Goal: Task Accomplishment & Management: Manage account settings

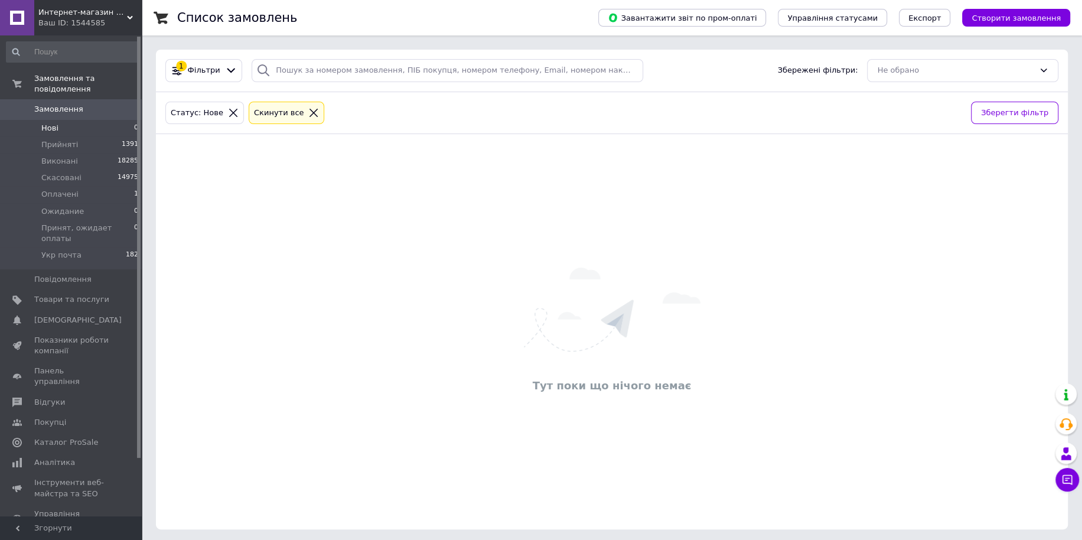
click at [135, 120] on li "Нові 0" at bounding box center [72, 128] width 145 height 17
click at [121, 120] on li "Нові 0" at bounding box center [72, 128] width 145 height 17
drag, startPoint x: 92, startPoint y: 282, endPoint x: 467, endPoint y: 32, distance: 451.2
click at [92, 294] on span "Товари та послуги" at bounding box center [71, 299] width 75 height 11
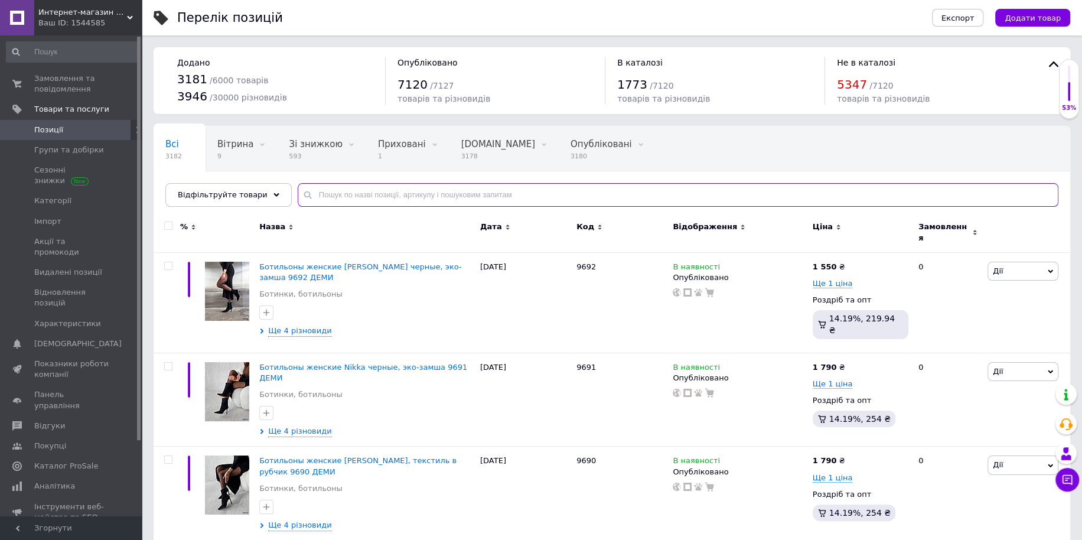
click at [376, 200] on input "text" at bounding box center [678, 195] width 761 height 24
paste input "9145"
type input "9145"
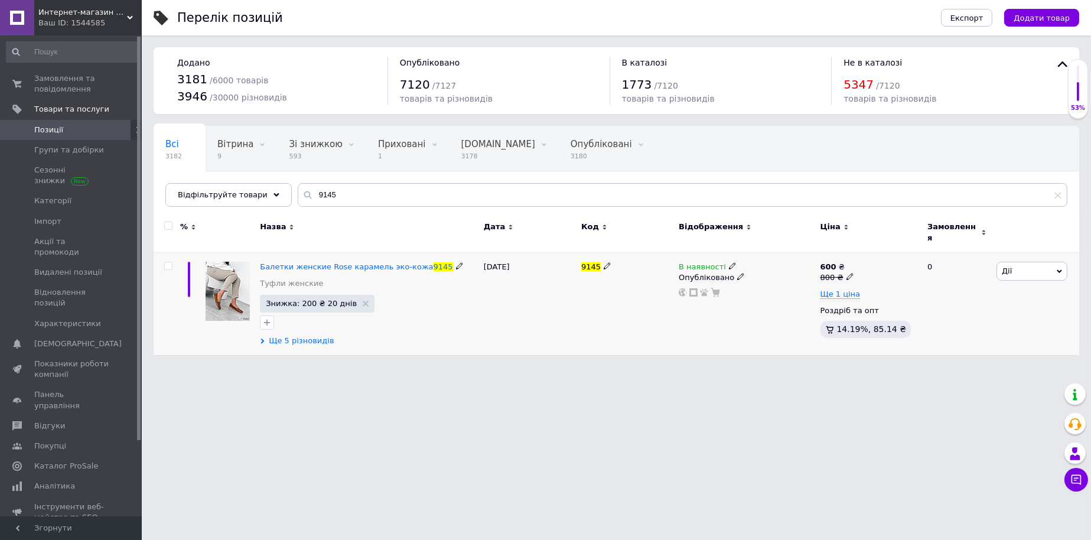
click at [301, 338] on span "Ще 5 різновидів" at bounding box center [301, 341] width 65 height 11
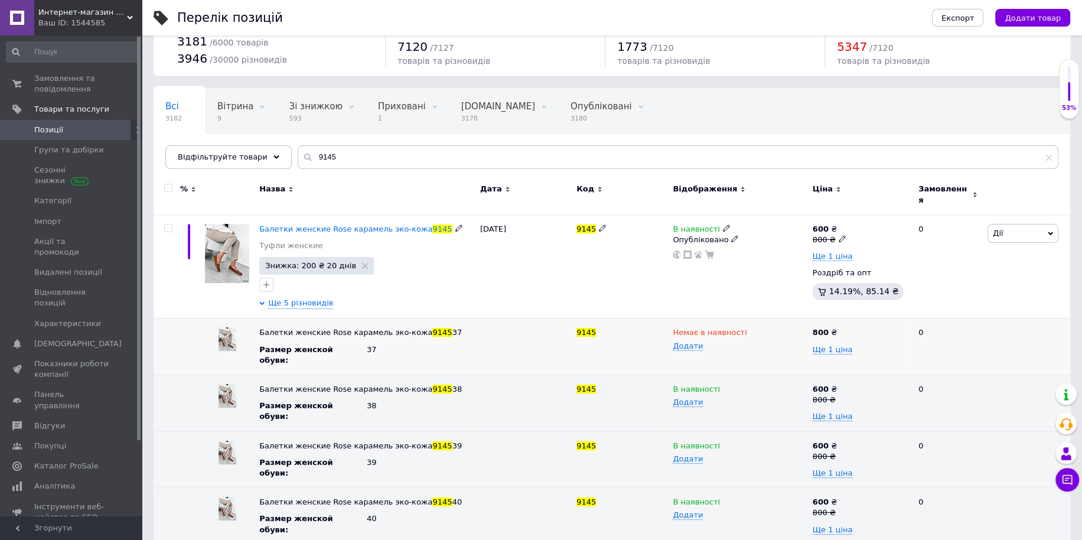
scroll to position [94, 0]
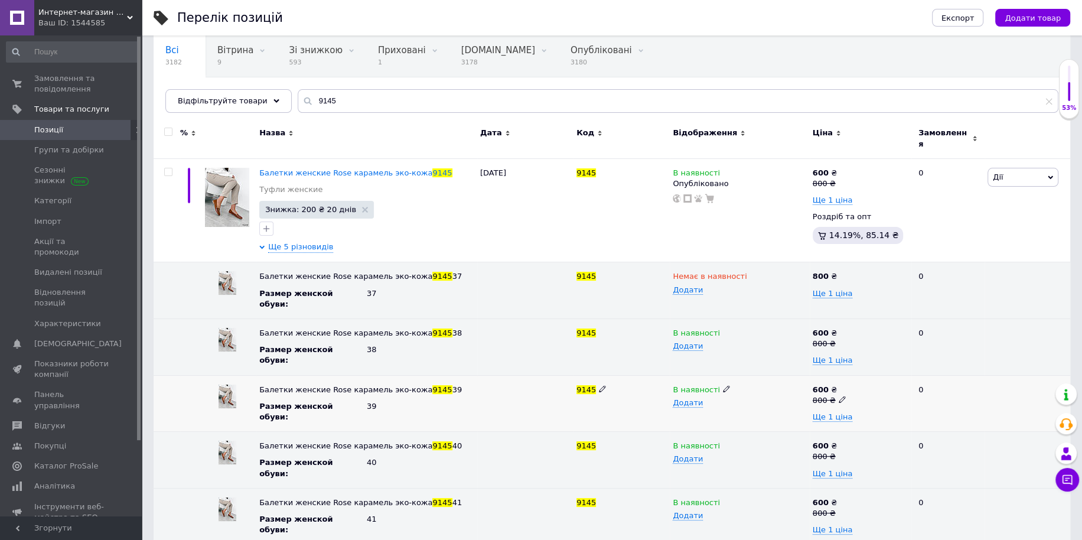
click at [723, 385] on icon at bounding box center [726, 388] width 7 height 7
click at [713, 404] on li "Немає в наявності" at bounding box center [737, 412] width 138 height 17
click at [349, 170] on span "Балетки женские Rose карамель эко-кожа" at bounding box center [345, 172] width 173 height 9
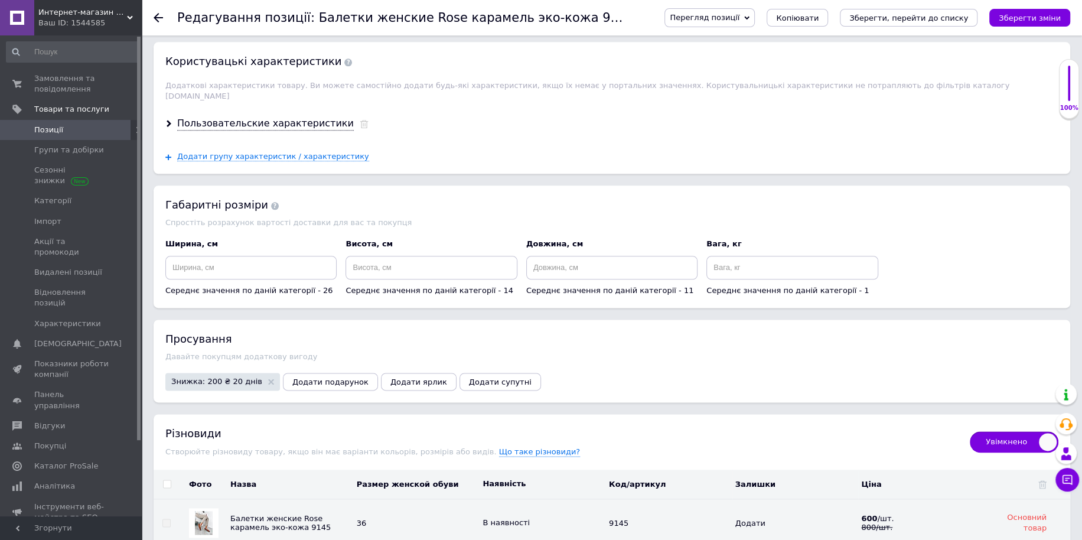
scroll to position [1378, 0]
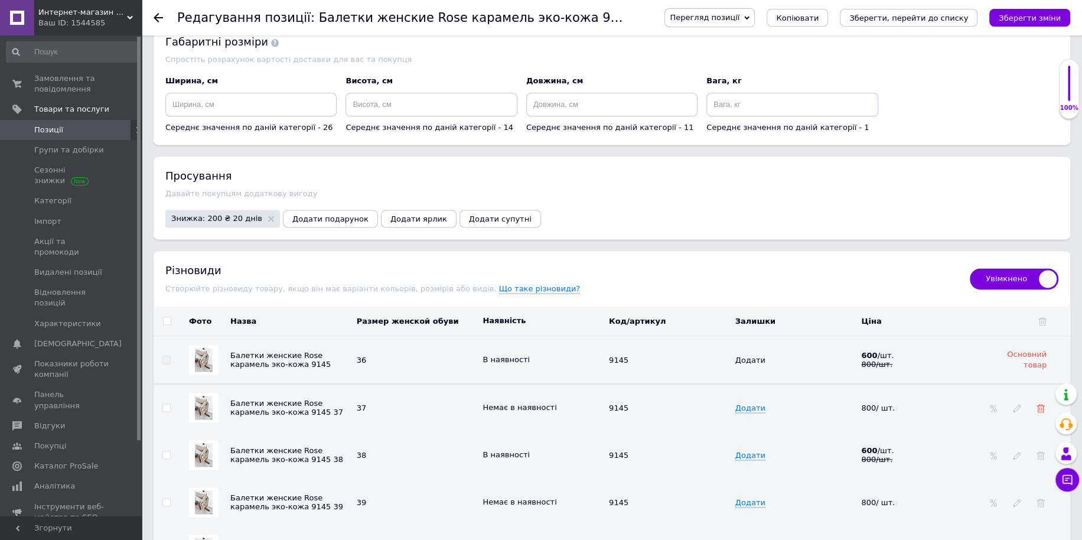
click at [1041, 404] on icon at bounding box center [1041, 408] width 8 height 8
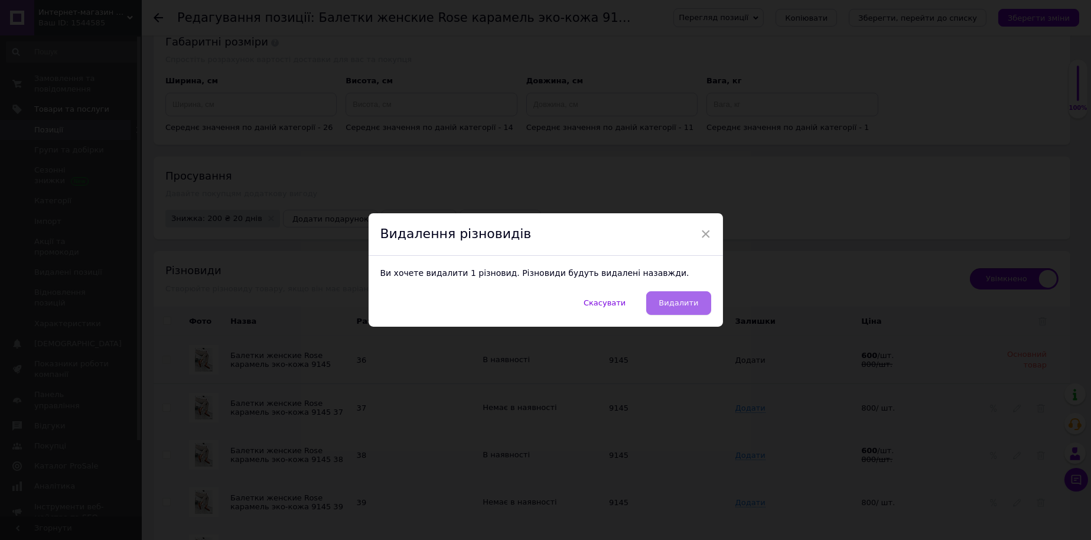
click at [656, 305] on button "Видалити" at bounding box center [678, 303] width 64 height 24
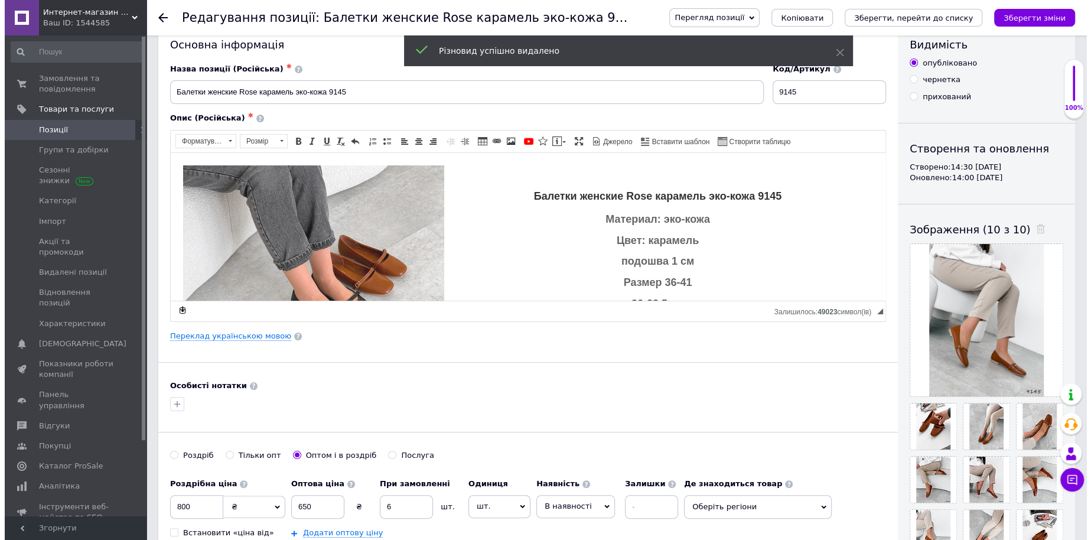
scroll to position [0, 0]
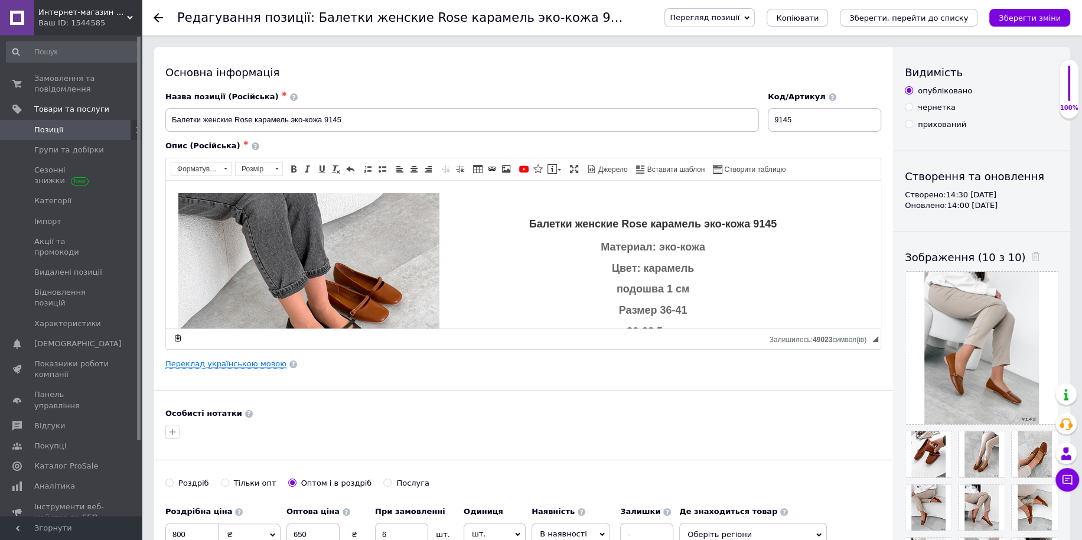
click at [259, 360] on link "Переклад українською мовою" at bounding box center [225, 363] width 121 height 9
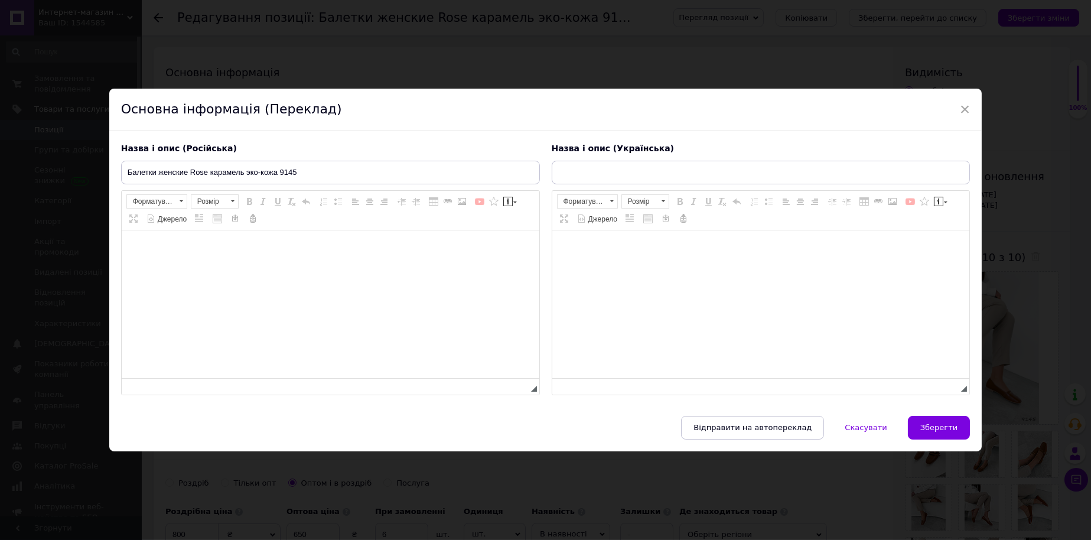
type input "Балетки жіночі [PERSON_NAME] екошкіра 9145"
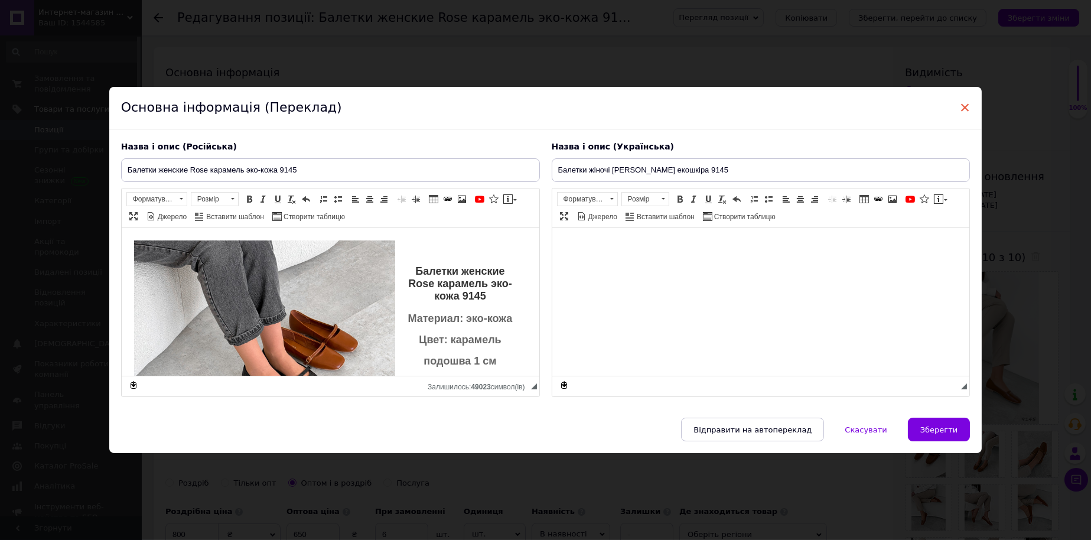
click at [960, 97] on span "×" at bounding box center [965, 107] width 11 height 20
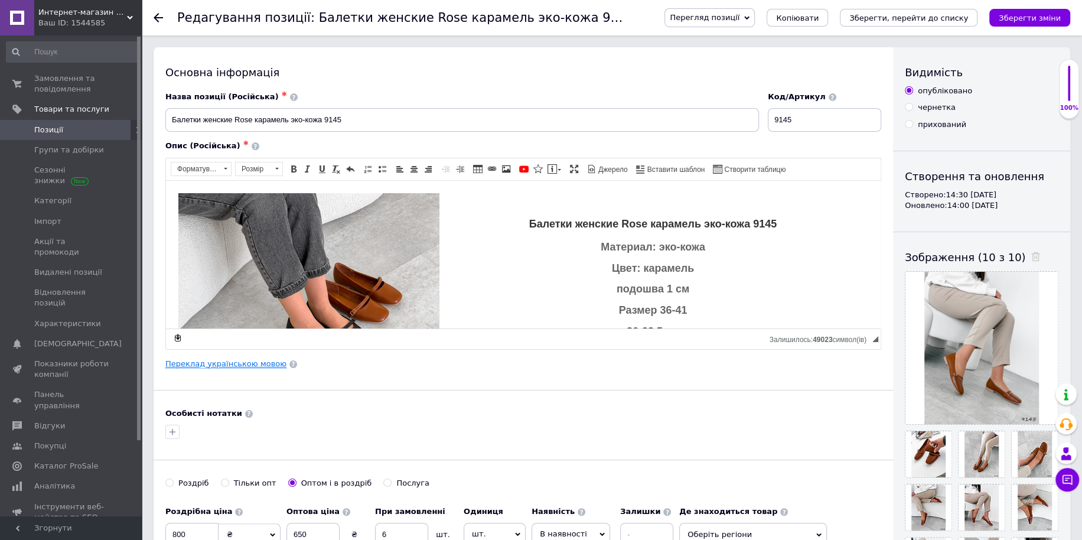
click at [245, 364] on link "Переклад українською мовою" at bounding box center [225, 363] width 121 height 9
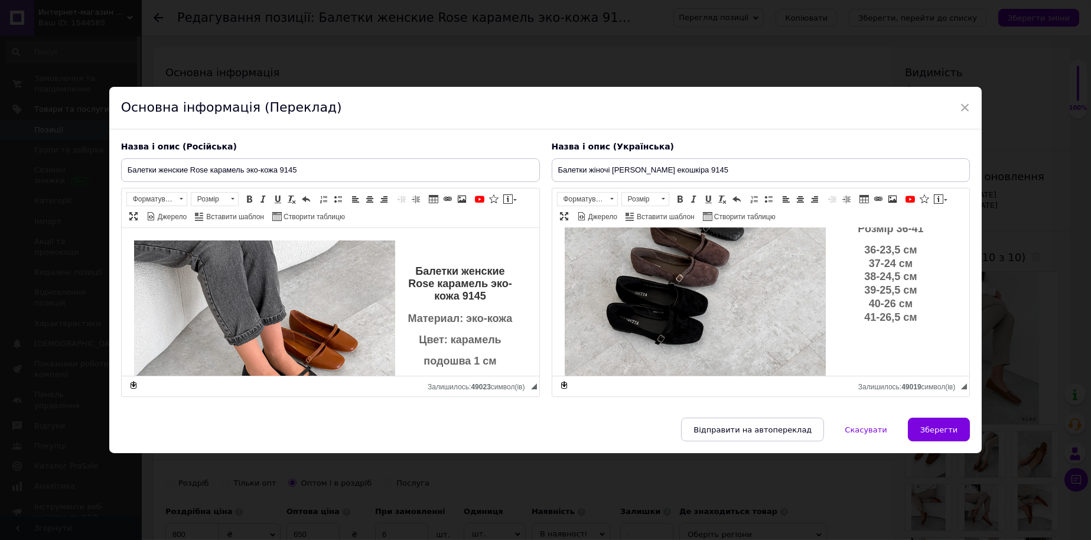
scroll to position [98, 0]
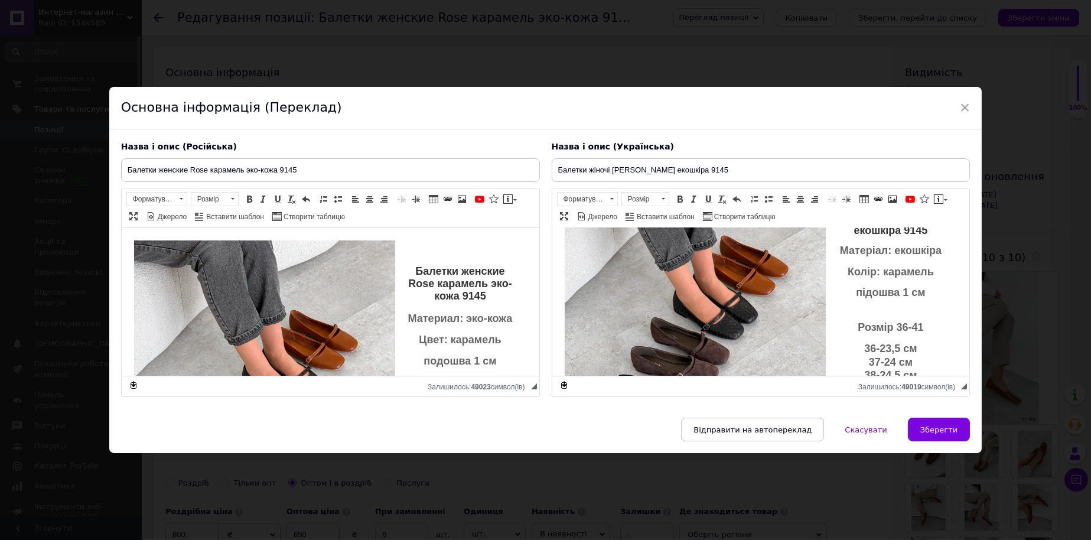
click at [883, 326] on p "Розмір 36-41" at bounding box center [761, 321] width 370 height 27
click at [887, 320] on span "розмір 36-41" at bounding box center [891, 314] width 66 height 12
click at [907, 320] on span "розмір: 36-41" at bounding box center [890, 314] width 69 height 12
click at [905, 320] on span "розмір: 36-41" at bounding box center [890, 314] width 69 height 12
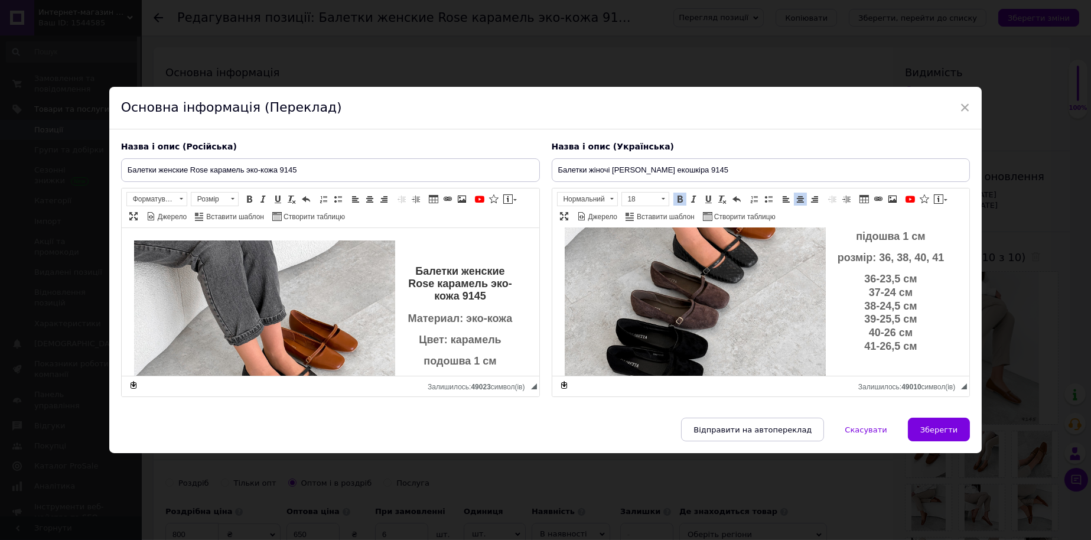
scroll to position [197, 0]
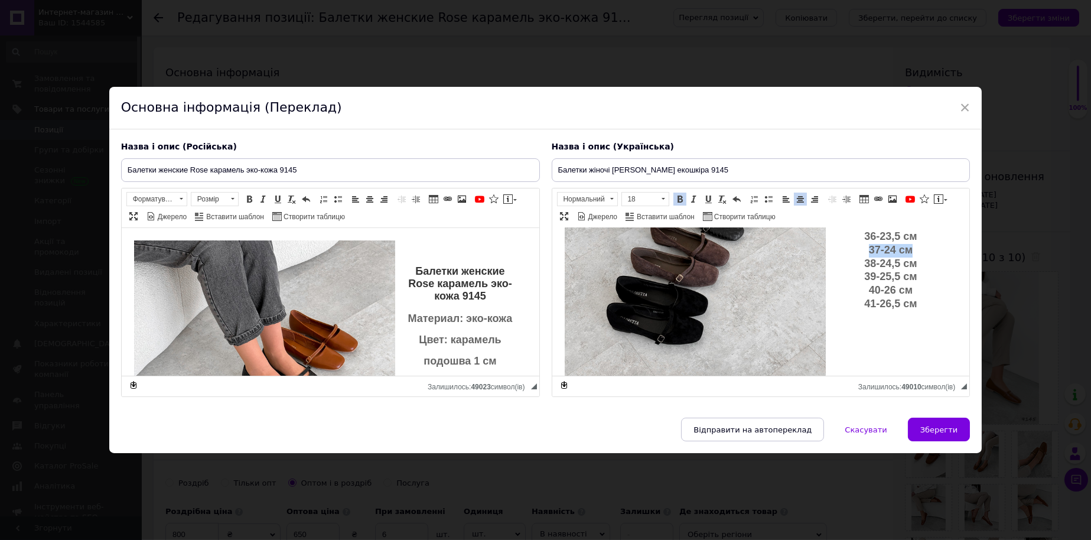
drag, startPoint x: 913, startPoint y: 271, endPoint x: 858, endPoint y: 273, distance: 55.6
click at [858, 273] on p "36-23,5 см 37-24 см 38-24,5 см 39-25,5 см 40-26 см 41-26,5 см" at bounding box center [761, 270] width 370 height 81
drag, startPoint x: 915, startPoint y: 290, endPoint x: 858, endPoint y: 289, distance: 57.3
click at [858, 289] on p "36-23,5 см 38-24,5 см 39-25,5 см 40-26 см 41-26,5 см" at bounding box center [761, 263] width 370 height 67
drag, startPoint x: 844, startPoint y: 299, endPoint x: 940, endPoint y: 304, distance: 95.9
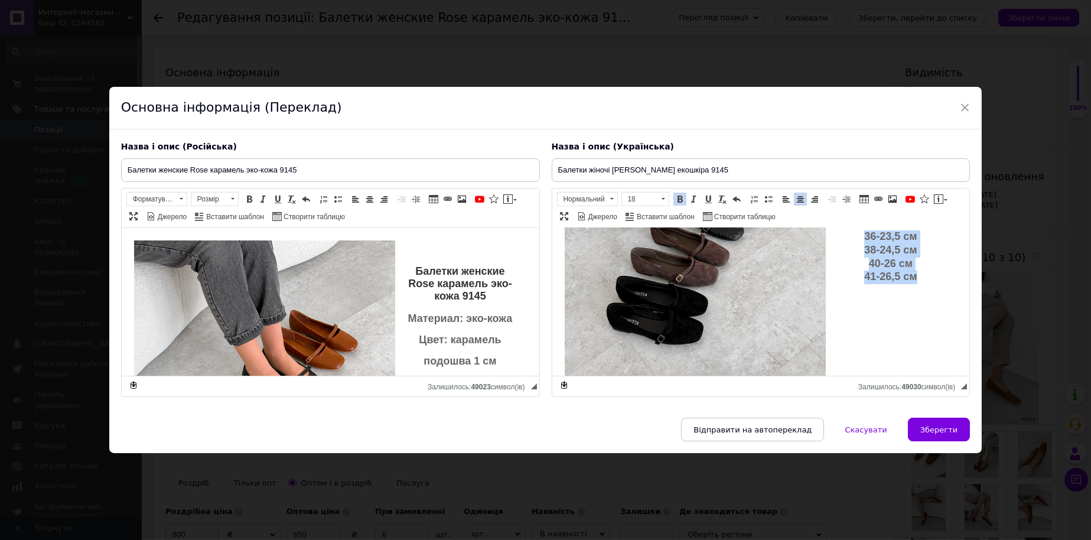
click at [940, 304] on div "Балетки жіночі [PERSON_NAME] екошкіра 9145 Матеріал: екошкіра Колір: карамель п…" at bounding box center [761, 196] width 394 height 220
copy div "Балетки жіночі [PERSON_NAME] екошкіра 9145 Матеріал: екошкіра Колір: карамель п…"
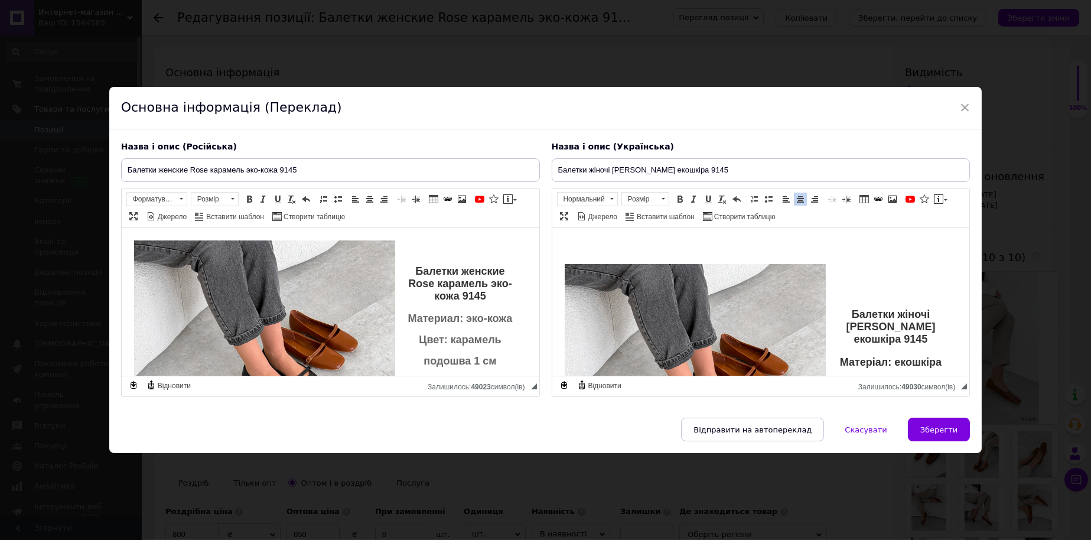
scroll to position [0, 0]
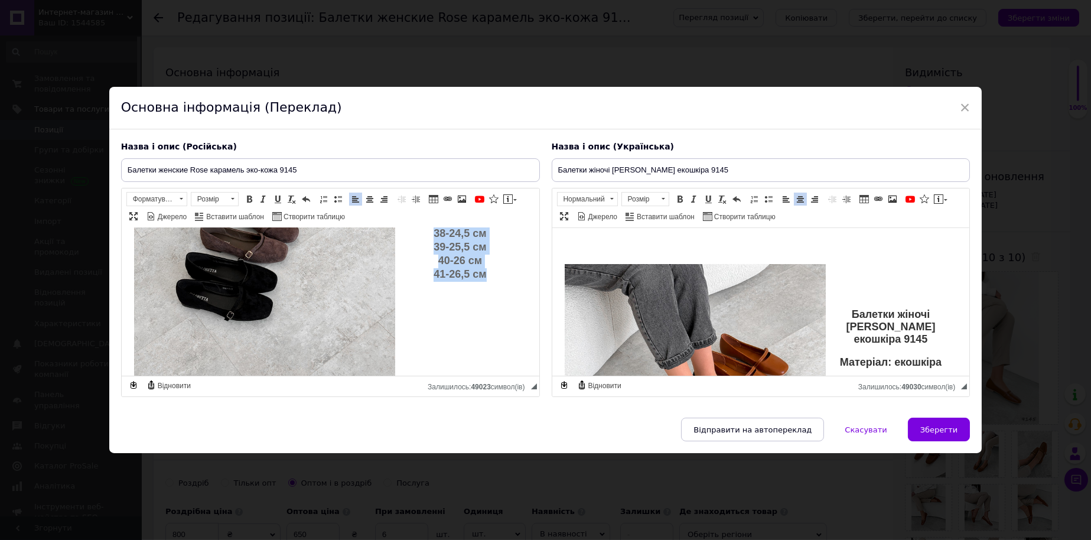
drag, startPoint x: 410, startPoint y: 268, endPoint x: 496, endPoint y: 289, distance: 88.1
click at [496, 289] on div "Балетки женские Rose карамель эко-кожа 9145 Материал: эко-кожа Цвет: карамель п…" at bounding box center [330, 173] width 394 height 261
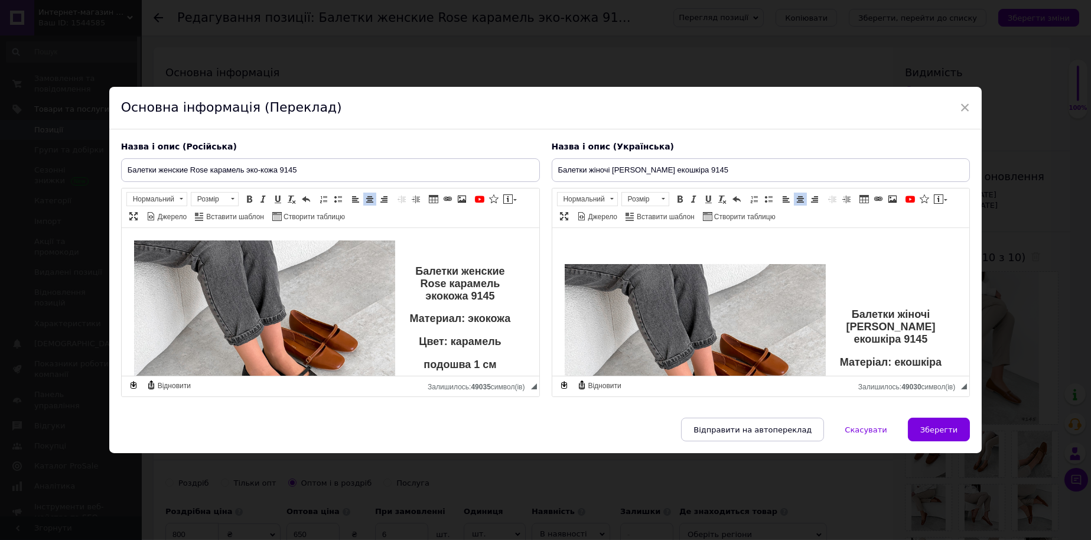
click at [447, 325] on p "Материал: экокожа" at bounding box center [330, 319] width 370 height 12
click at [436, 296] on p "Балетки женские Rose карамель экокожа 9145" at bounding box center [330, 283] width 370 height 37
click at [931, 434] on span "Зберегти" at bounding box center [939, 429] width 37 height 9
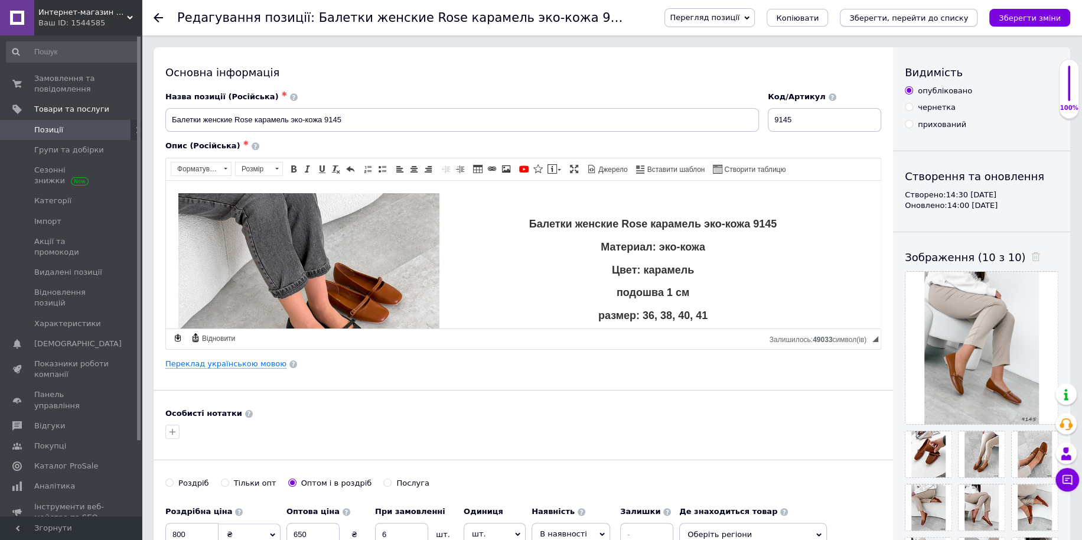
click at [921, 14] on icon "Зберегти, перейти до списку" at bounding box center [909, 18] width 119 height 9
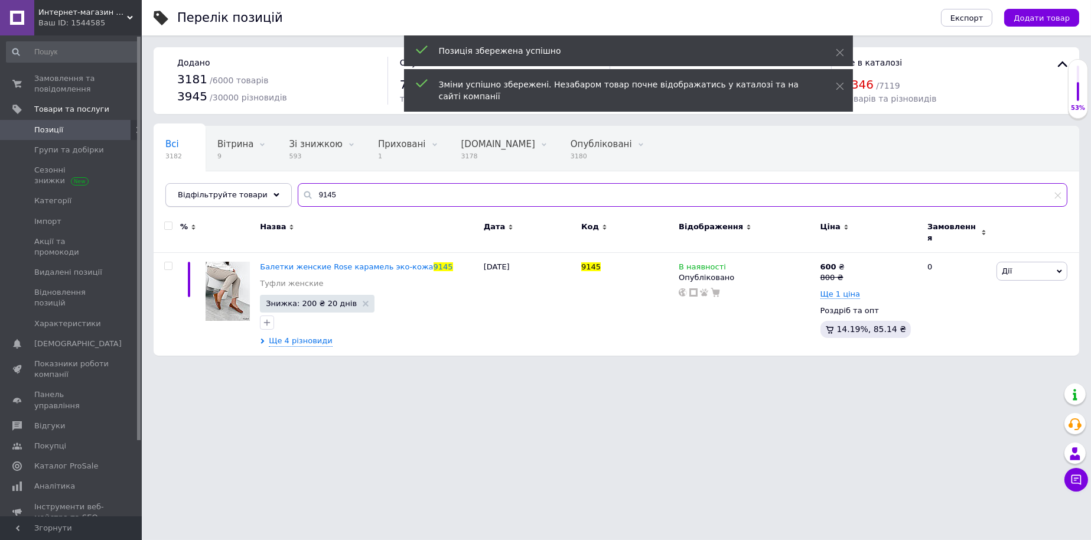
click at [266, 188] on div "Відфільтруйте товари 9145" at bounding box center [616, 195] width 902 height 24
paste input "680"
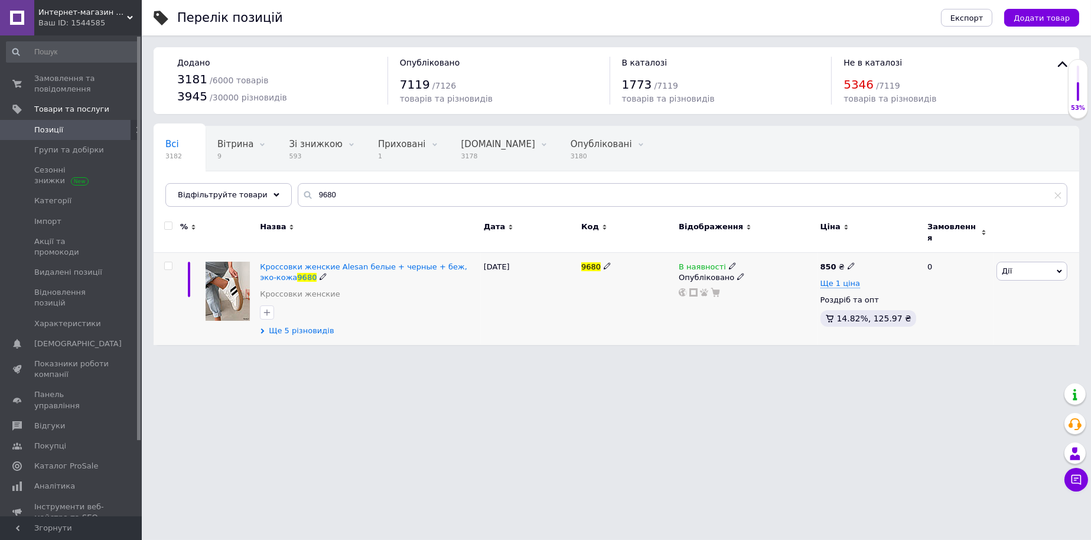
click at [291, 326] on span "Ще 5 різновидів" at bounding box center [301, 331] width 65 height 11
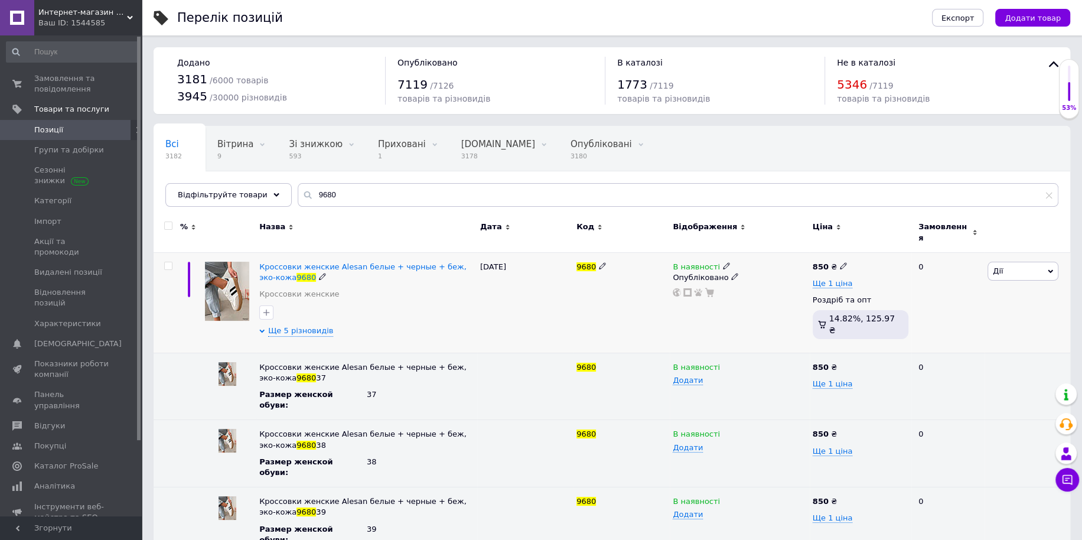
click at [723, 262] on icon at bounding box center [726, 265] width 7 height 7
click at [745, 268] on li "Немає в наявності" at bounding box center [791, 276] width 112 height 17
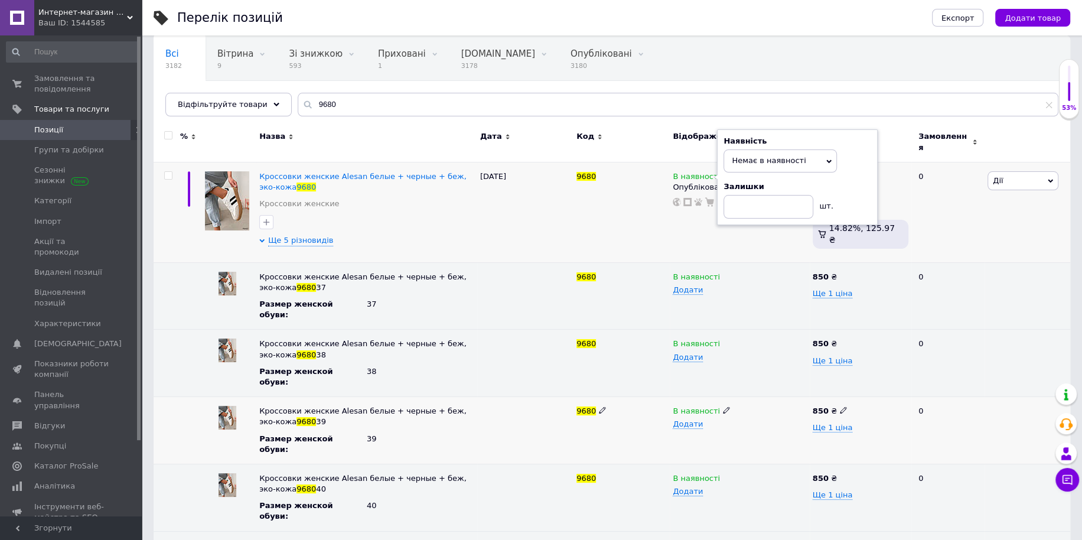
scroll to position [95, 0]
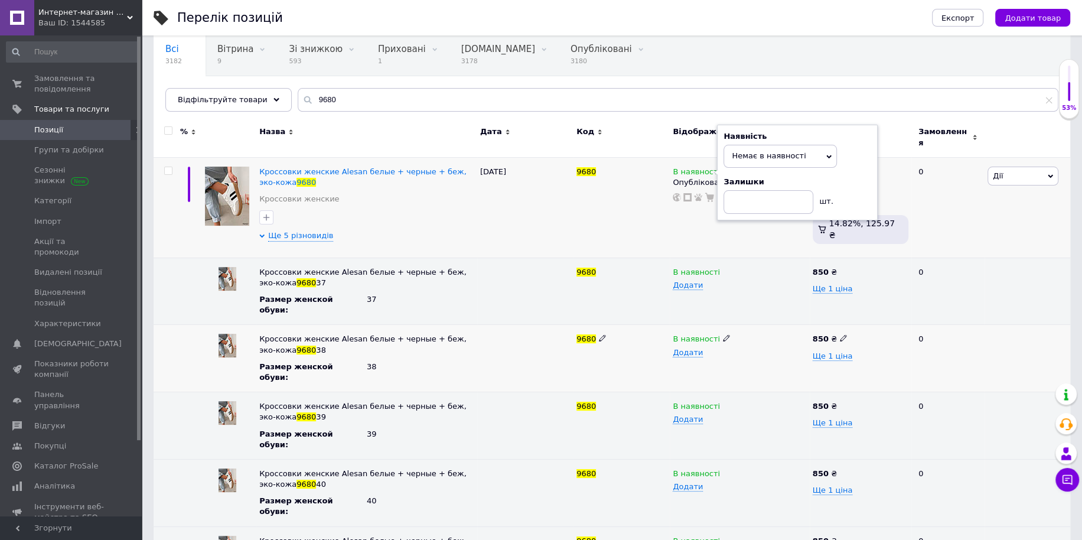
click at [723, 334] on icon at bounding box center [726, 337] width 7 height 7
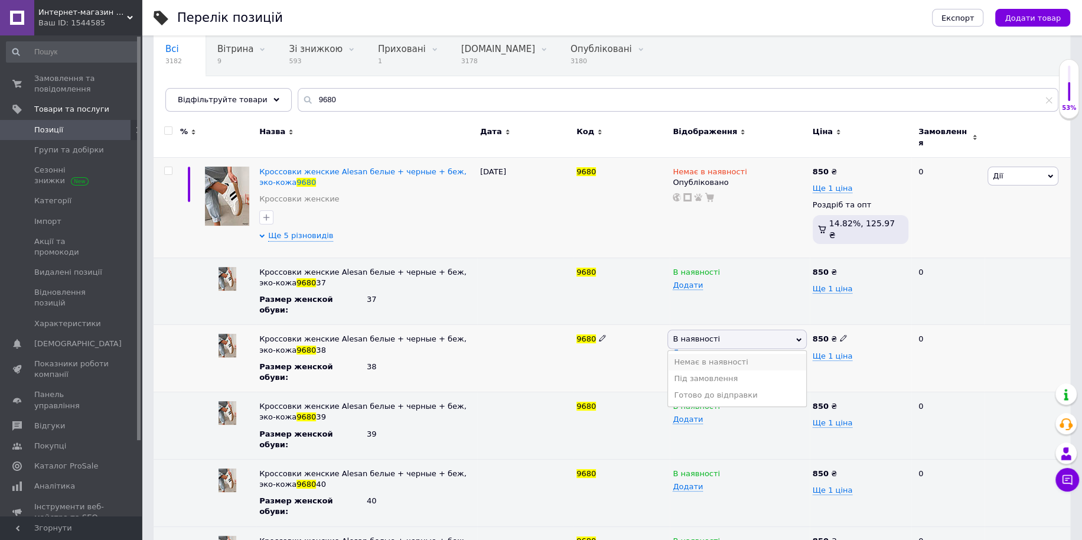
click at [713, 354] on li "Немає в наявності" at bounding box center [737, 362] width 138 height 17
drag, startPoint x: 295, startPoint y: 97, endPoint x: 200, endPoint y: 96, distance: 95.1
click at [201, 96] on div "Відфільтруйте товари 9680" at bounding box center [611, 100] width 893 height 24
paste input "208"
type input "9208"
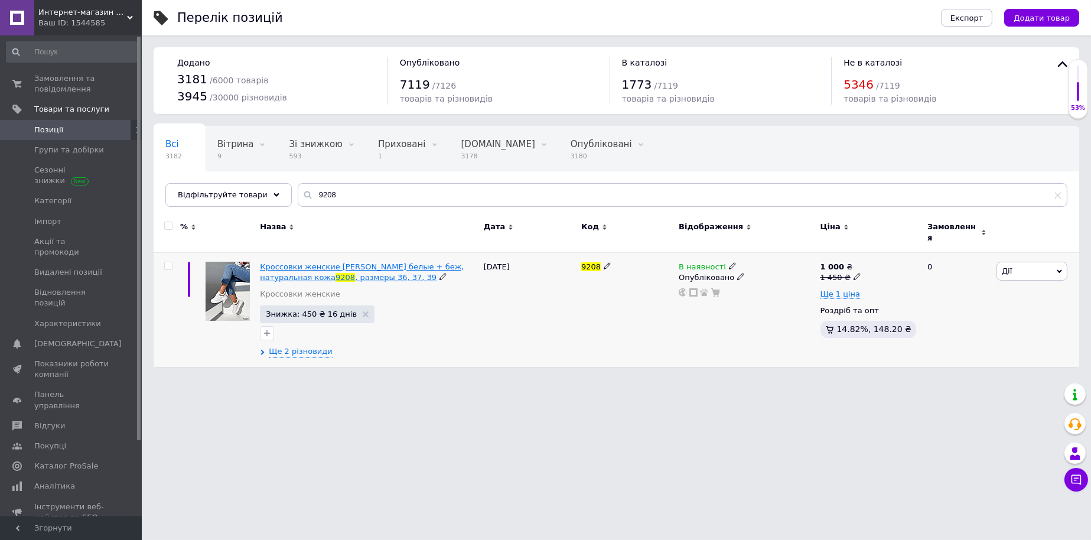
click at [355, 273] on span ", размеры 36, 37, 39" at bounding box center [396, 277] width 82 height 9
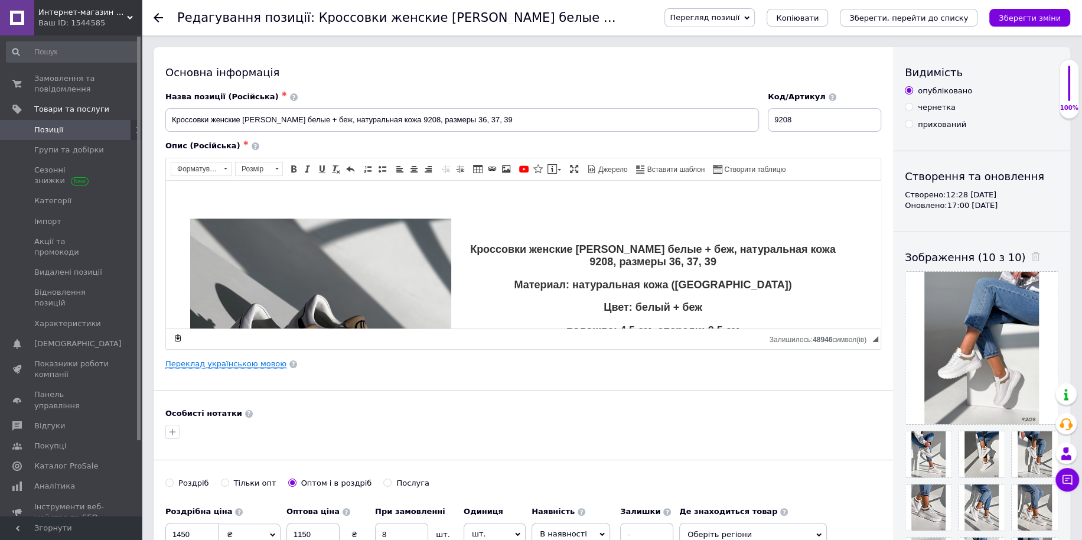
click at [242, 362] on link "Переклад українською мовою" at bounding box center [225, 363] width 121 height 9
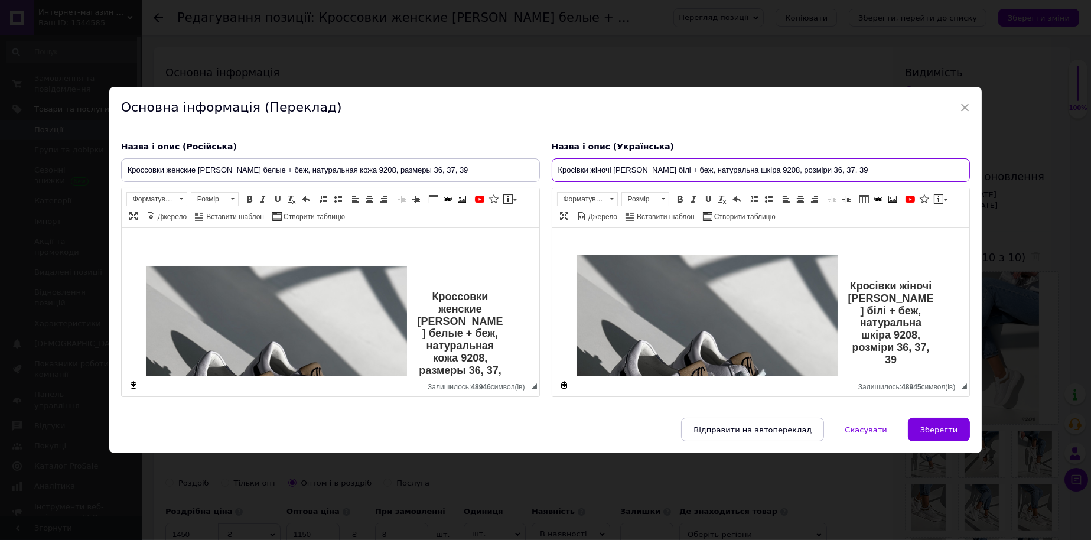
drag, startPoint x: 796, startPoint y: 164, endPoint x: 788, endPoint y: 164, distance: 7.7
click at [788, 164] on input "Кросівки жіночі [PERSON_NAME] білі + беж, натуральна шкіра 9208, розміри 36, 37…" at bounding box center [761, 170] width 419 height 24
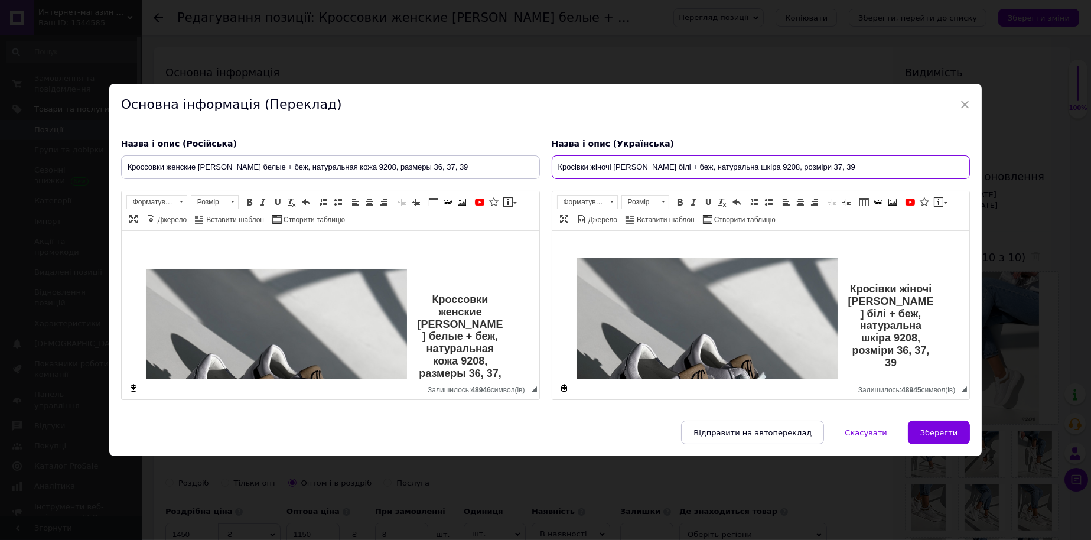
type input "Кросівки жіночі [PERSON_NAME] білі + беж, натуральна шкіра 9208, розміри 37, 39"
drag, startPoint x: 864, startPoint y: 288, endPoint x: 913, endPoint y: 357, distance: 85.2
click at [913, 357] on p "Кросівки жіночі [PERSON_NAME] білі + беж, натуральна шкіра 9208, розміри 36, 37…" at bounding box center [760, 326] width 347 height 86
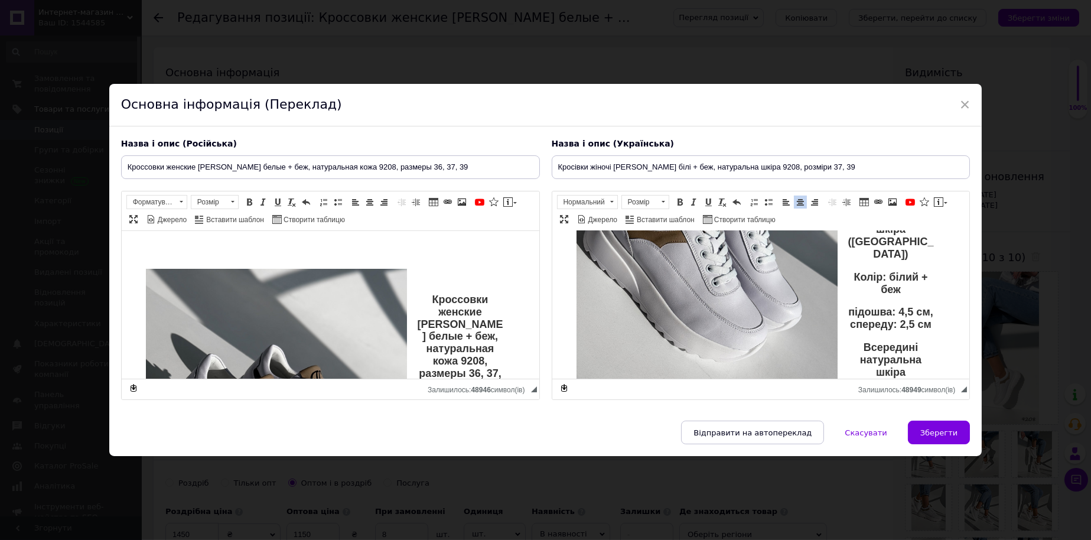
scroll to position [197, 0]
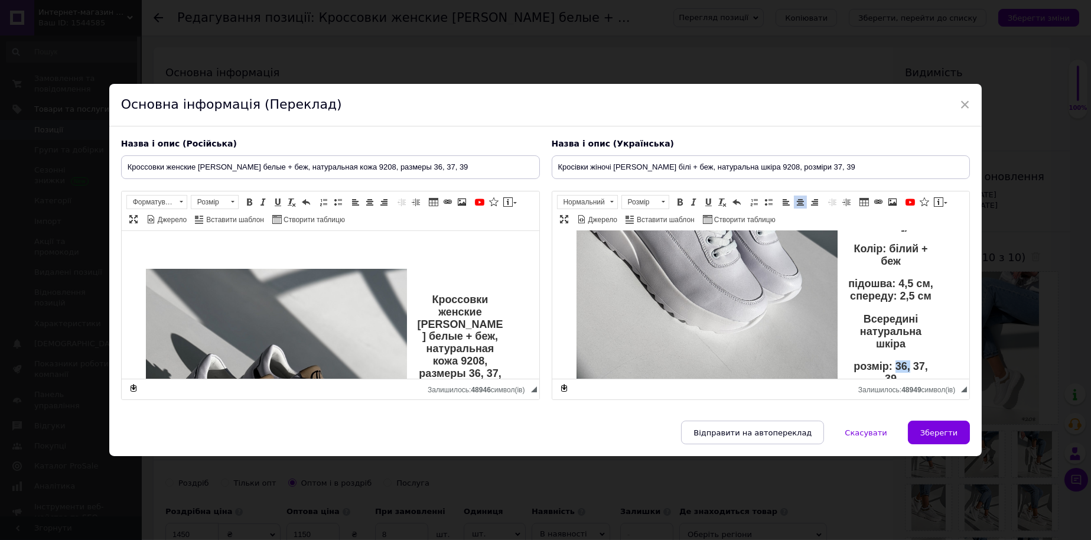
drag, startPoint x: 905, startPoint y: 356, endPoint x: 890, endPoint y: 356, distance: 14.8
click at [890, 360] on p "розмір: 36, 37, 39" at bounding box center [760, 372] width 347 height 25
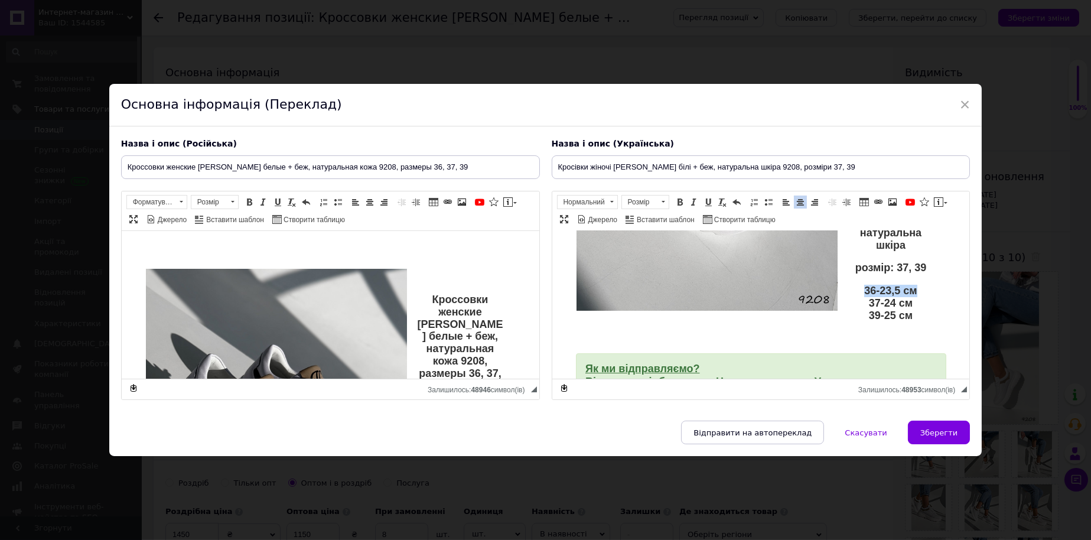
drag, startPoint x: 913, startPoint y: 275, endPoint x: 858, endPoint y: 277, distance: 55.6
click at [858, 285] on p "36-23,5 см 37-24 см 39-25 см" at bounding box center [760, 303] width 347 height 37
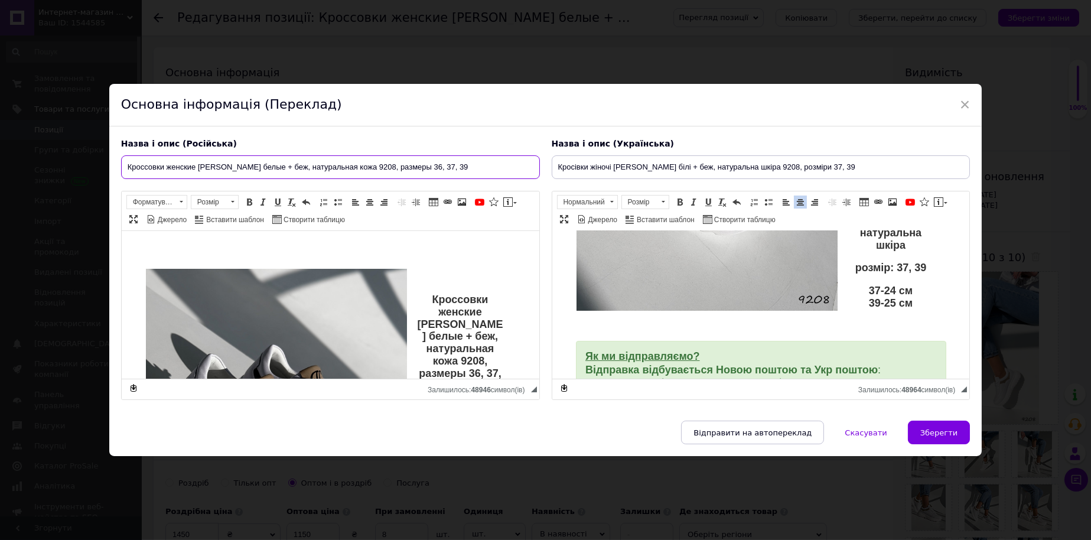
drag, startPoint x: 399, startPoint y: 158, endPoint x: 386, endPoint y: 159, distance: 12.4
click at [386, 159] on input "Кроссовки женские [PERSON_NAME] белые + беж, натуральная кожа 9208, размеры 36,…" at bounding box center [330, 167] width 419 height 24
type input "Кроссовки женские [PERSON_NAME] белые + беж, натуральная кожа 9208, размеры 37,…"
drag, startPoint x: 487, startPoint y: 364, endPoint x: 473, endPoint y: 362, distance: 14.3
click at [473, 362] on p "Кроссовки женские [PERSON_NAME] белые + беж, натуральная кожа 9208, размеры 36,…" at bounding box center [330, 343] width 347 height 98
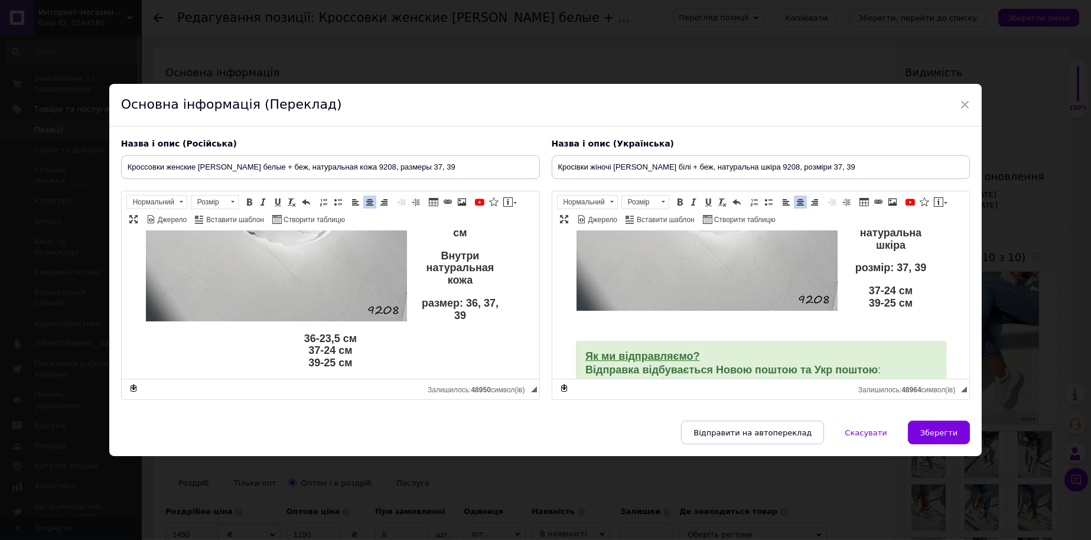
drag, startPoint x: 476, startPoint y: 281, endPoint x: 461, endPoint y: 281, distance: 14.8
click at [461, 297] on p "размер: 36, 37, 39" at bounding box center [330, 309] width 347 height 25
drag, startPoint x: 474, startPoint y: 279, endPoint x: 460, endPoint y: 281, distance: 14.8
click at [460, 297] on p "размер: 36, 37, 39" at bounding box center [330, 309] width 347 height 25
drag, startPoint x: 464, startPoint y: 301, endPoint x: 422, endPoint y: 301, distance: 42.0
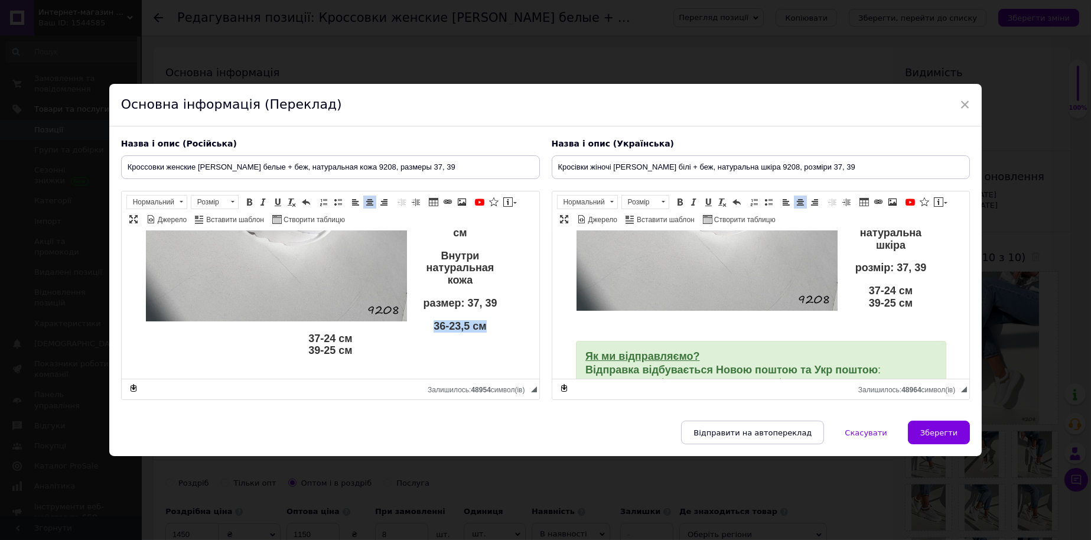
click at [422, 320] on p "36-23,5 см 37-24 см 39-25 см" at bounding box center [330, 338] width 347 height 37
click at [957, 435] on button "Зберегти" at bounding box center [939, 433] width 62 height 24
type input "Кроссовки женские [PERSON_NAME] белые + беж, натуральная кожа 9208, размеры 37,…"
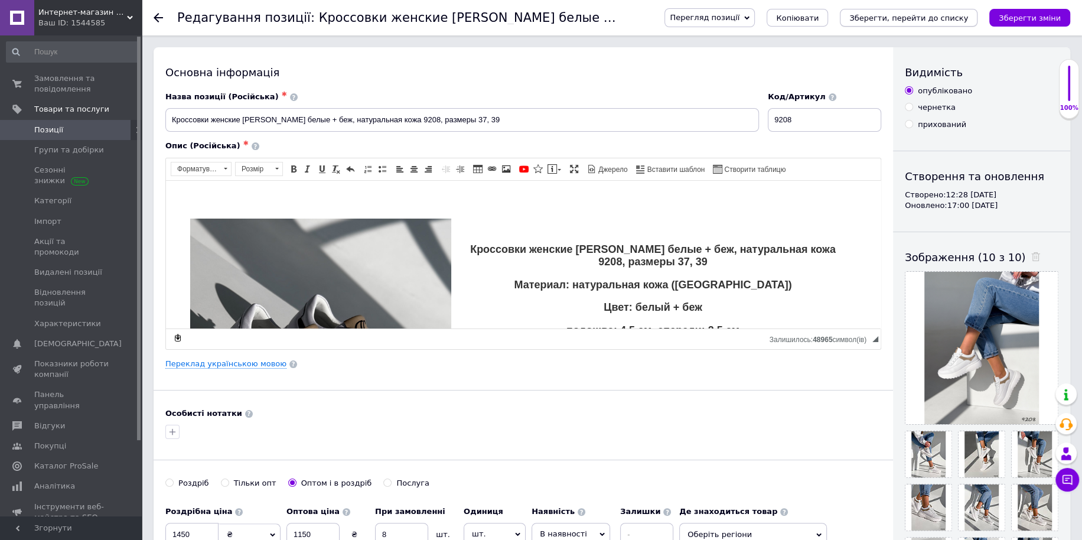
click at [925, 22] on icon "Зберегти, перейти до списку" at bounding box center [909, 18] width 119 height 9
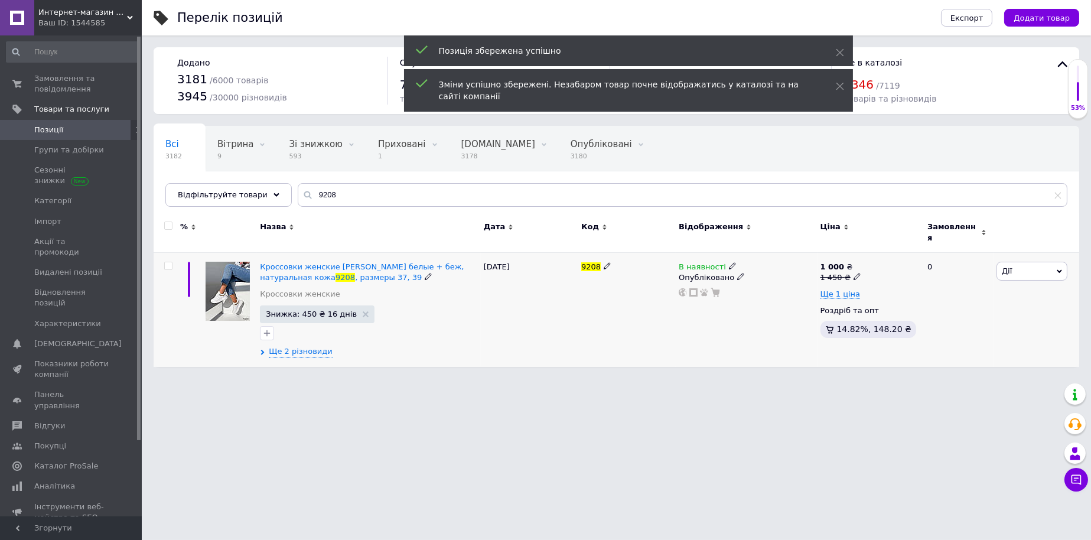
click at [729, 262] on icon at bounding box center [732, 265] width 7 height 7
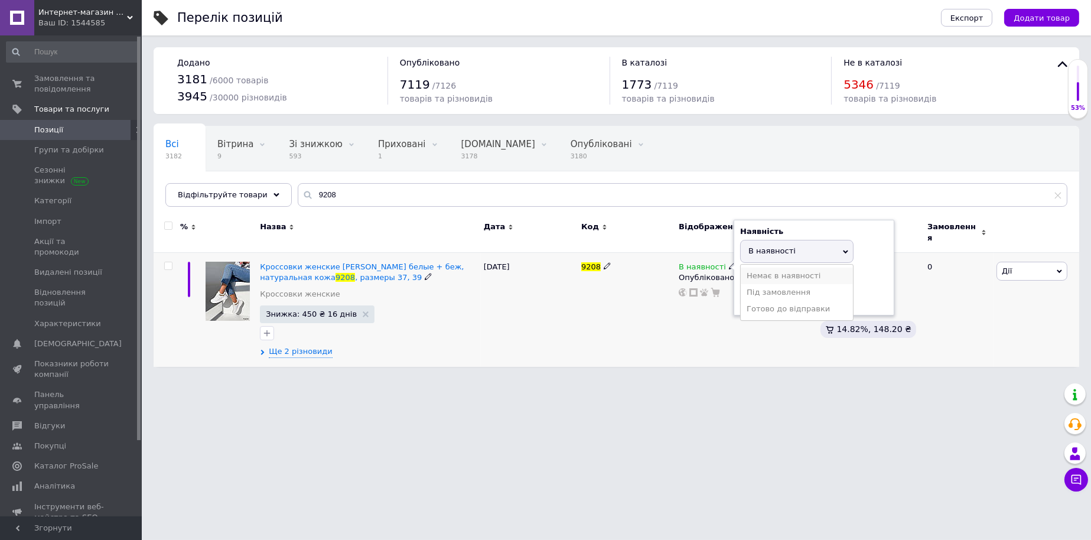
click at [744, 268] on li "Немає в наявності" at bounding box center [797, 276] width 112 height 17
drag, startPoint x: 322, startPoint y: 195, endPoint x: 186, endPoint y: 190, distance: 136.0
click at [208, 193] on div "Відфільтруйте товари 9208" at bounding box center [616, 195] width 902 height 24
paste input "621"
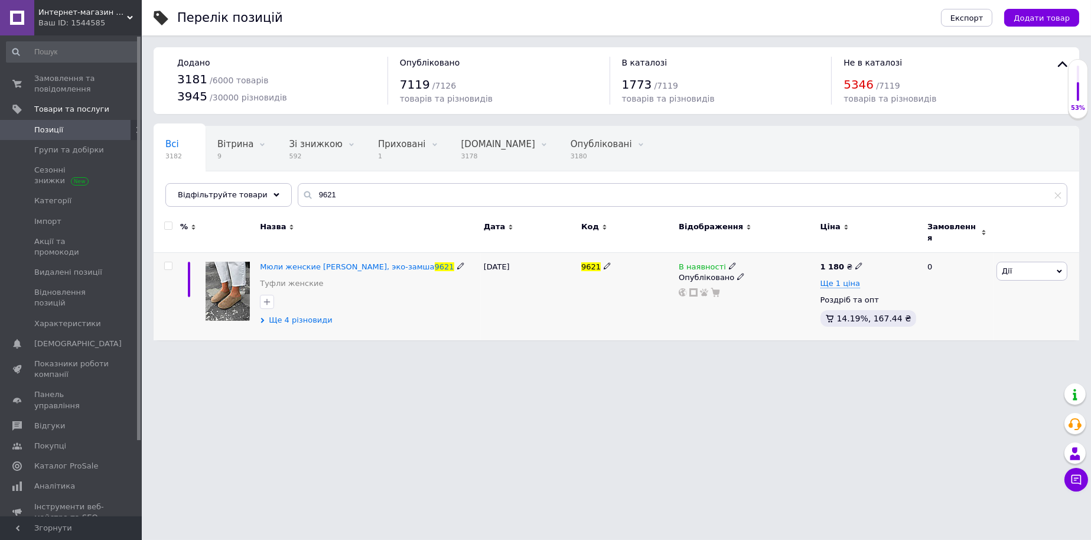
click at [310, 318] on span "Ще 4 різновиди" at bounding box center [301, 320] width 64 height 11
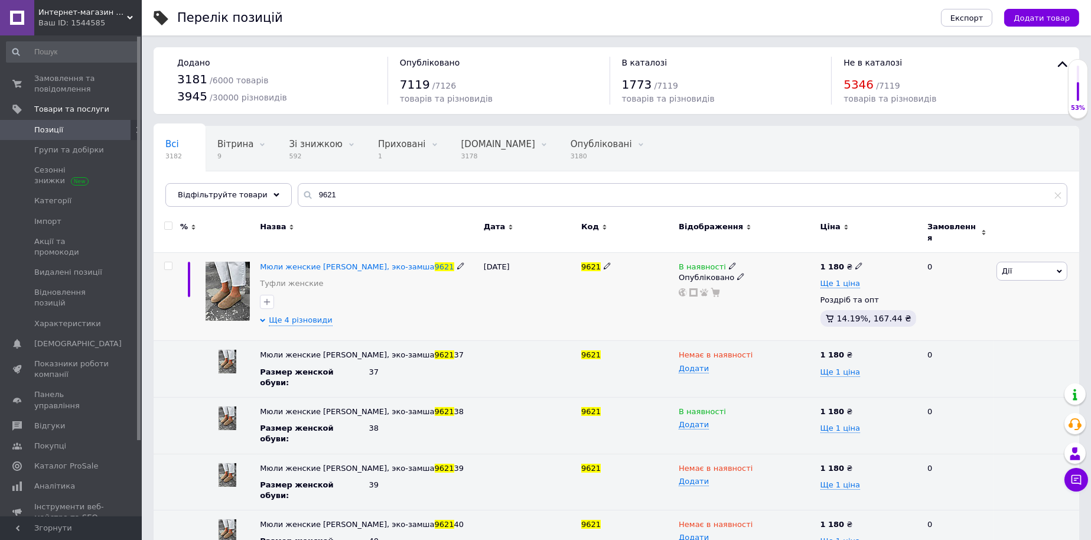
click at [729, 262] on icon at bounding box center [732, 265] width 7 height 7
click at [757, 269] on li "Немає в наявності" at bounding box center [797, 276] width 112 height 17
drag, startPoint x: 343, startPoint y: 193, endPoint x: 235, endPoint y: 186, distance: 108.4
click at [235, 186] on div "Відфільтруйте товари 9621" at bounding box center [616, 195] width 902 height 24
paste input "505"
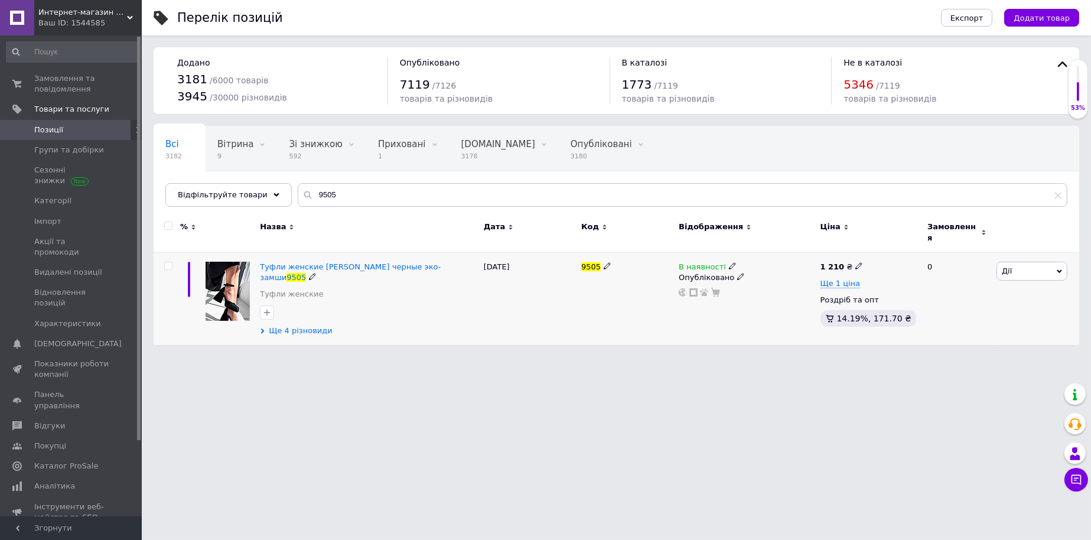
click at [303, 326] on span "Ще 4 різновиди" at bounding box center [301, 331] width 64 height 11
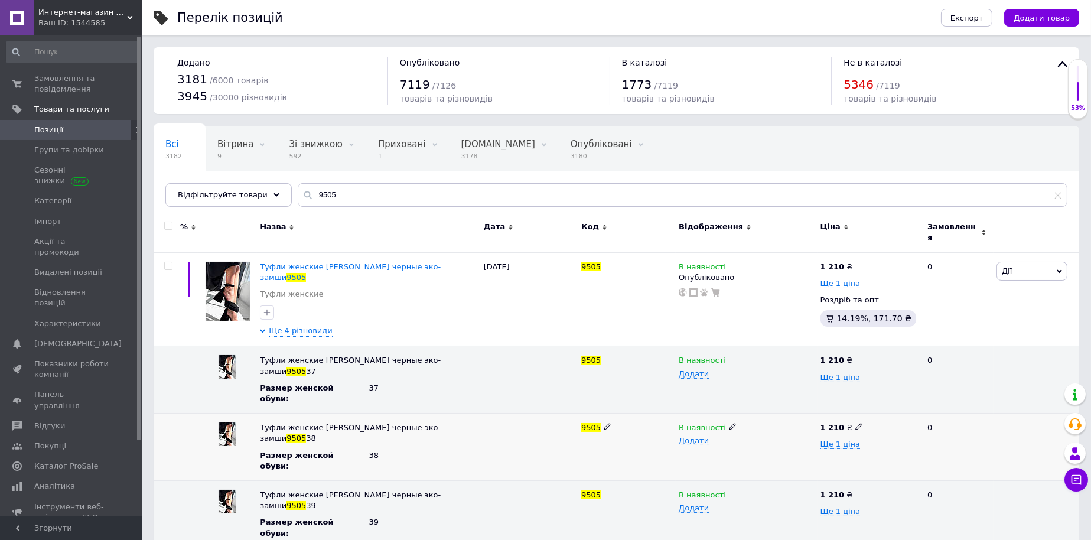
click at [729, 423] on icon at bounding box center [732, 426] width 7 height 7
click at [723, 442] on li "Немає в наявності" at bounding box center [743, 450] width 139 height 17
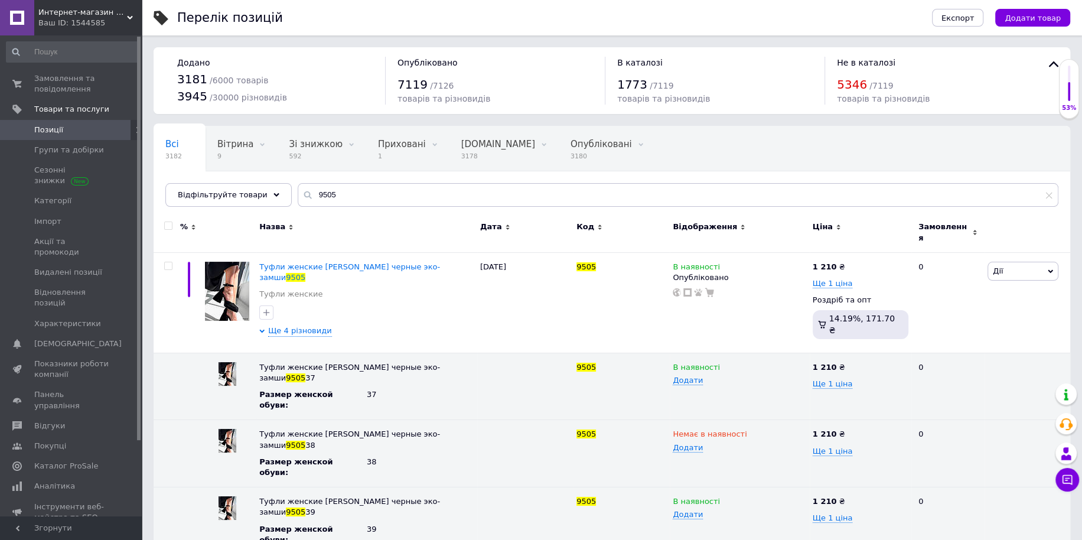
drag, startPoint x: 730, startPoint y: 508, endPoint x: 785, endPoint y: 532, distance: 60.1
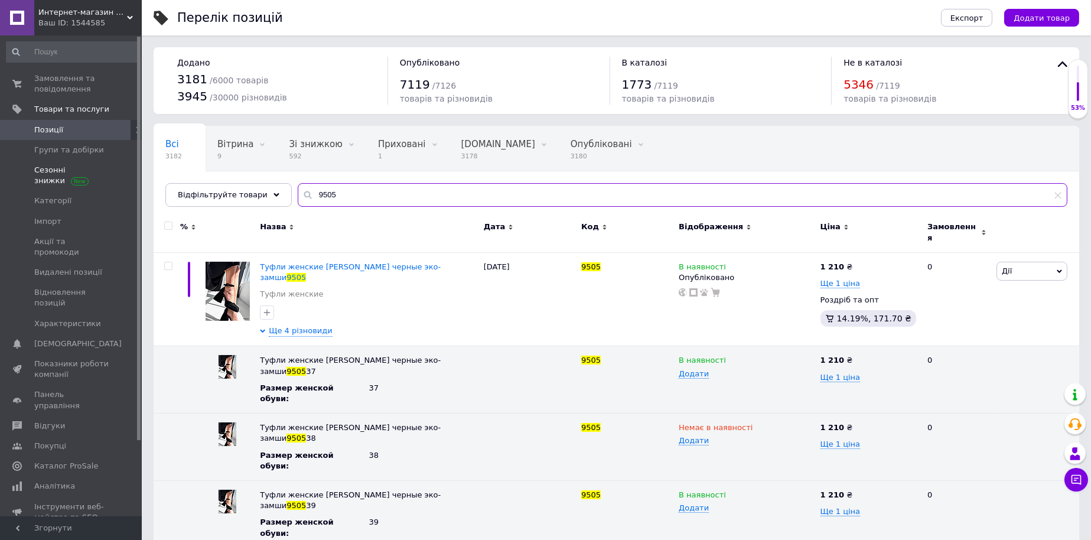
drag, startPoint x: 135, startPoint y: 175, endPoint x: 78, endPoint y: 171, distance: 57.5
click at [99, 173] on div "Интернет-магазин "Lite Shop" Ваш ID: 1544585 Сайт Интернет-магазин "Lite Shop" …" at bounding box center [545, 313] width 1091 height 626
paste input "164"
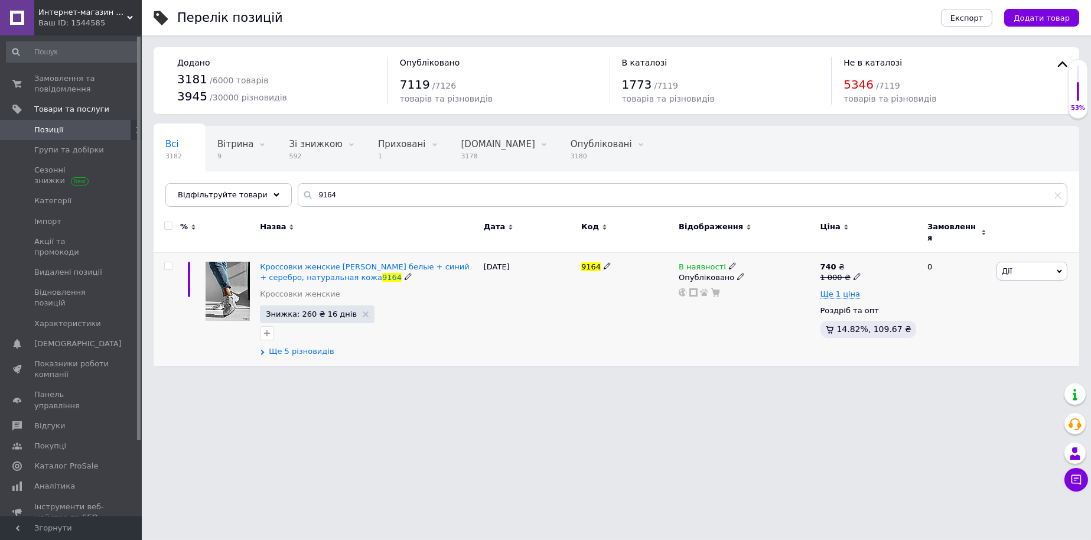
click at [303, 347] on span "Ще 5 різновидів" at bounding box center [301, 351] width 65 height 11
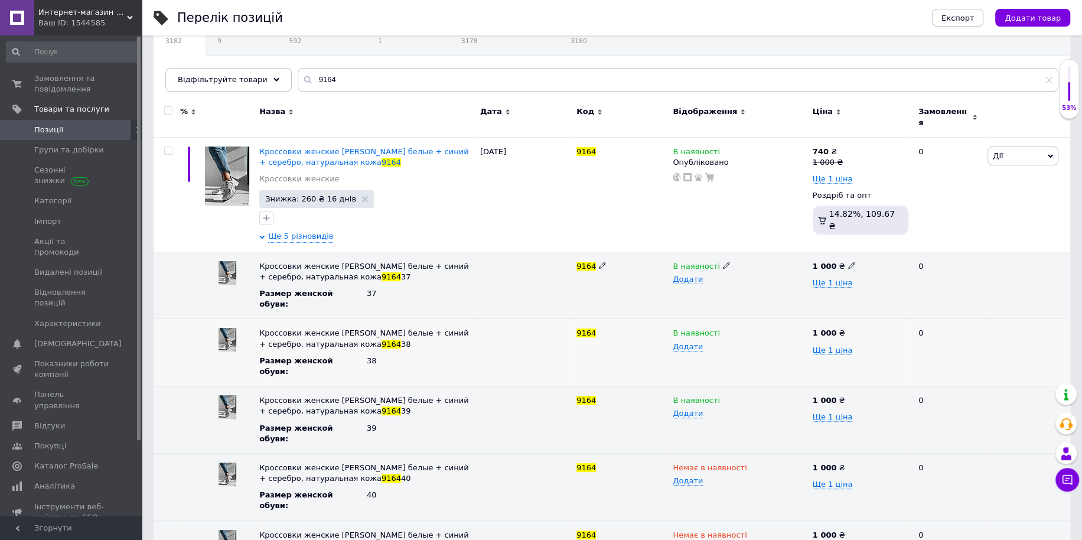
scroll to position [116, 0]
click at [723, 261] on use at bounding box center [726, 264] width 6 height 6
click at [736, 284] on li "Немає в наявності" at bounding box center [737, 288] width 138 height 17
drag, startPoint x: 332, startPoint y: 82, endPoint x: 195, endPoint y: 77, distance: 137.2
click at [197, 77] on div "Відфільтруйте товари 9164" at bounding box center [611, 79] width 893 height 24
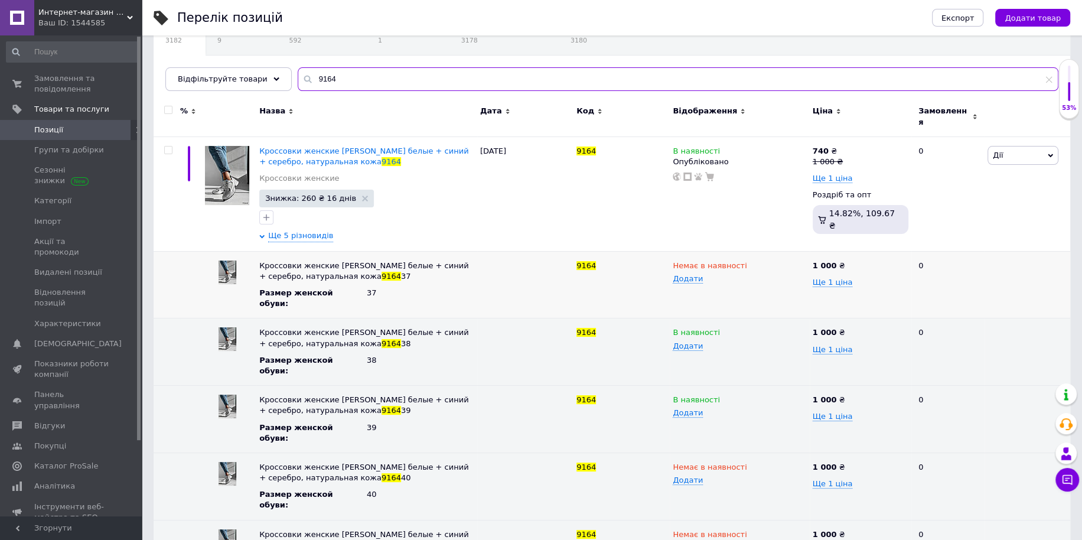
paste input "043"
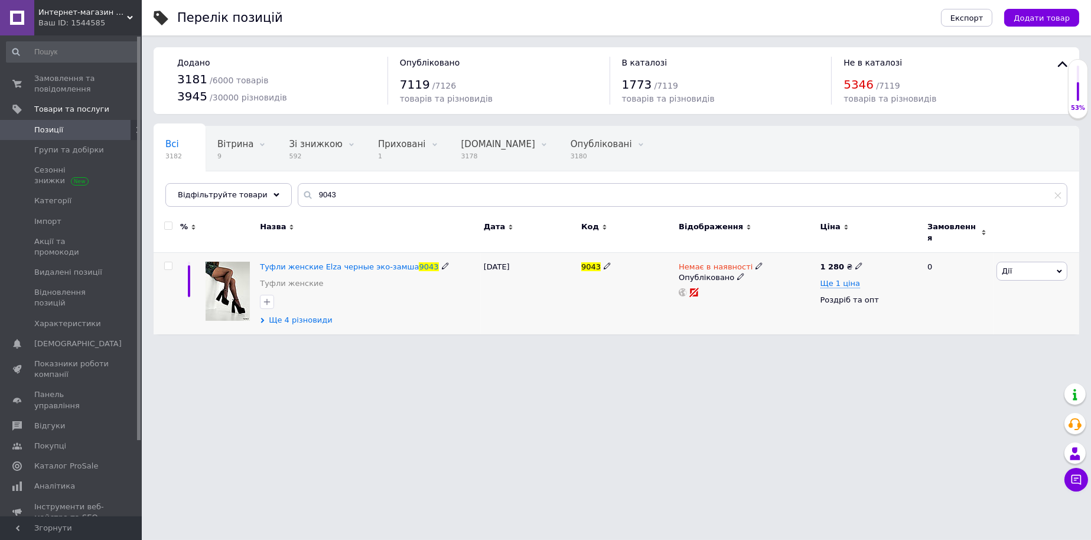
click at [288, 316] on span "Ще 4 різновиди" at bounding box center [301, 320] width 64 height 11
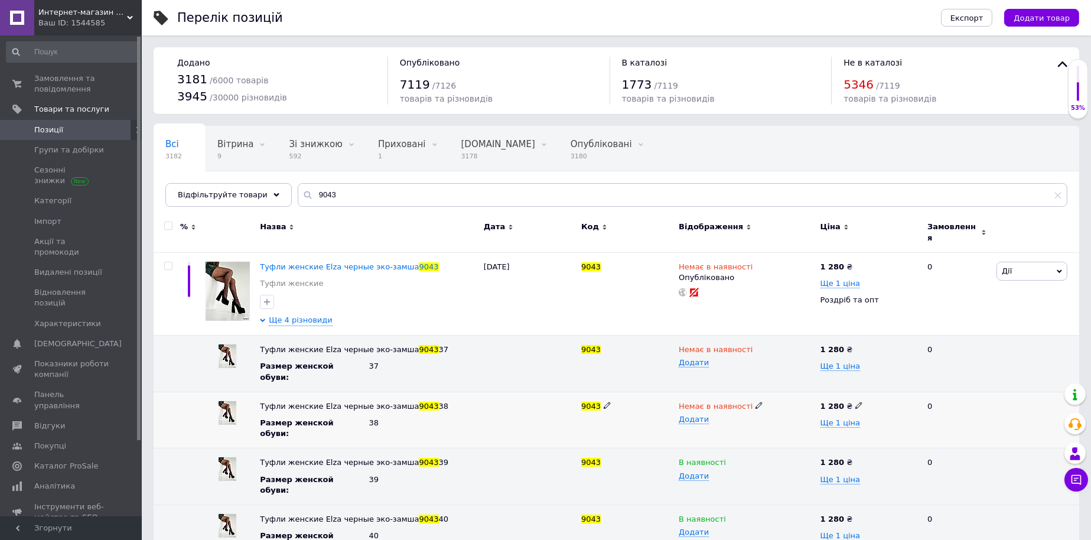
click at [756, 401] on span at bounding box center [759, 405] width 7 height 8
click at [733, 421] on li "В наявності" at bounding box center [743, 429] width 139 height 17
drag, startPoint x: 291, startPoint y: 189, endPoint x: 172, endPoint y: 175, distance: 120.1
click at [170, 176] on div "Всі 3182 Вітрина 9 Видалити Редагувати Зі знижкою 592 Видалити Редагувати Прихо…" at bounding box center [617, 166] width 926 height 81
paste input "559"
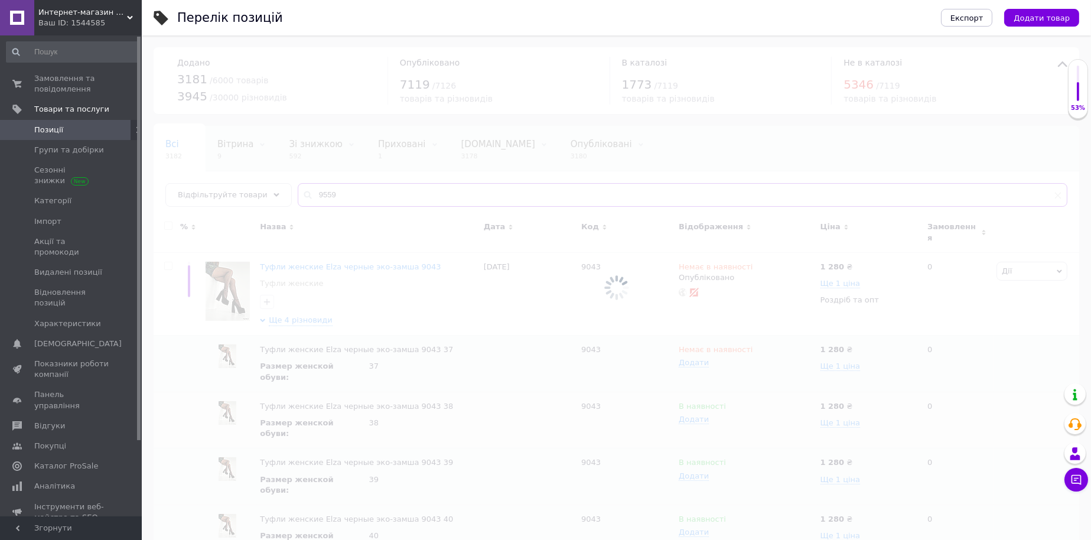
type input "9559"
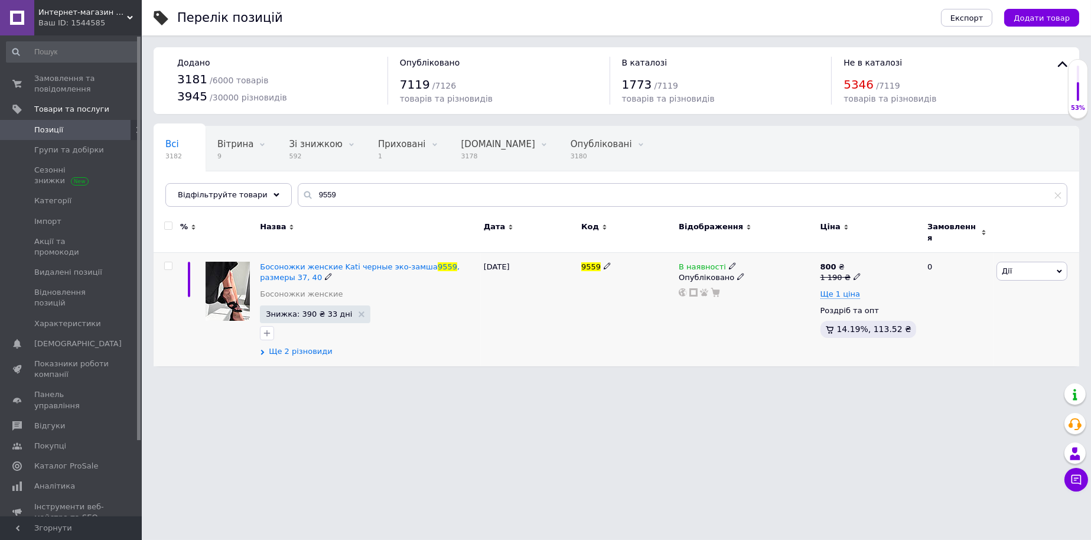
click at [305, 346] on span "Ще 2 різновиди" at bounding box center [301, 351] width 64 height 11
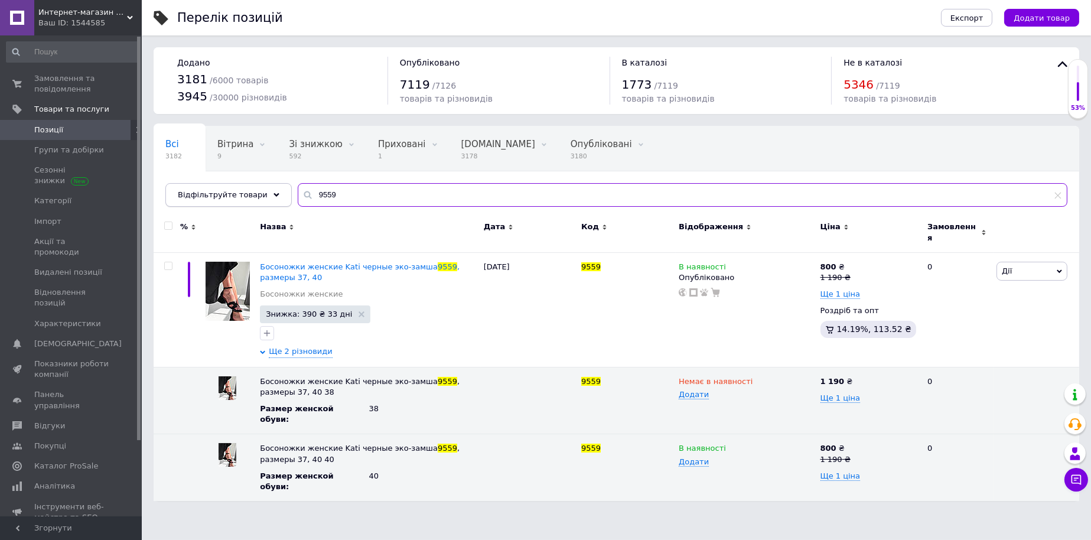
drag, startPoint x: 325, startPoint y: 194, endPoint x: 243, endPoint y: 197, distance: 81.6
click at [245, 196] on div "Відфільтруйте товари 9559" at bounding box center [616, 195] width 902 height 24
click at [756, 377] on icon at bounding box center [759, 380] width 7 height 7
click at [738, 402] on li "В наявності" at bounding box center [743, 404] width 139 height 17
click at [306, 264] on span "Босоножки женские Kаti черные эко-замша" at bounding box center [349, 266] width 178 height 9
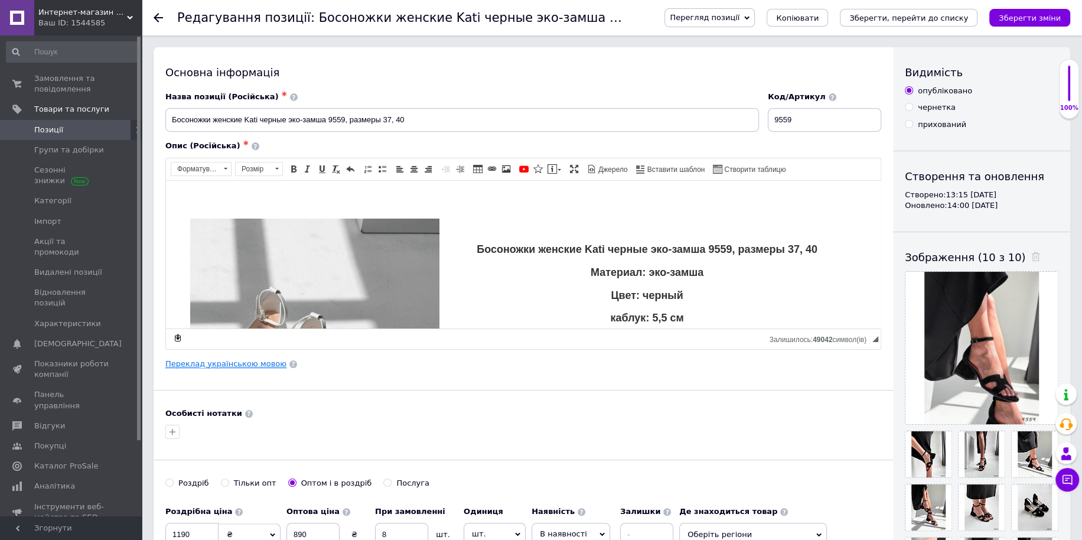
click at [247, 364] on link "Переклад українською мовою" at bounding box center [225, 363] width 121 height 9
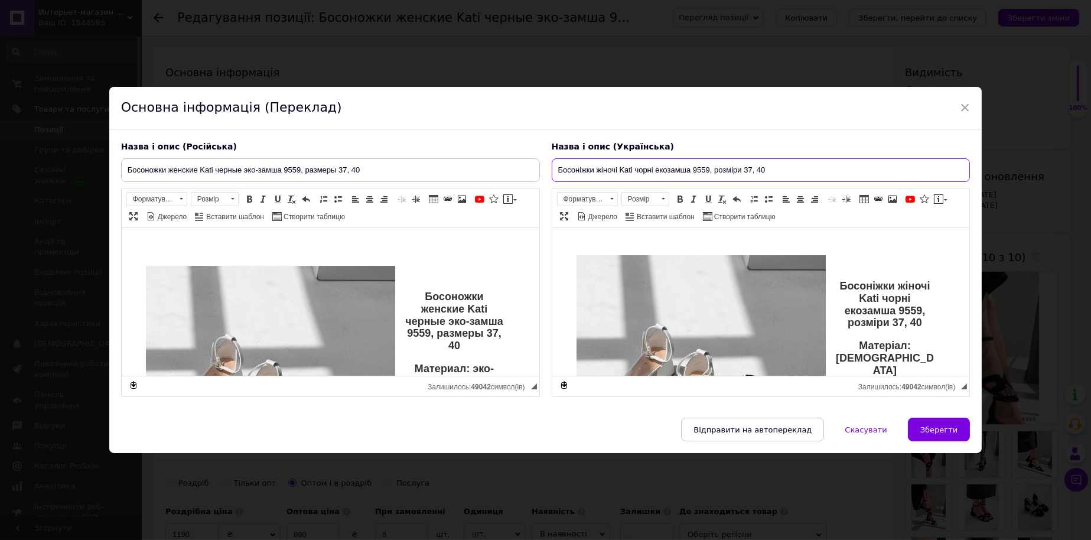
click at [757, 162] on input "Босоніжки жіночі Kаti чорні екозамша 9559, розміри 37, 40" at bounding box center [761, 170] width 419 height 24
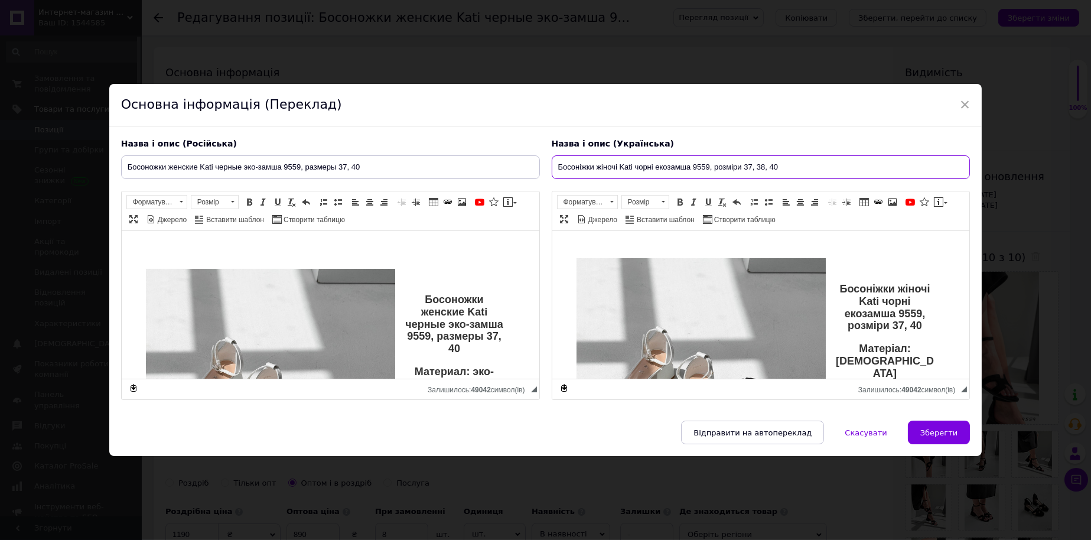
type input "Босоніжки жіночі Kаti чорні екозамша 9559, розміри 37, 38, 40"
drag, startPoint x: 849, startPoint y: 289, endPoint x: 945, endPoint y: 324, distance: 101.9
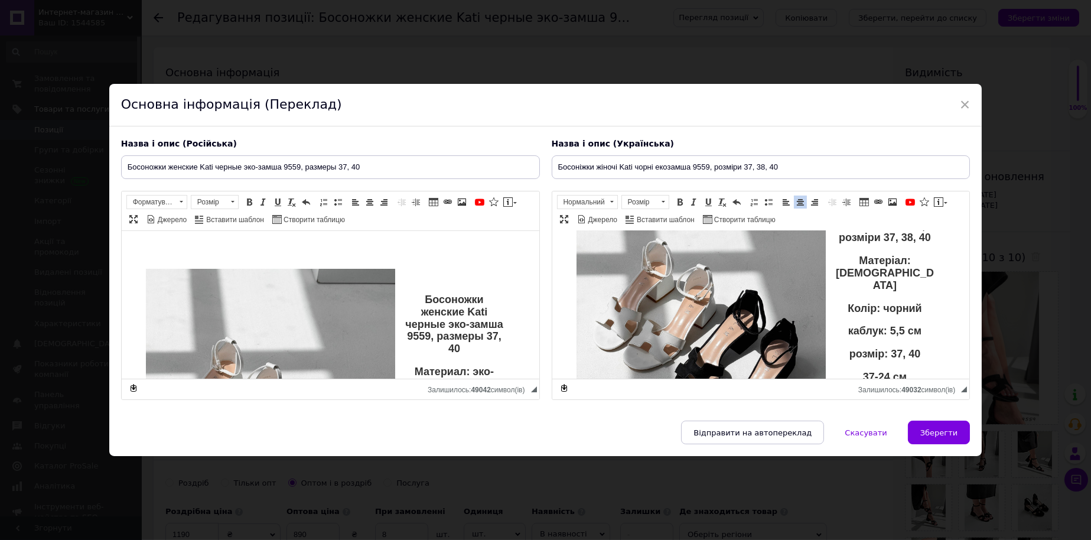
scroll to position [197, 0]
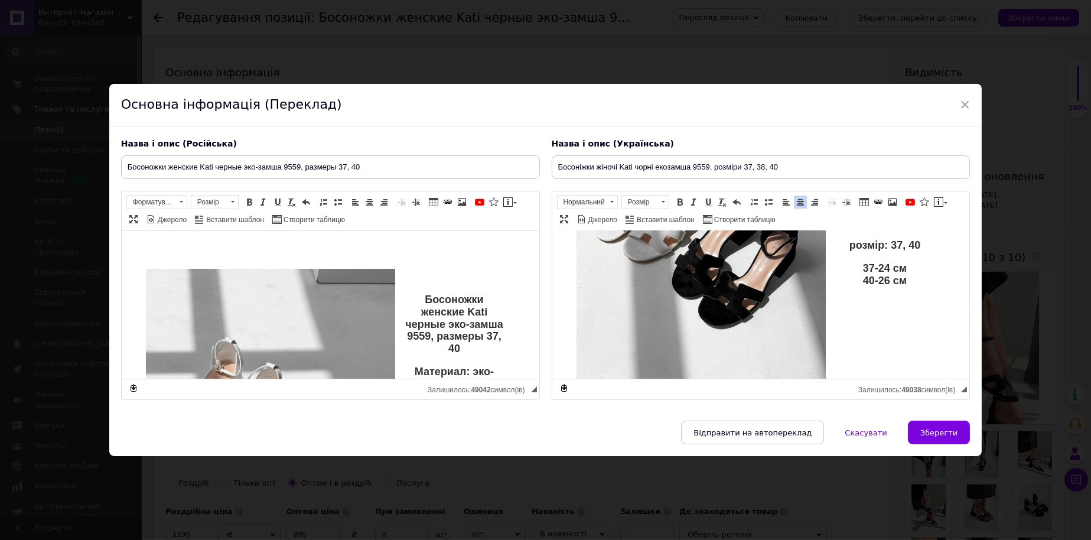
click at [861, 268] on p "37-24 см 40-26 см" at bounding box center [760, 274] width 347 height 25
drag, startPoint x: 856, startPoint y: 266, endPoint x: 922, endPoint y: 282, distance: 68.1
click at [922, 282] on p "37-24 см 40-26 см" at bounding box center [760, 274] width 347 height 25
paste body "Редактор, 8EE1E2CF-801A-485C-8F23-DE87CBF95910"
drag, startPoint x: 902, startPoint y: 268, endPoint x: 836, endPoint y: 268, distance: 66.2
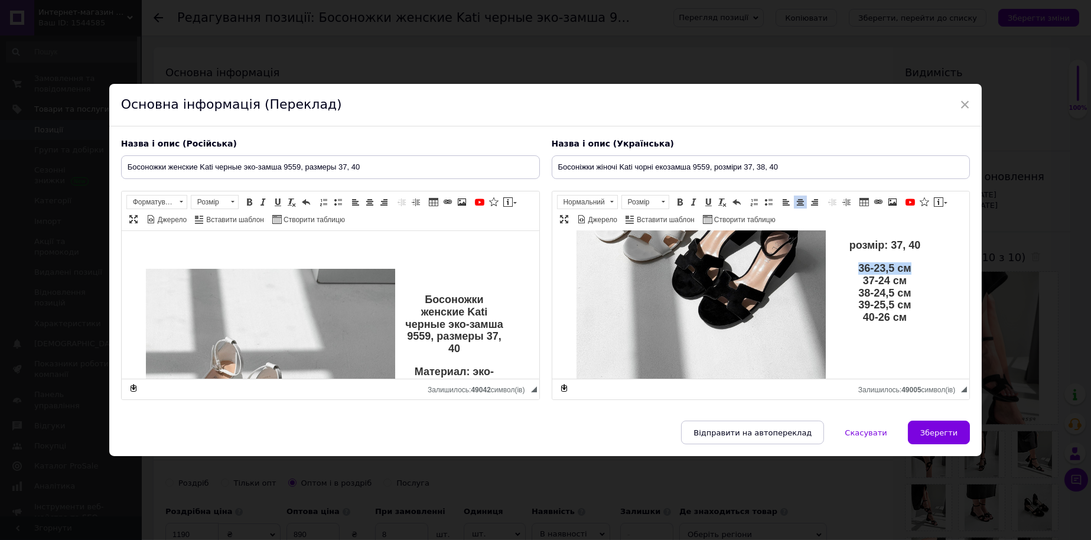
click at [836, 268] on p "36-23,5 см 37-24 см 38-24,5 см 39-25,5 см 40-26 см" at bounding box center [760, 292] width 347 height 61
drag, startPoint x: 874, startPoint y: 293, endPoint x: 851, endPoint y: 291, distance: 23.1
click at [851, 291] on p "37-24 см 38-24,5 см 39-25,5 см 40-26 см" at bounding box center [760, 286] width 347 height 49
click at [903, 248] on p "розмір: 37, 40" at bounding box center [760, 245] width 347 height 12
drag, startPoint x: 905, startPoint y: 313, endPoint x: 885, endPoint y: 244, distance: 71.3
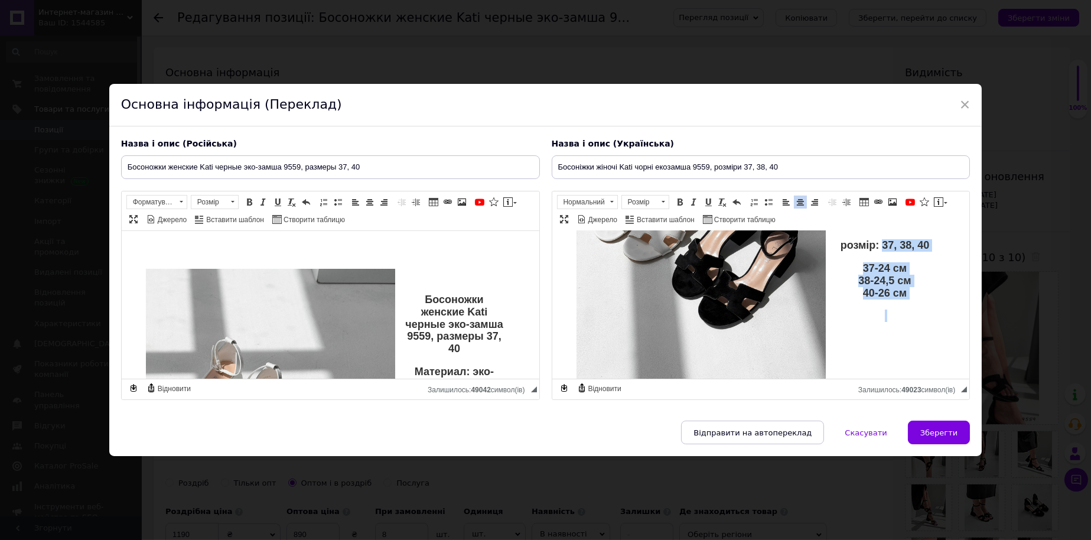
click at [885, 244] on div "Босоніжки жіночі Kаti чорні екозамша 9559, розміри 37, 38, 40 Матеріал: екозамш…" at bounding box center [761, 203] width 370 height 284
copy div "37, 38, 40 37-24 см 38-24,5 см 40-26 см"
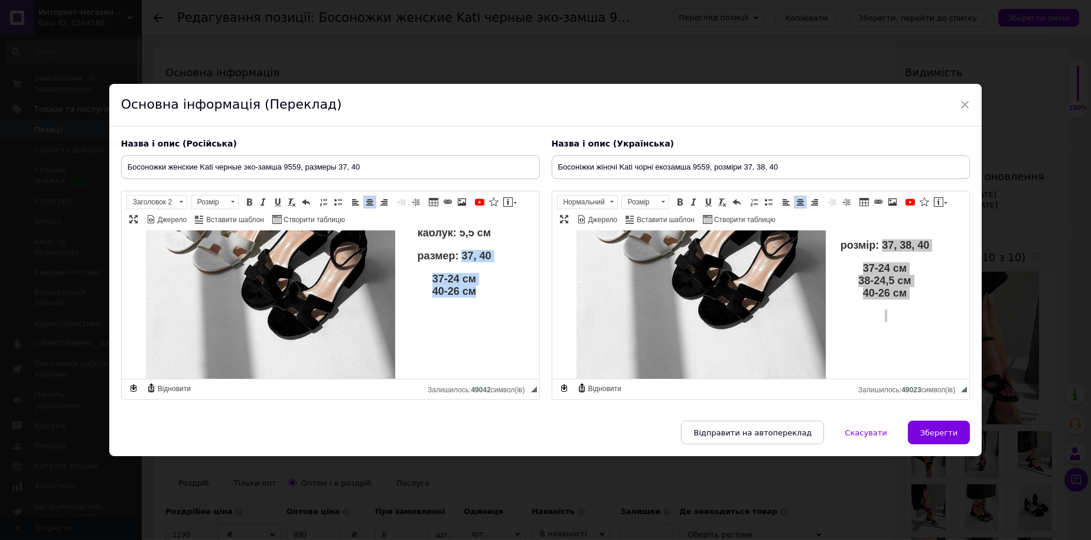
drag, startPoint x: 475, startPoint y: 299, endPoint x: 467, endPoint y: 254, distance: 45.7
click at [456, 254] on div "Босоножки женские Kаti черные эко-замша 9559, размеры 37, 40 Материал: эко-замш…" at bounding box center [330, 197] width 370 height 252
click at [424, 279] on p "37, 38, 40" at bounding box center [330, 279] width 347 height 12
click at [792, 155] on input "Босоніжки жіночі Kаti чорні екозамша 9559, розміри 37, 38, 40" at bounding box center [761, 167] width 419 height 24
drag, startPoint x: 391, startPoint y: 159, endPoint x: 0, endPoint y: 165, distance: 391.2
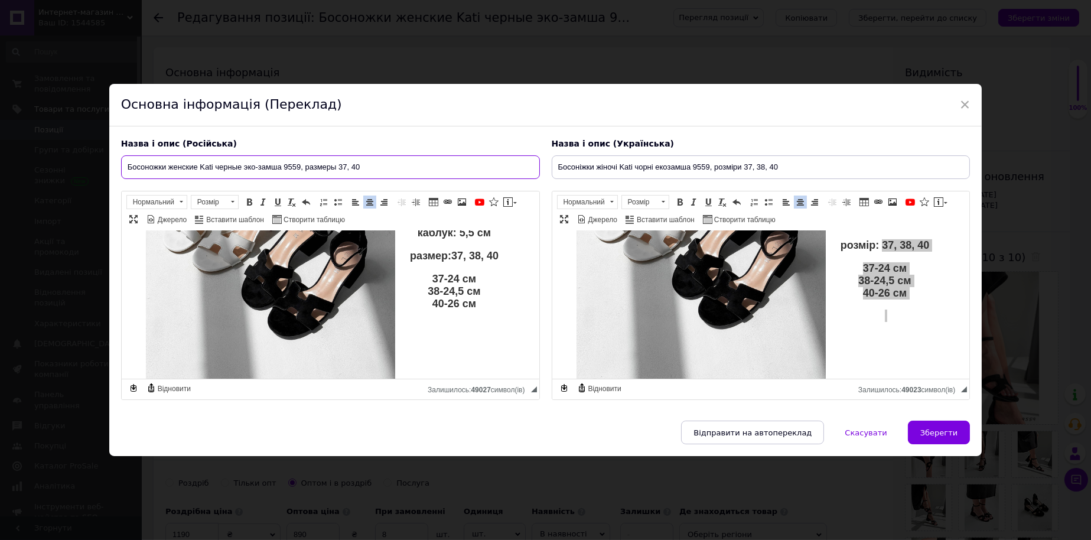
click at [0, 165] on div "× Основна інформація (Переклад) Назва і опис (Російська) Босоножки женские Kаti…" at bounding box center [545, 270] width 1091 height 540
paste input "замша 9559, размеры 37, 38"
click at [256, 158] on input "Босоножки женские Kаti черные экозамша 9559, размеры 37, 38, 40" at bounding box center [330, 167] width 419 height 24
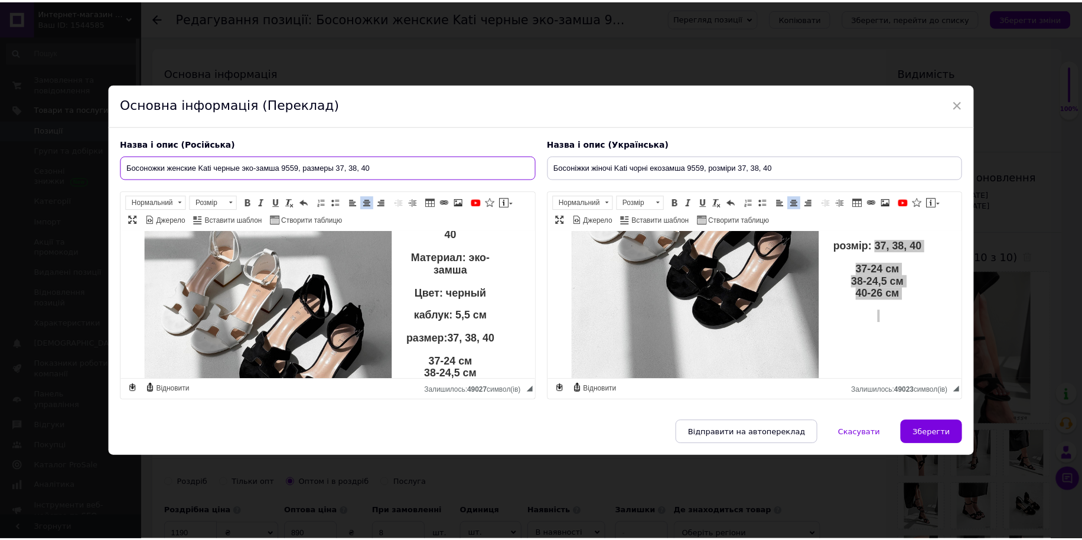
scroll to position [0, 0]
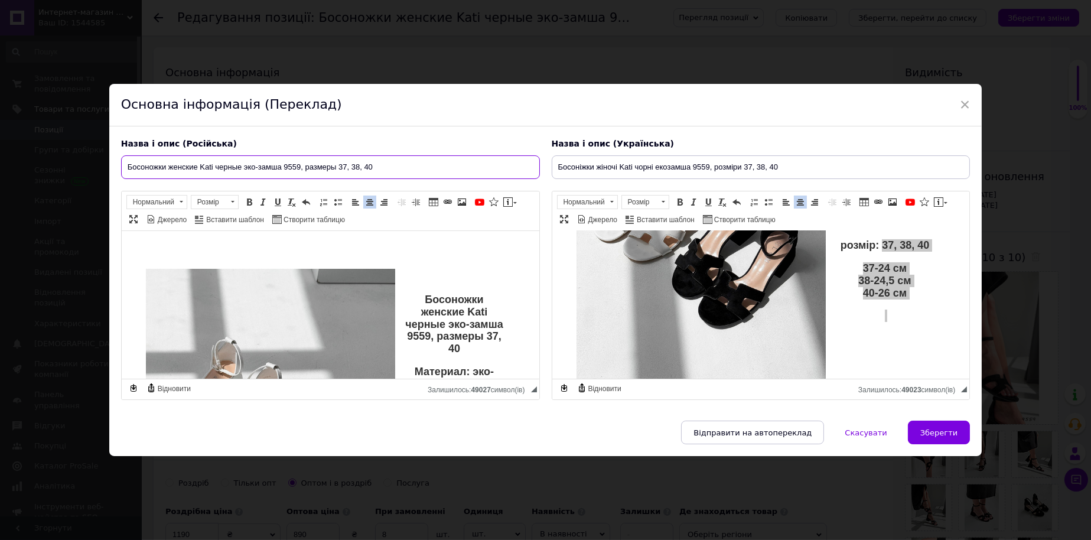
type input "Босоножки женские Kаti черные эко-замша 9559, размеры 37, 38, 40"
drag, startPoint x: 420, startPoint y: 297, endPoint x: 498, endPoint y: 348, distance: 93.6
click at [498, 348] on div "Босоножки женские Kаti черные эко-замша 9559, размеры 37, 40 Материал: эко-замш…" at bounding box center [330, 400] width 370 height 264
click at [947, 435] on button "Зберегти" at bounding box center [939, 433] width 62 height 24
type input "Босоножки женские Kаti черные эко-замша 9559, размеры 37, 38, 40"
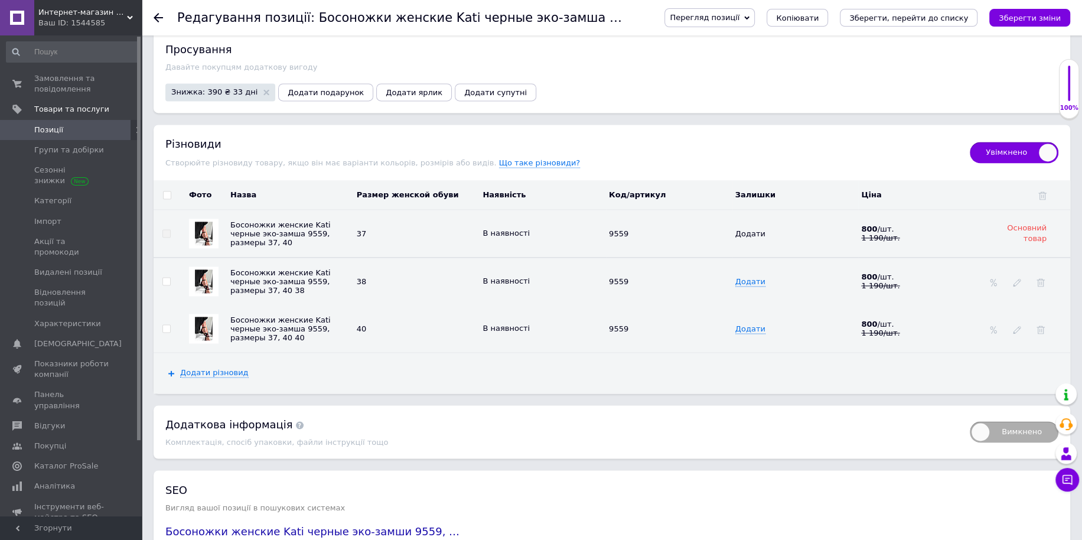
scroll to position [1628, 0]
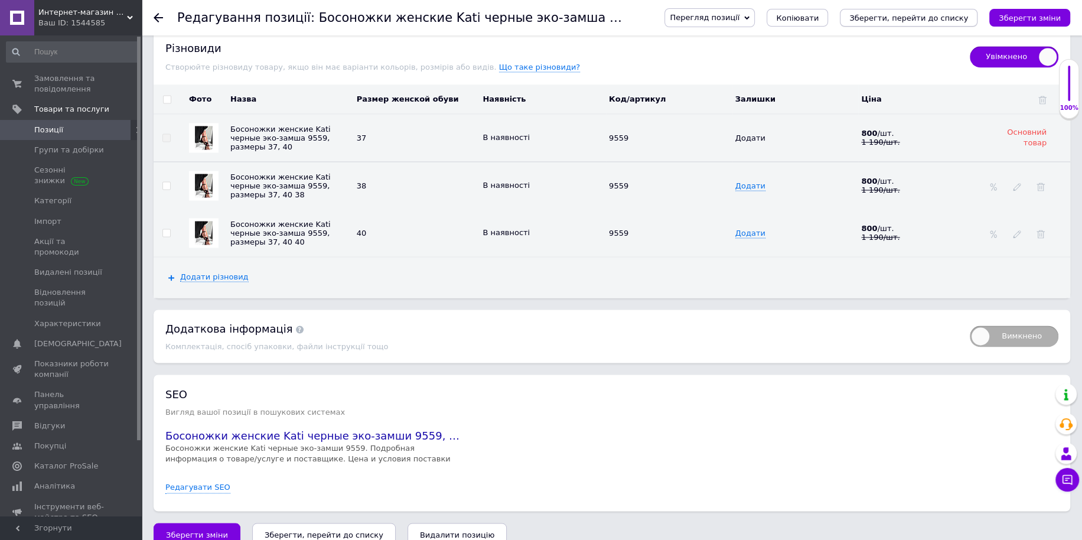
click at [909, 19] on icon "Зберегти, перейти до списку" at bounding box center [909, 18] width 119 height 9
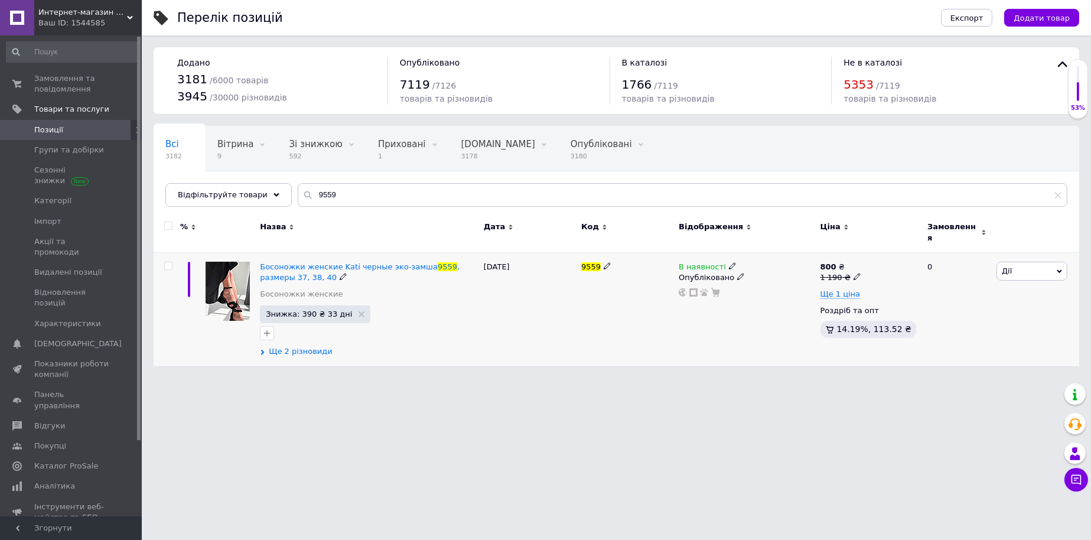
click at [291, 350] on span "Ще 2 різновиди" at bounding box center [301, 351] width 64 height 11
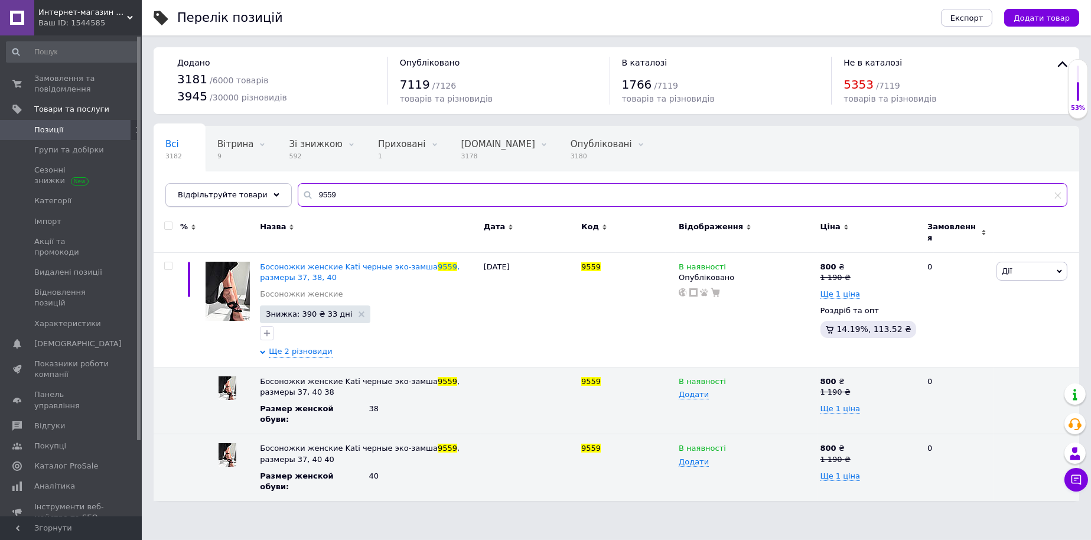
drag, startPoint x: 252, startPoint y: 194, endPoint x: 177, endPoint y: 188, distance: 74.7
click at [202, 190] on div "Відфільтруйте товари 9559" at bounding box center [616, 195] width 902 height 24
paste input "662"
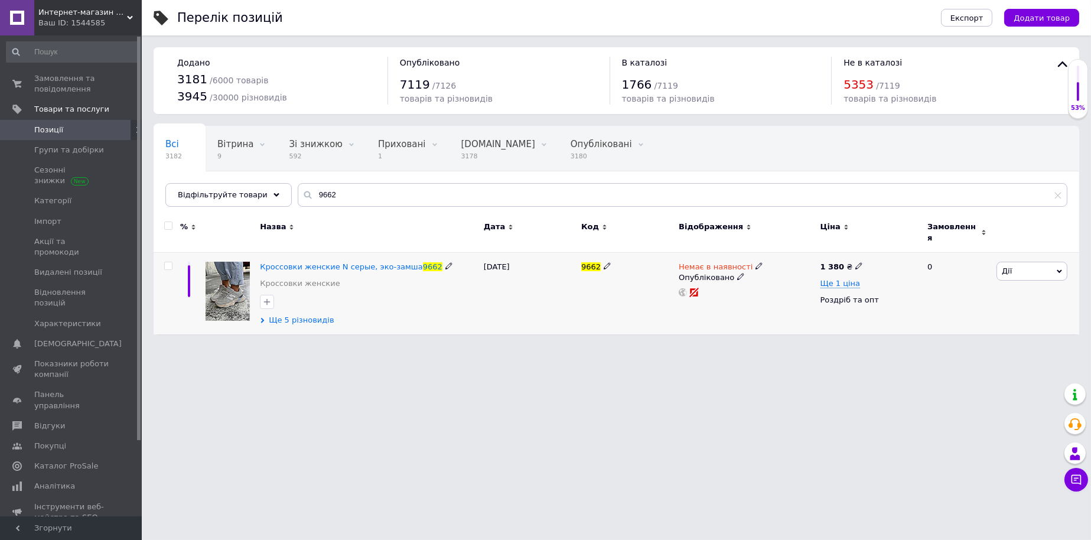
click at [303, 320] on span "Ще 5 різновидів" at bounding box center [301, 320] width 65 height 11
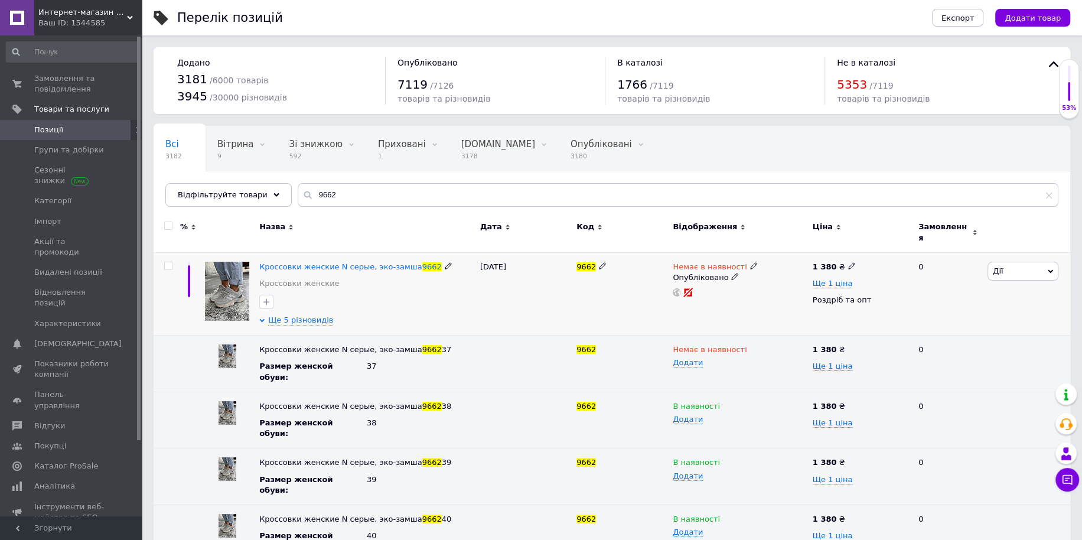
click at [747, 262] on div "Немає в наявності" at bounding box center [740, 267] width 134 height 11
click at [750, 262] on icon at bounding box center [753, 265] width 7 height 7
click at [760, 268] on li "В наявності" at bounding box center [815, 276] width 112 height 17
click at [750, 345] on icon at bounding box center [753, 348] width 7 height 7
click at [730, 372] on li "В наявності" at bounding box center [737, 372] width 138 height 17
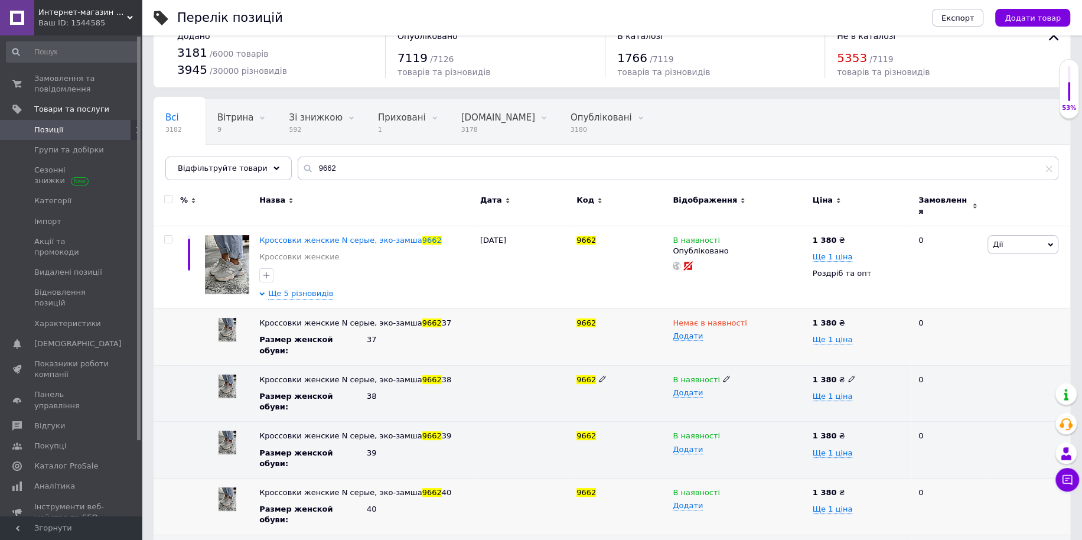
scroll to position [30, 0]
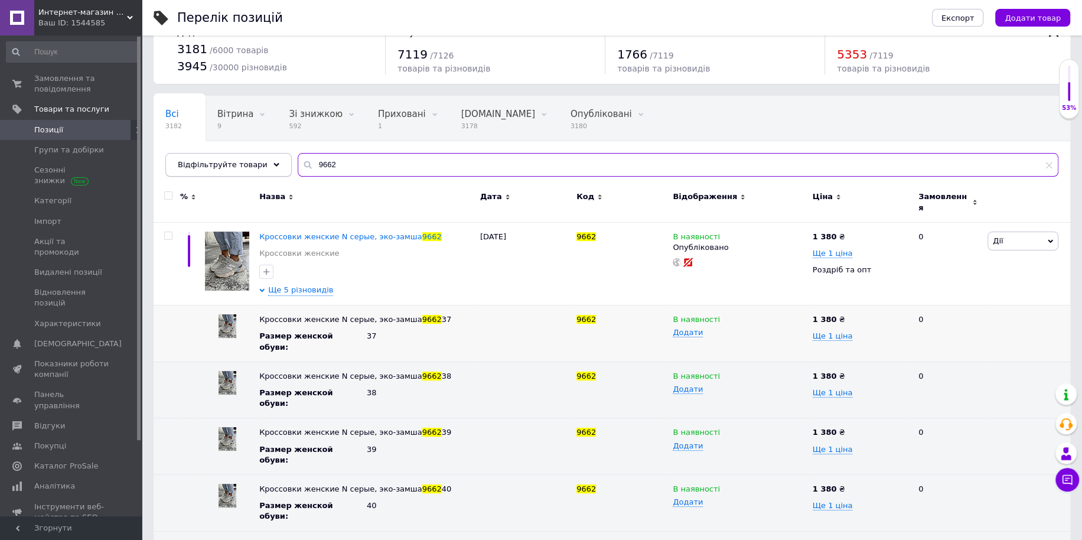
drag, startPoint x: 333, startPoint y: 167, endPoint x: 183, endPoint y: 158, distance: 149.7
click at [185, 160] on div "Відфільтруйте товари 9662" at bounding box center [611, 165] width 893 height 24
paste input "85"
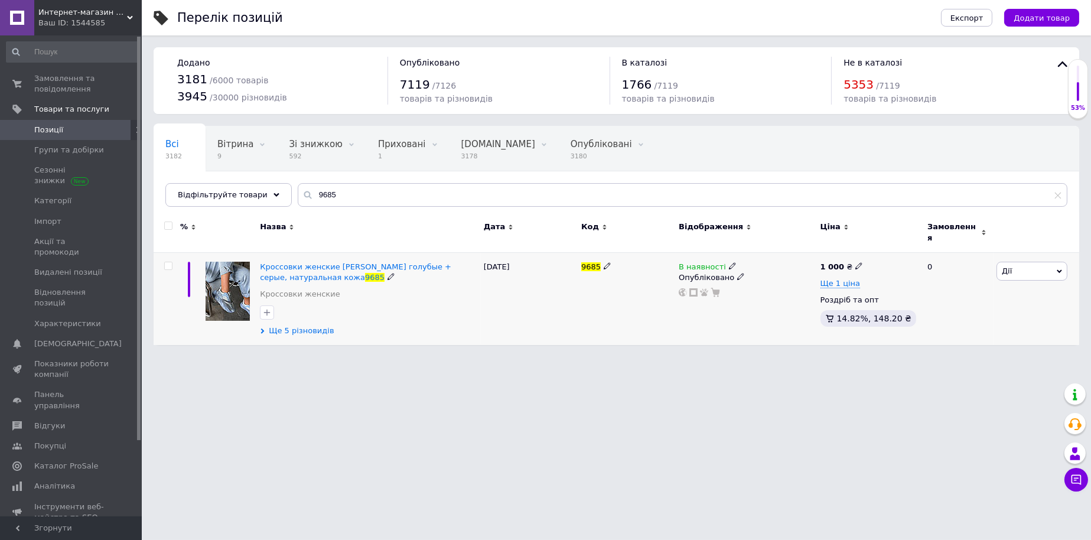
click at [315, 326] on span "Ще 5 різновидів" at bounding box center [301, 331] width 65 height 11
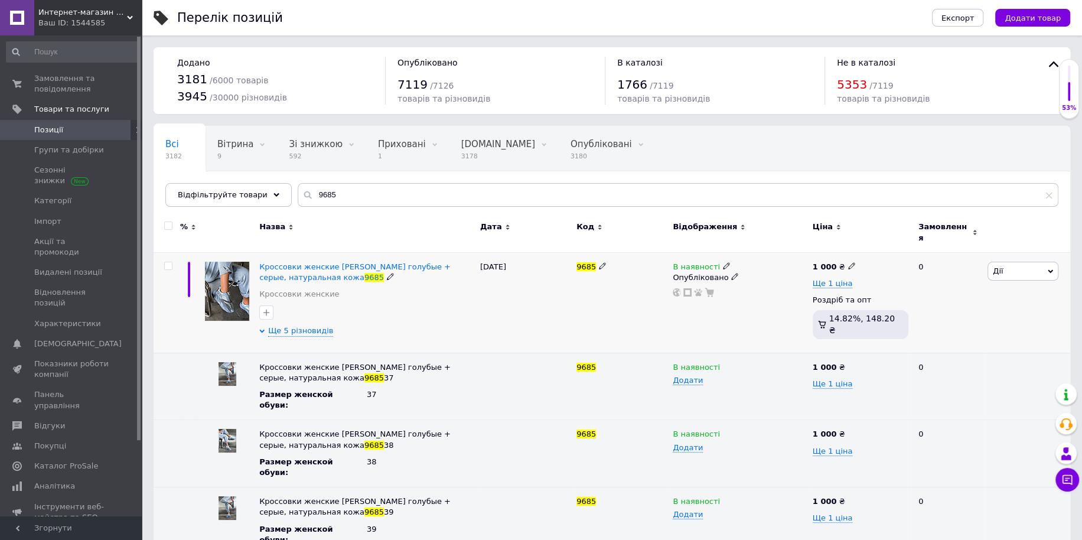
click at [724, 262] on div "В наявності" at bounding box center [740, 267] width 134 height 11
click at [723, 262] on icon at bounding box center [726, 265] width 7 height 7
click at [742, 268] on li "Немає в наявності" at bounding box center [791, 276] width 112 height 17
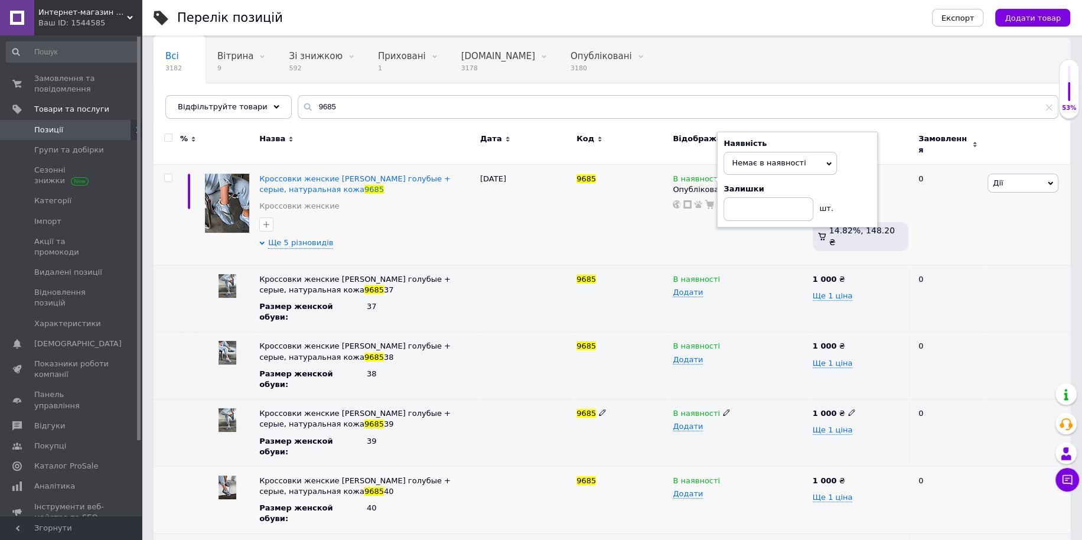
scroll to position [95, 0]
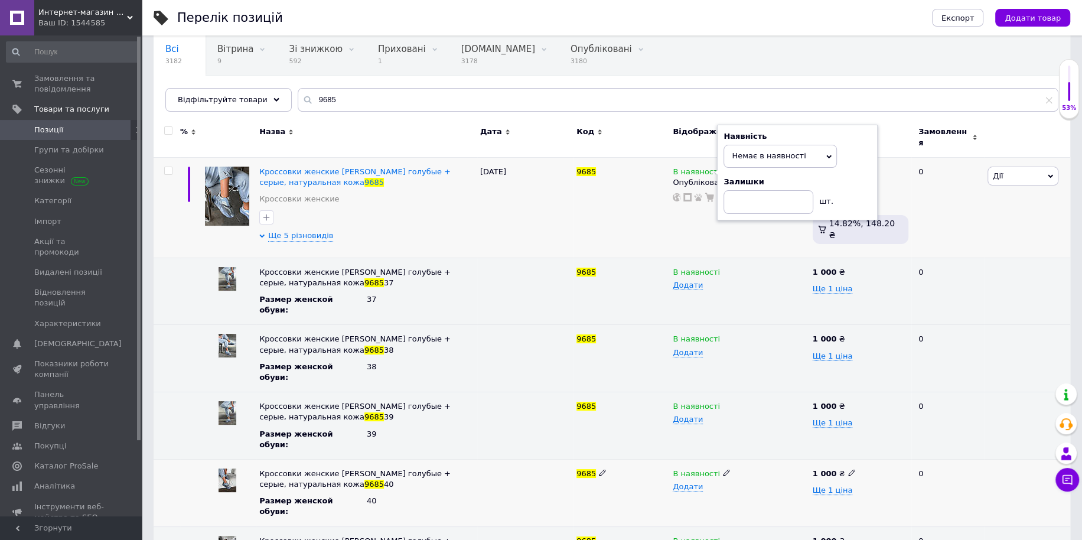
click at [717, 469] on div "В наявності" at bounding box center [740, 474] width 134 height 11
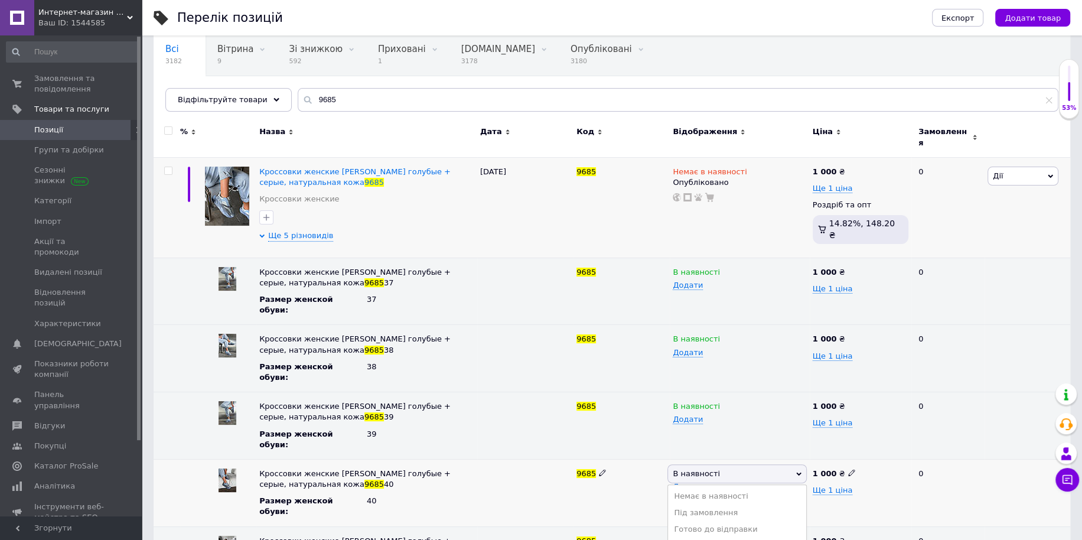
click at [721, 464] on span "В наявності" at bounding box center [737, 473] width 139 height 19
click at [723, 469] on icon at bounding box center [726, 472] width 7 height 7
click at [718, 488] on li "Немає в наявності" at bounding box center [737, 496] width 138 height 17
drag, startPoint x: 340, startPoint y: 104, endPoint x: 209, endPoint y: 84, distance: 132.0
click at [209, 84] on div "Всі 3182 Вітрина 9 Видалити Редагувати Зі знижкою 592 Видалити Редагувати Прихо…" at bounding box center [612, 71] width 917 height 81
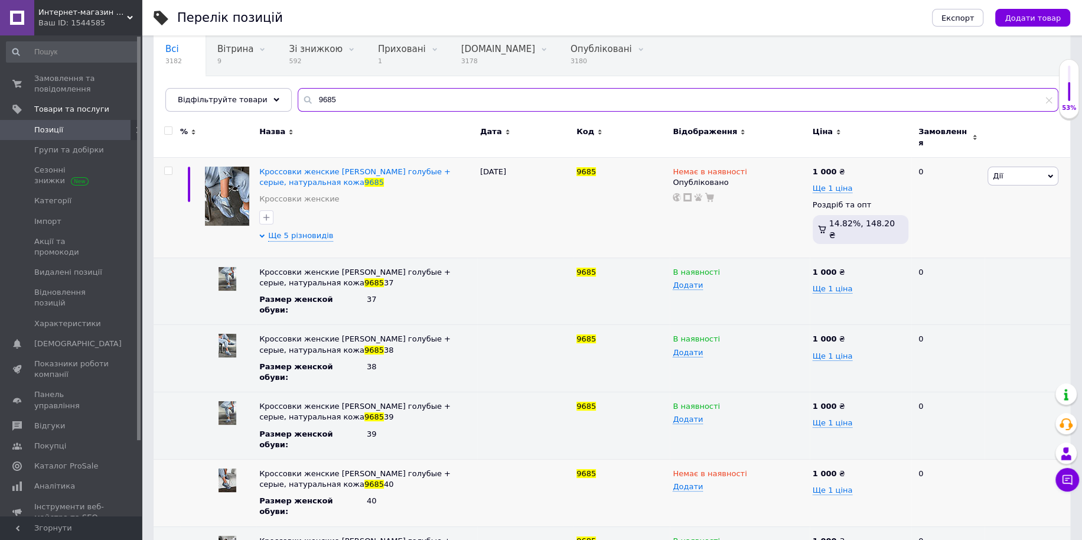
paste input "50"
type input "9505"
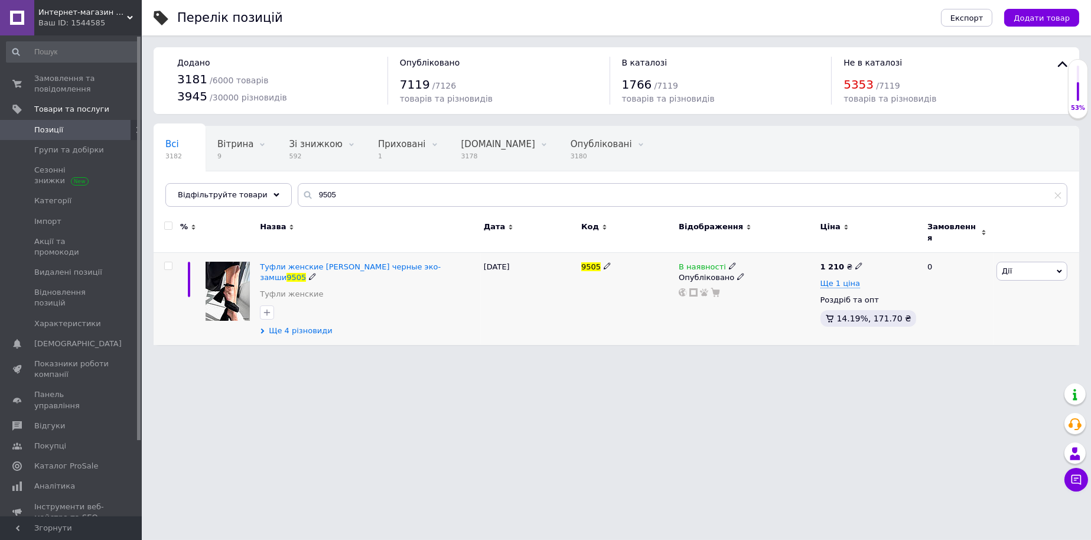
click at [298, 326] on span "Ще 4 різновиди" at bounding box center [301, 331] width 64 height 11
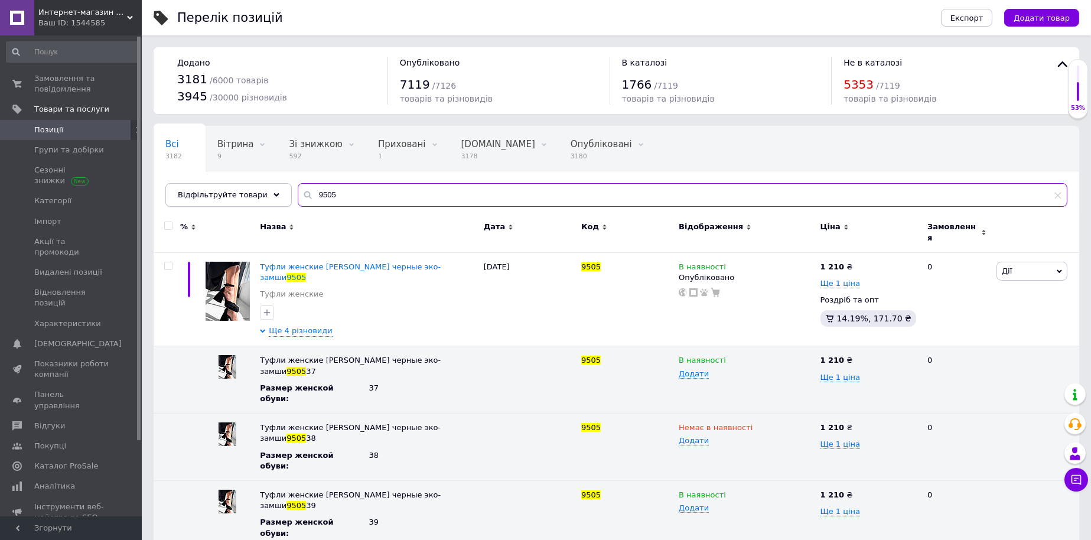
drag, startPoint x: 330, startPoint y: 198, endPoint x: 230, endPoint y: 199, distance: 100.4
click at [301, 199] on input "9505" at bounding box center [683, 195] width 770 height 24
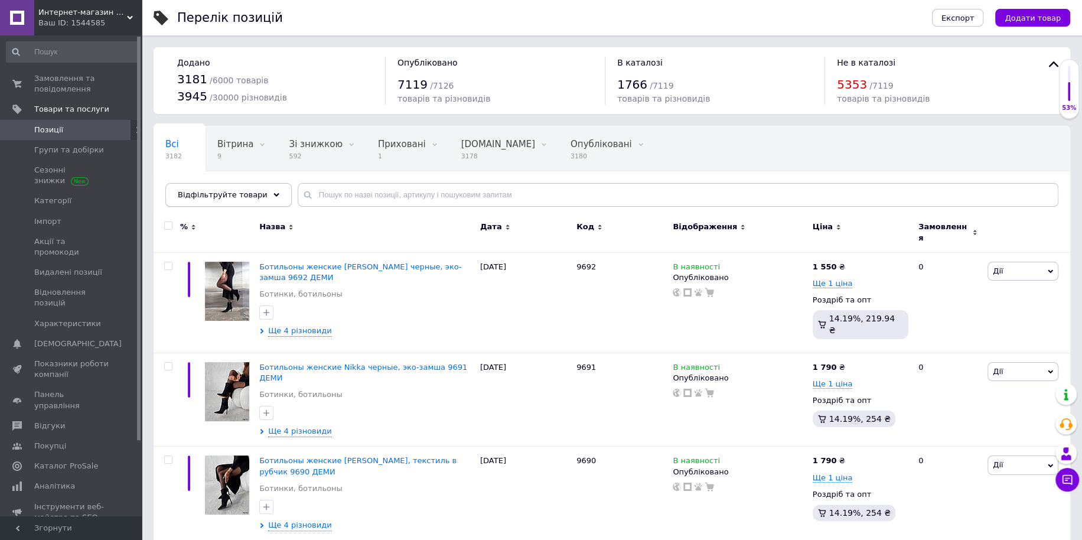
click at [200, 197] on span "Відфільтруйте товари" at bounding box center [223, 194] width 90 height 9
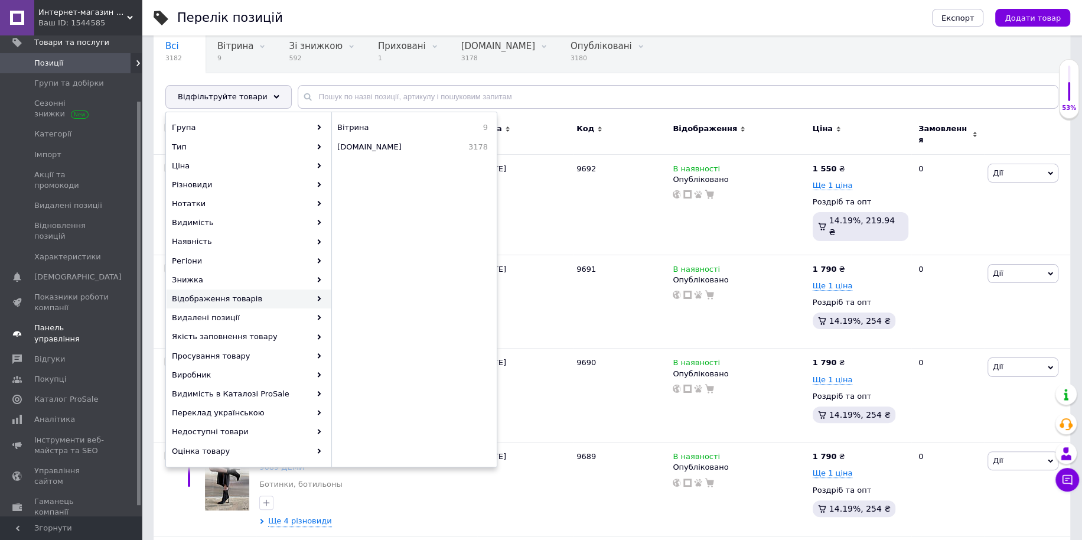
scroll to position [89, 0]
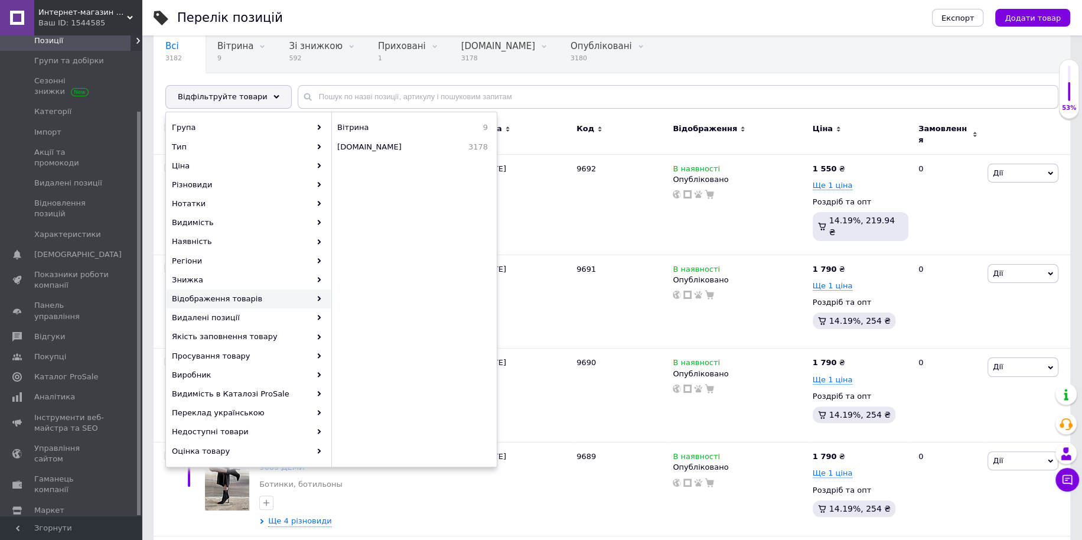
click at [67, 525] on span "Налаштування" at bounding box center [64, 530] width 60 height 11
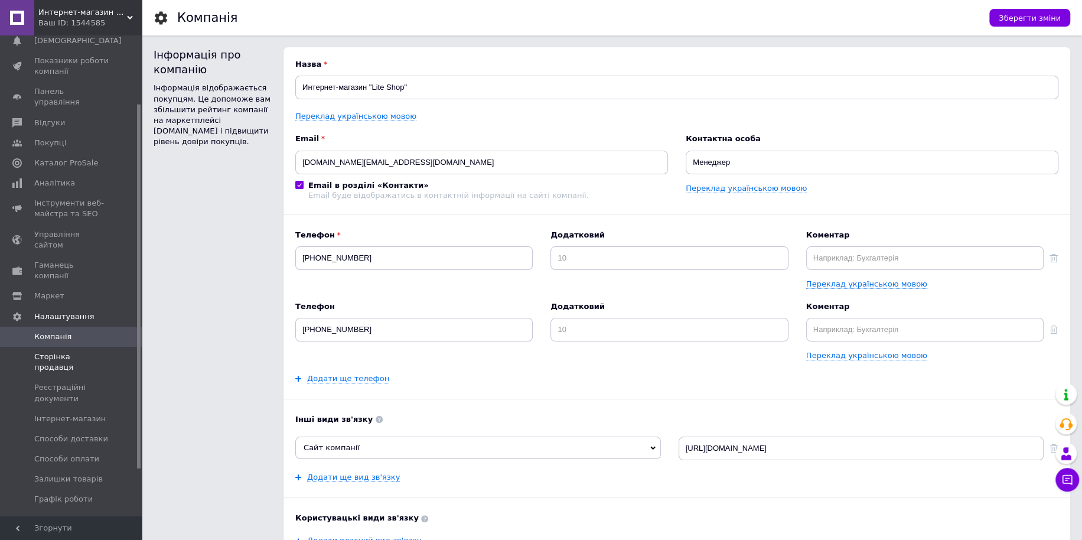
click at [102, 352] on span "Сторінка продавця" at bounding box center [71, 362] width 75 height 21
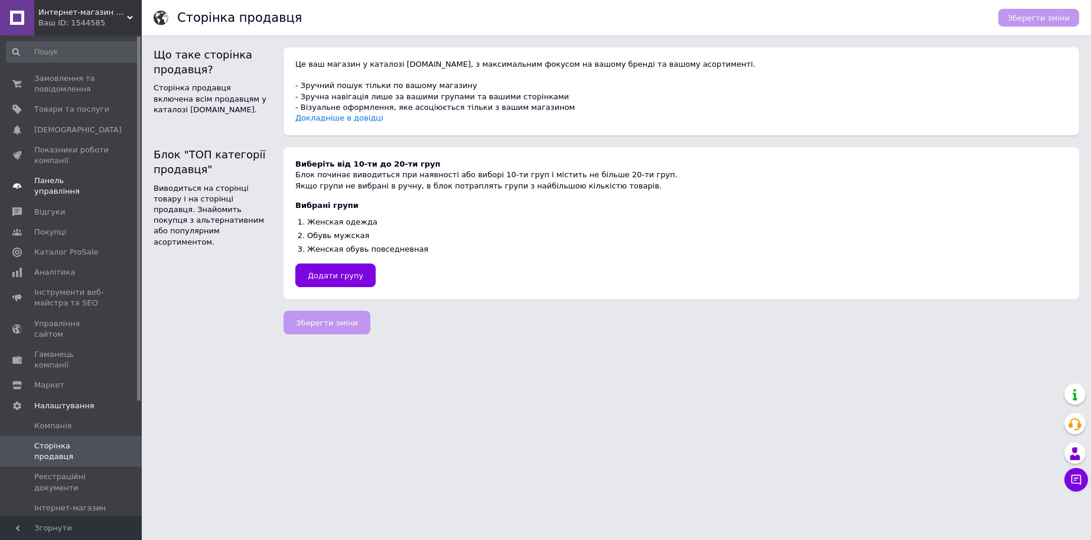
click at [72, 179] on span "Панель управління" at bounding box center [71, 185] width 75 height 21
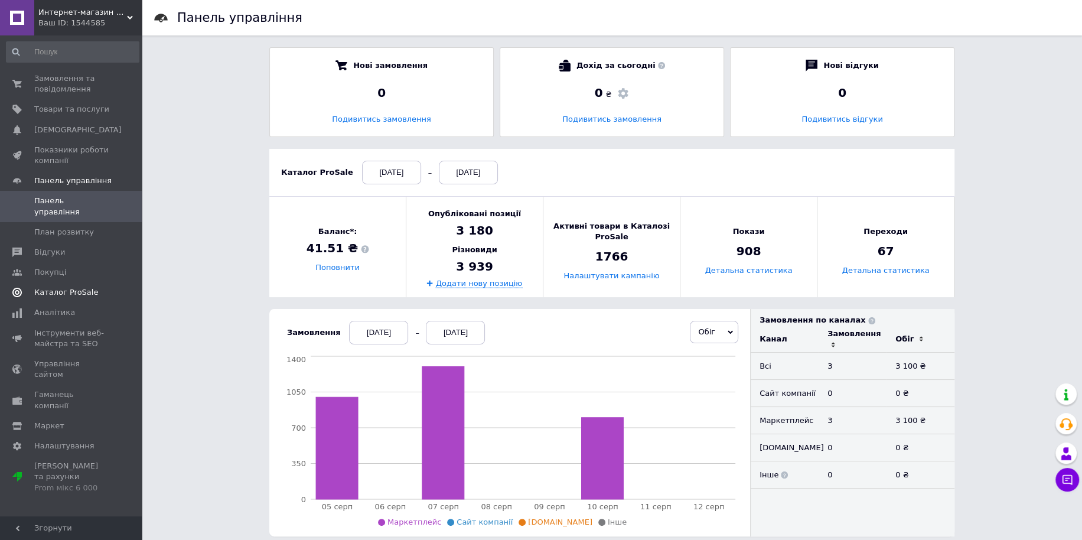
click at [76, 287] on span "Каталог ProSale" at bounding box center [66, 292] width 64 height 11
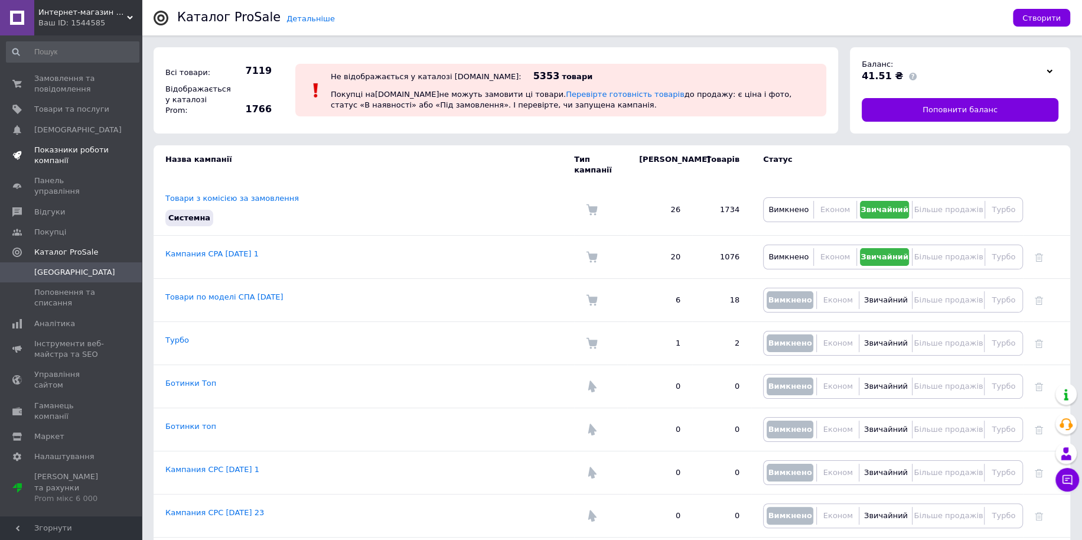
click at [21, 153] on icon at bounding box center [16, 155] width 9 height 9
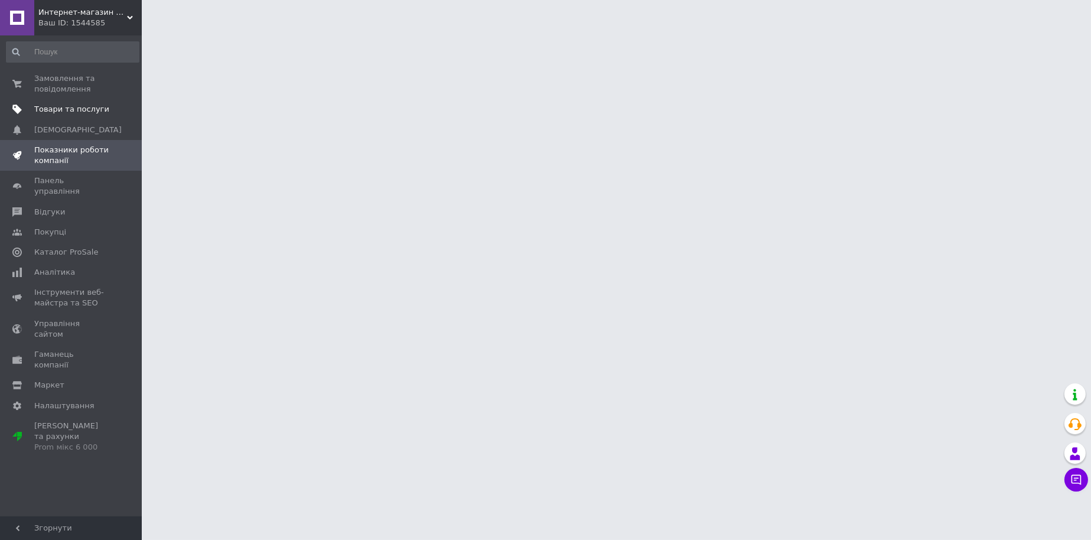
click at [38, 110] on span "Товари та послуги" at bounding box center [71, 109] width 75 height 11
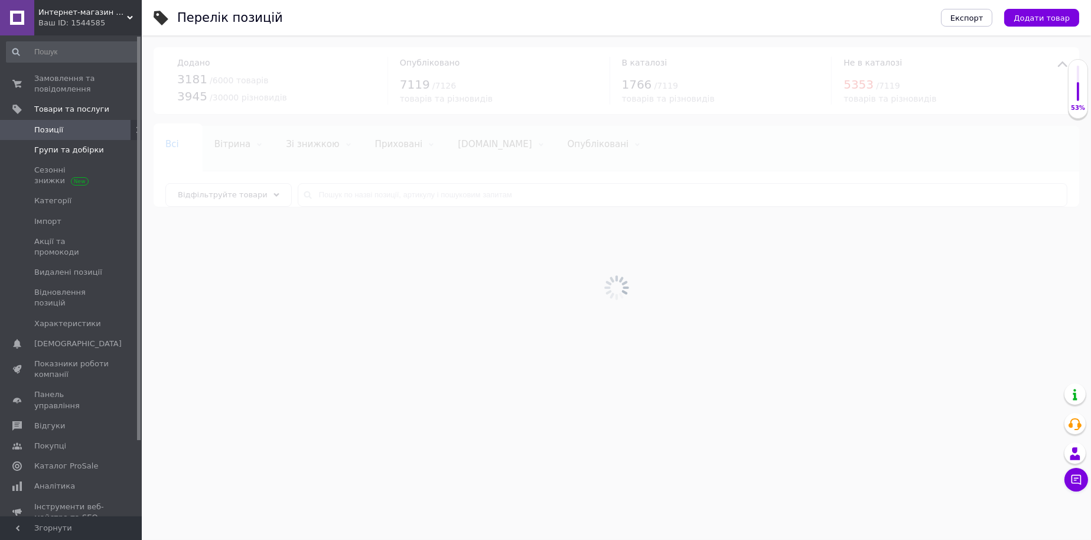
click at [55, 149] on span "Групи та добірки" at bounding box center [69, 150] width 70 height 11
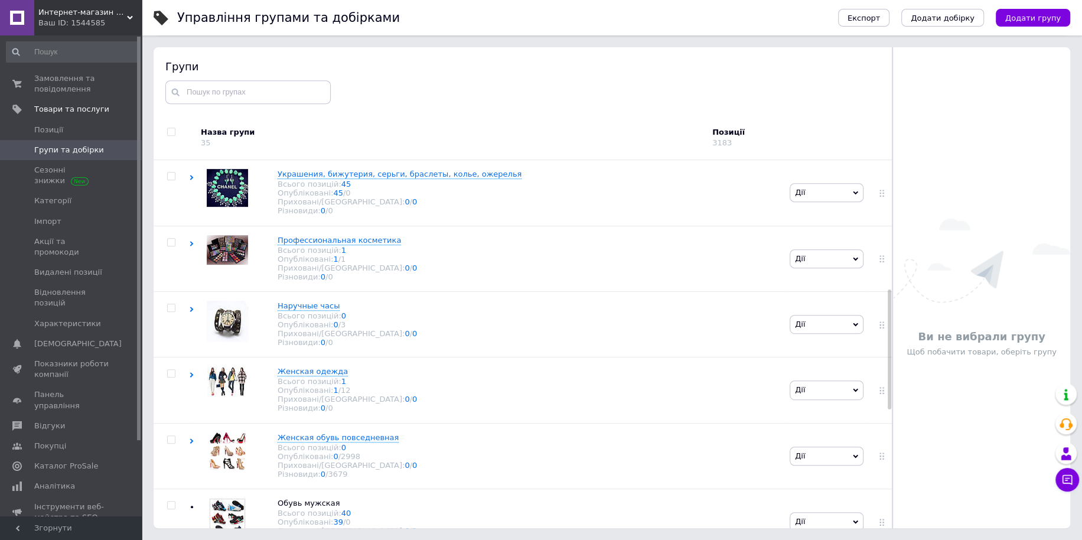
scroll to position [492, 0]
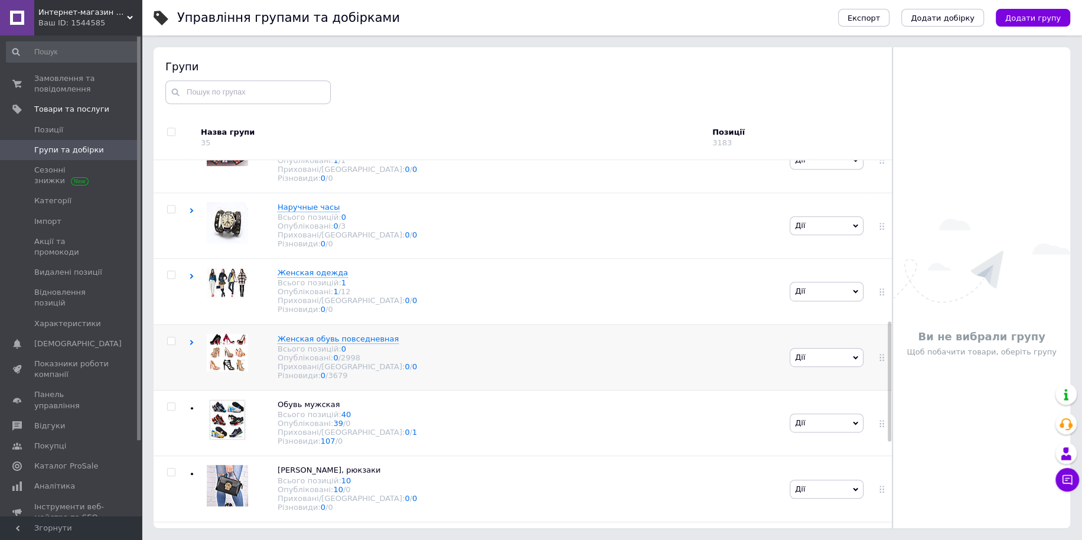
click at [173, 345] on input "checkbox" at bounding box center [171, 341] width 8 height 8
checkbox input "true"
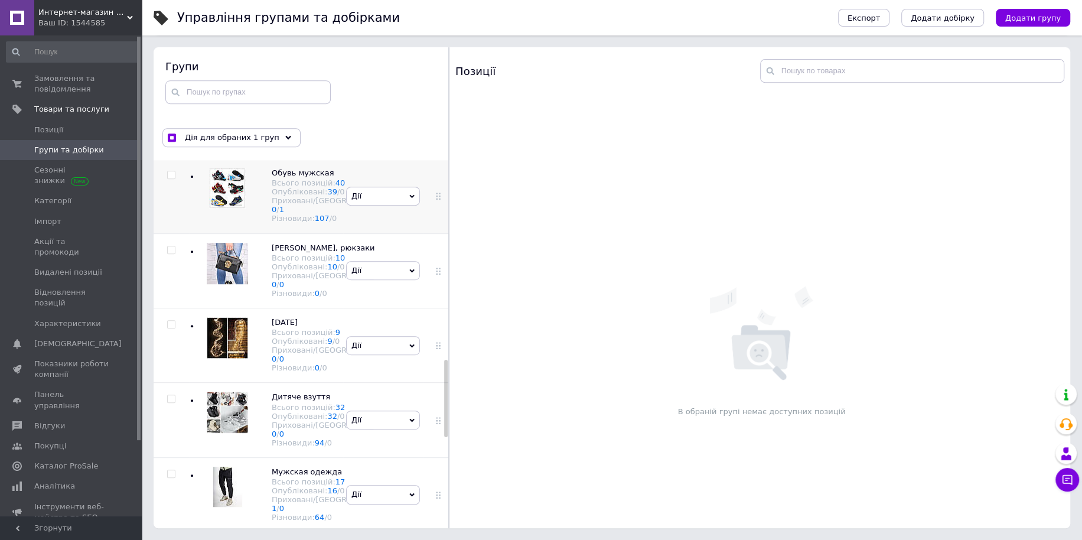
scroll to position [981, 0]
click at [167, 179] on input "checkbox" at bounding box center [171, 175] width 8 height 8
checkbox input "true"
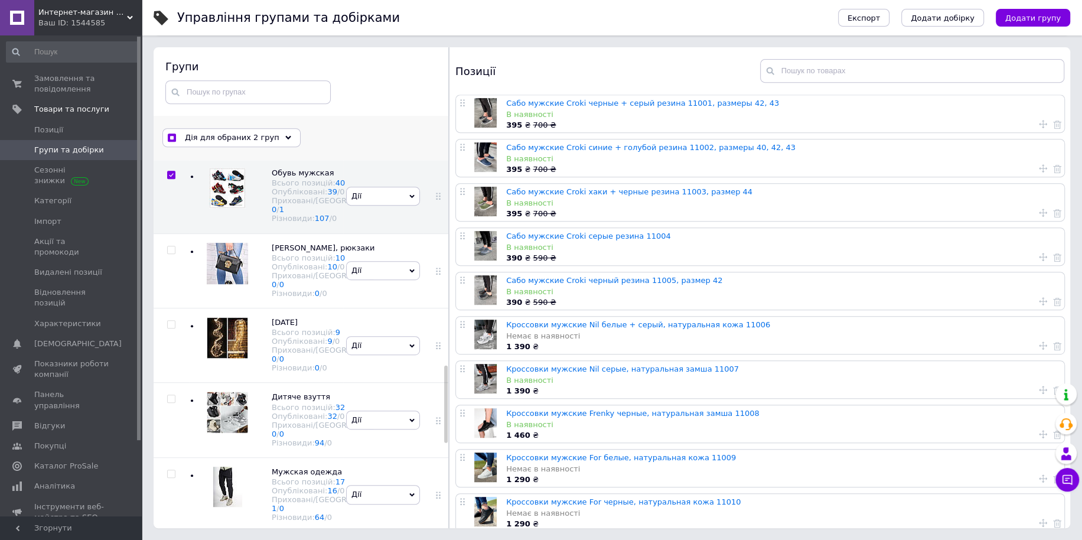
click at [224, 137] on span "Дія для обраних 2 груп" at bounding box center [232, 137] width 95 height 11
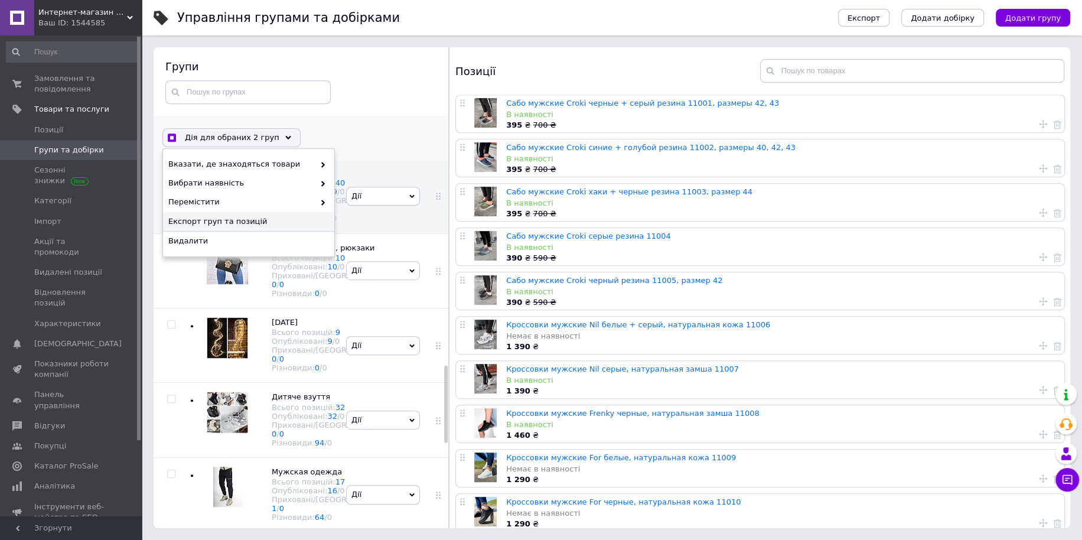
click at [240, 221] on span "Експорт груп та позицій" at bounding box center [247, 221] width 158 height 11
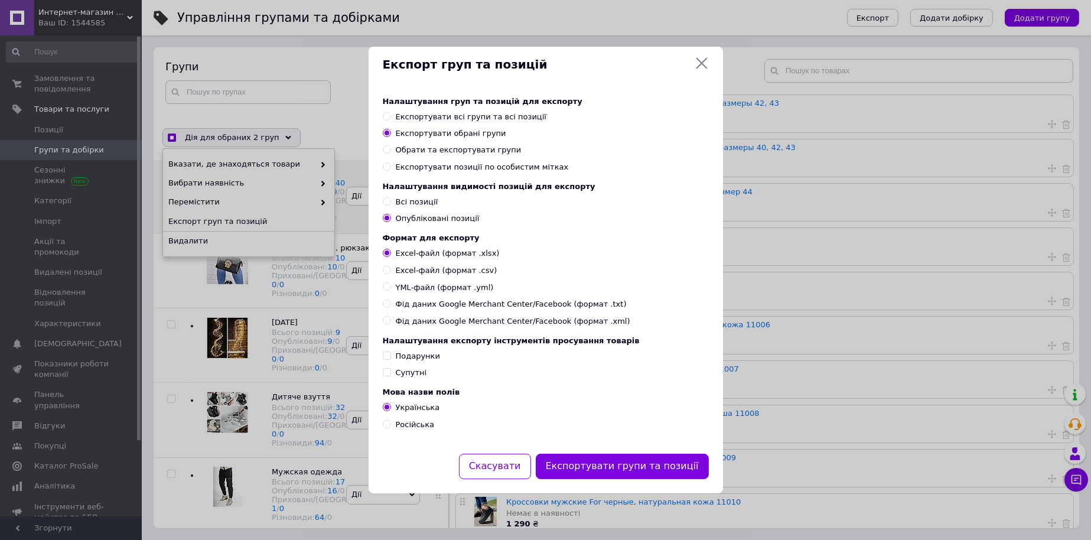
click at [701, 56] on icon at bounding box center [702, 63] width 14 height 14
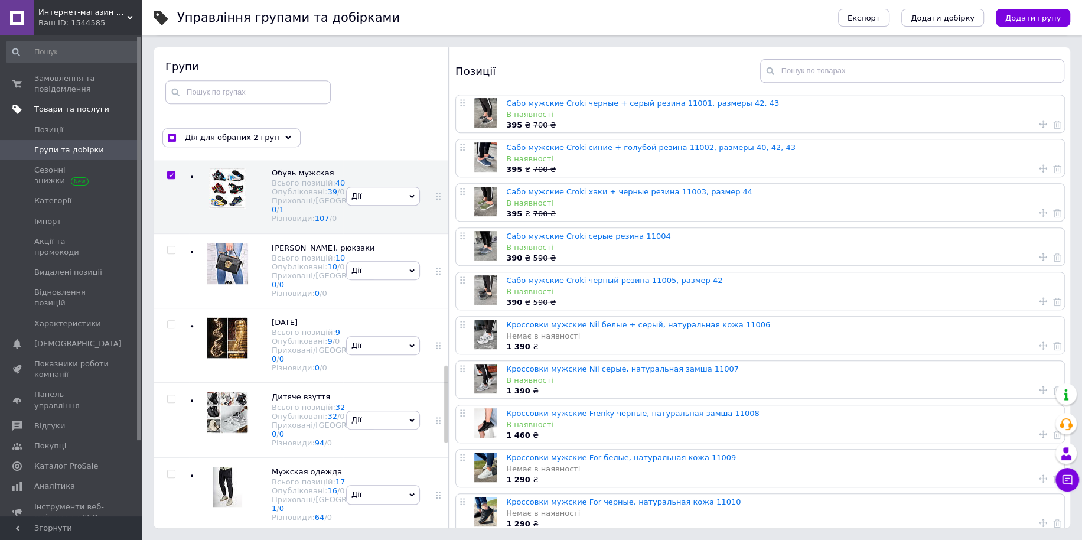
click at [89, 112] on span "Товари та послуги" at bounding box center [71, 109] width 75 height 11
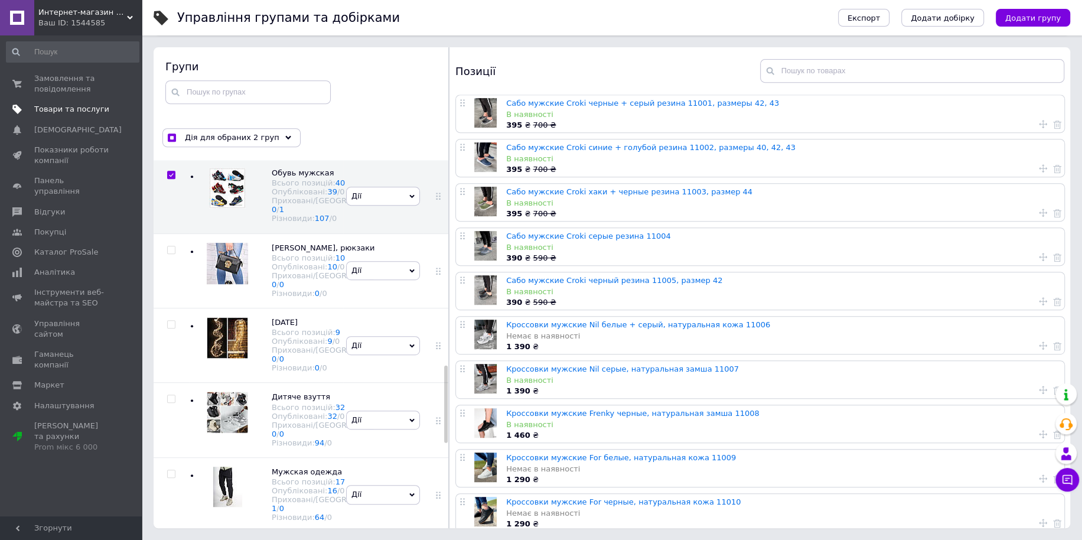
click at [74, 113] on span "Товари та послуги" at bounding box center [71, 109] width 75 height 11
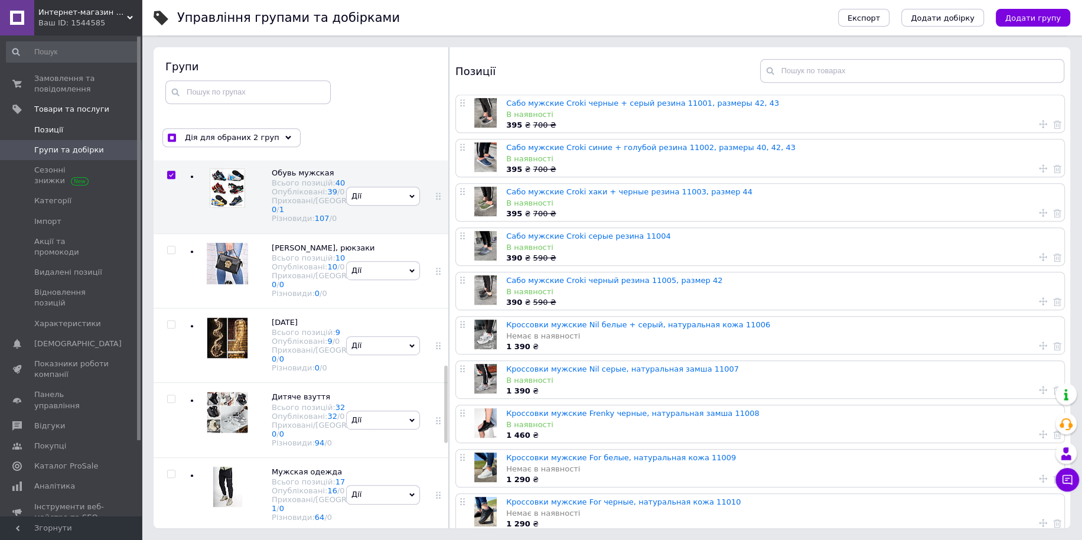
click at [56, 132] on span "Позиції" at bounding box center [48, 130] width 29 height 11
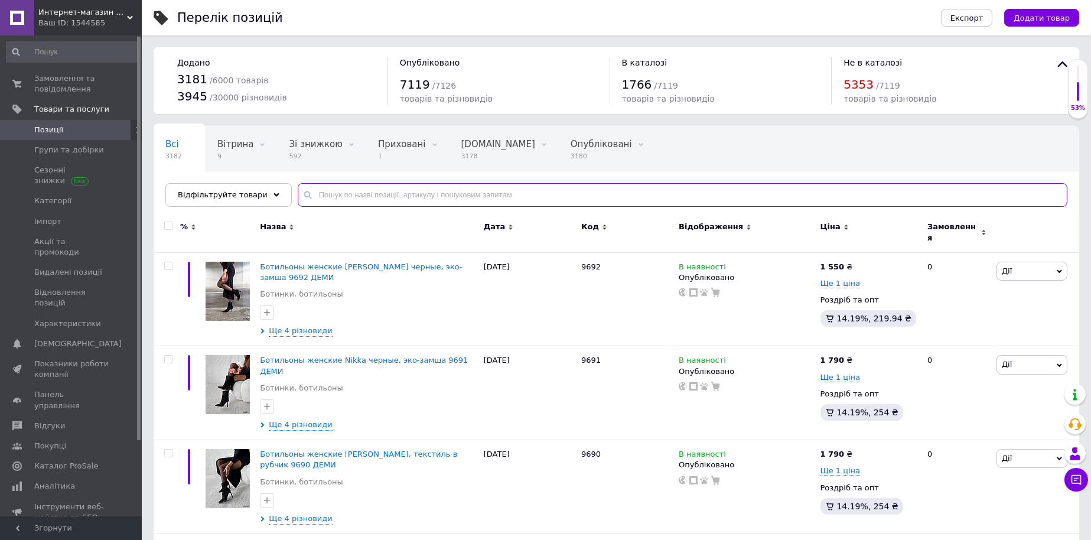
click at [348, 195] on input "text" at bounding box center [683, 195] width 770 height 24
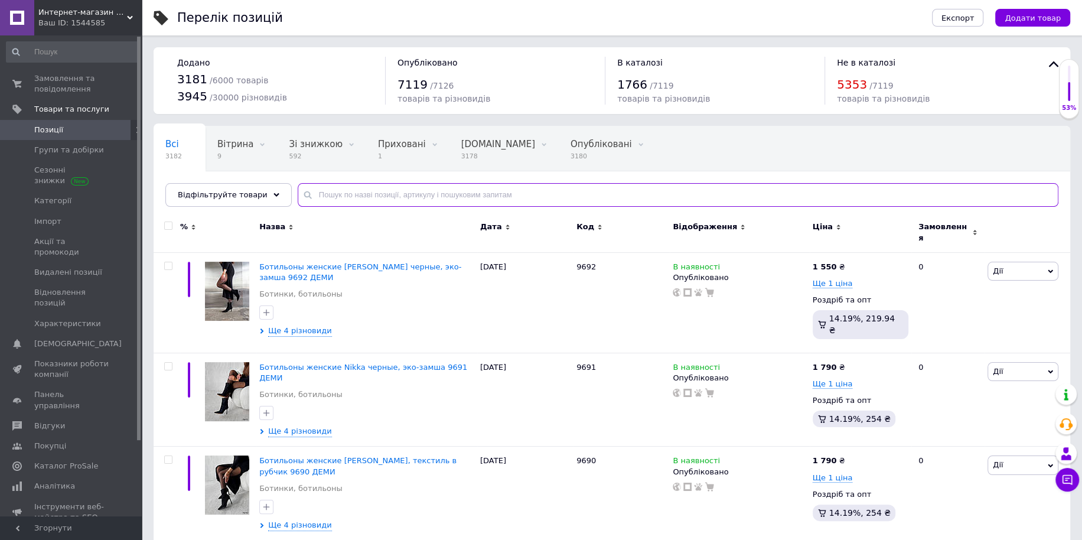
paste input "9659"
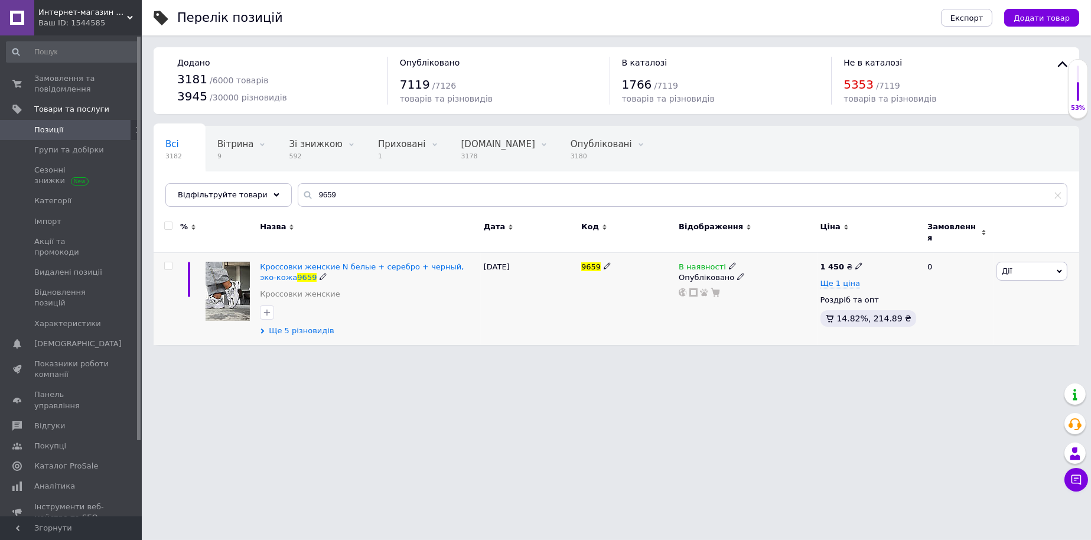
click at [297, 326] on span "Ще 5 різновидів" at bounding box center [301, 331] width 65 height 11
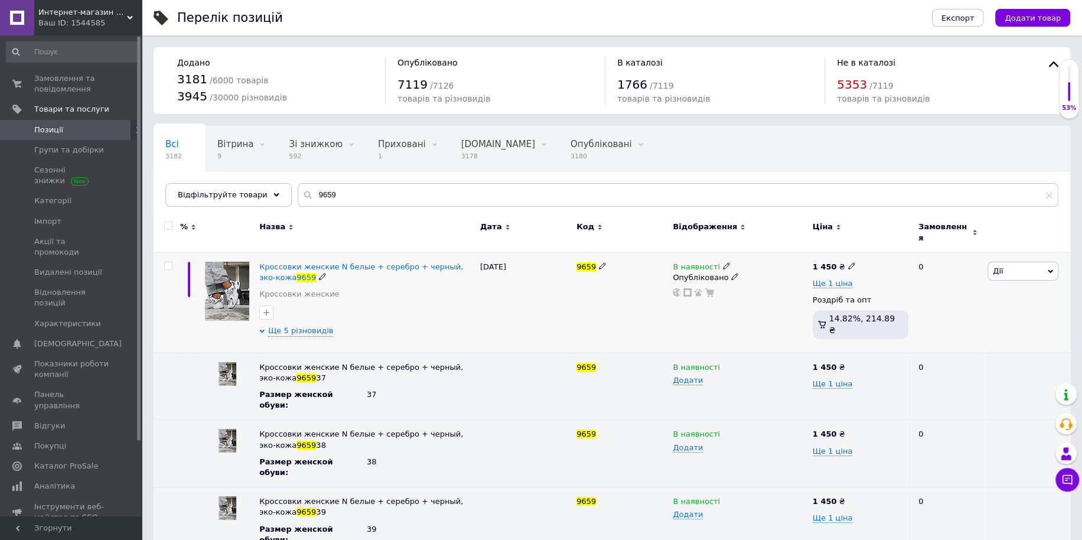
click at [723, 262] on icon at bounding box center [726, 265] width 7 height 7
click at [755, 270] on li "Немає в наявності" at bounding box center [791, 276] width 112 height 17
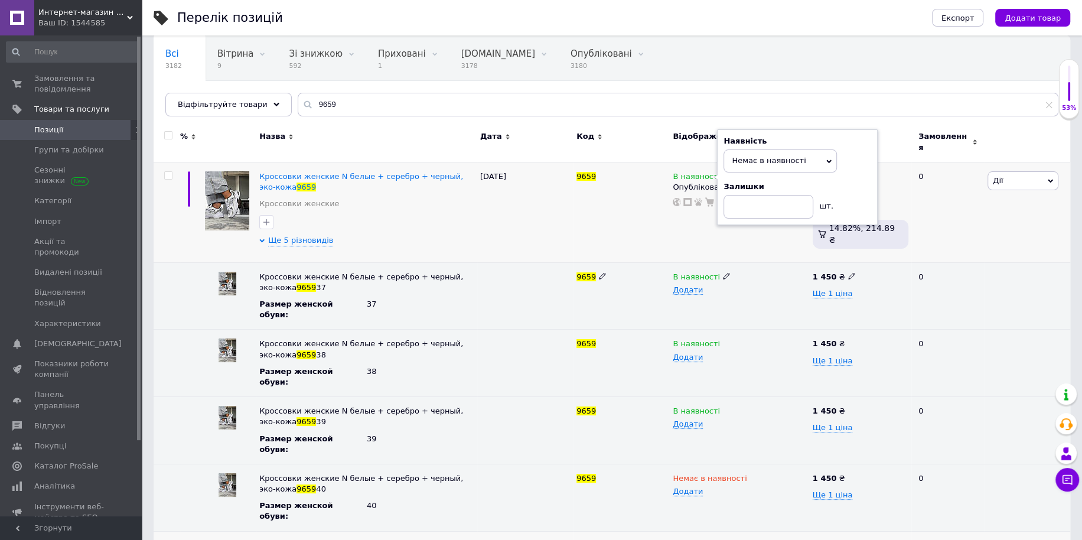
scroll to position [95, 0]
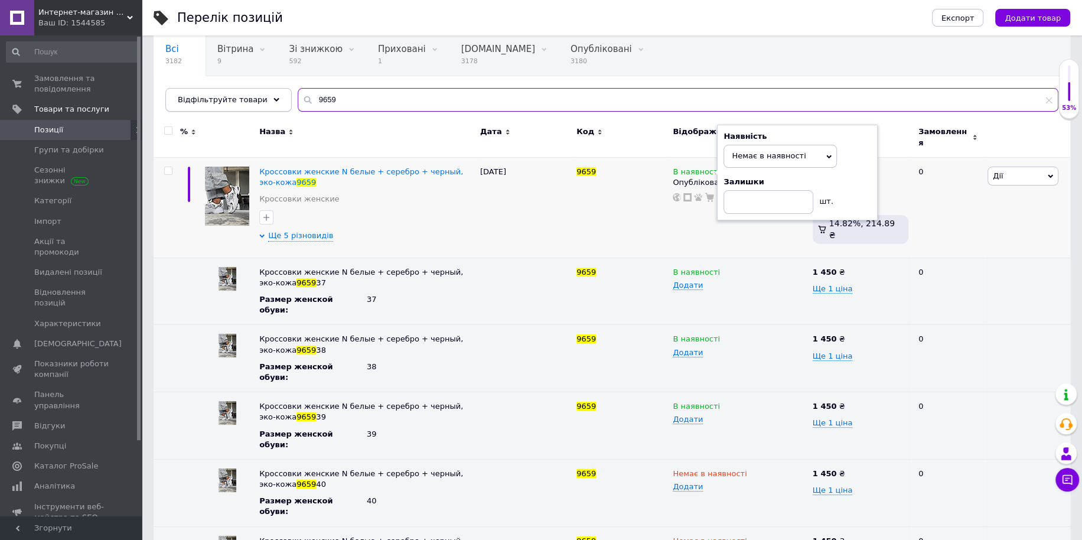
drag, startPoint x: 335, startPoint y: 102, endPoint x: 177, endPoint y: 96, distance: 157.9
click at [177, 96] on div "Відфільтруйте товари 9659" at bounding box center [611, 100] width 893 height 24
paste input "401"
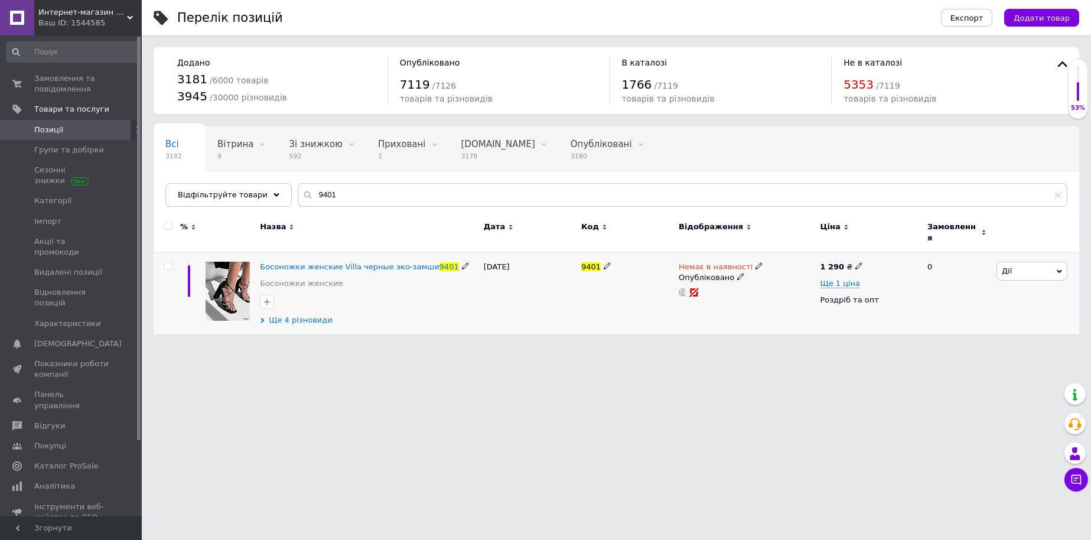
click at [297, 315] on span "Ще 4 різновиди" at bounding box center [301, 320] width 64 height 11
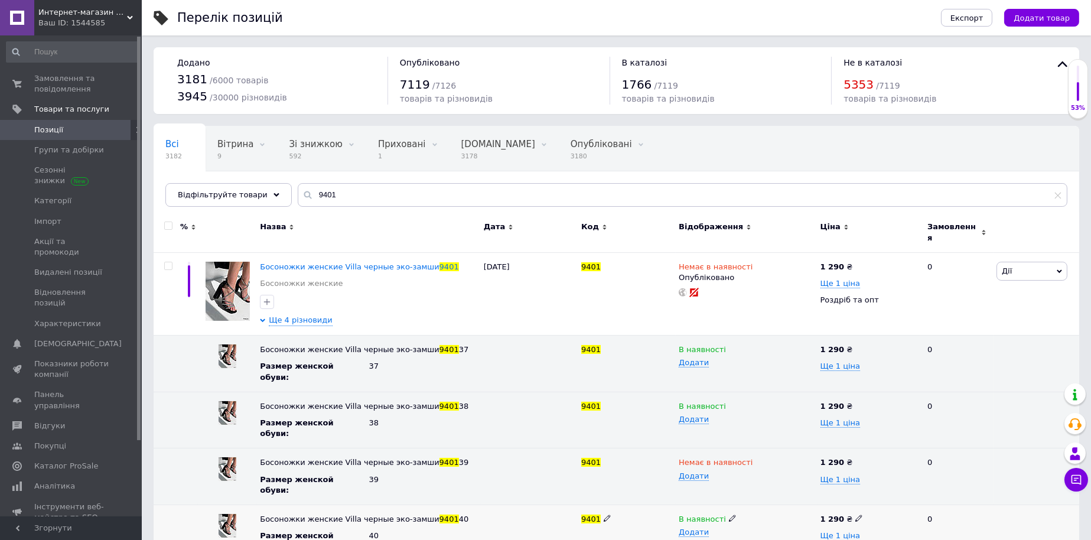
click at [729, 515] on icon at bounding box center [732, 518] width 7 height 7
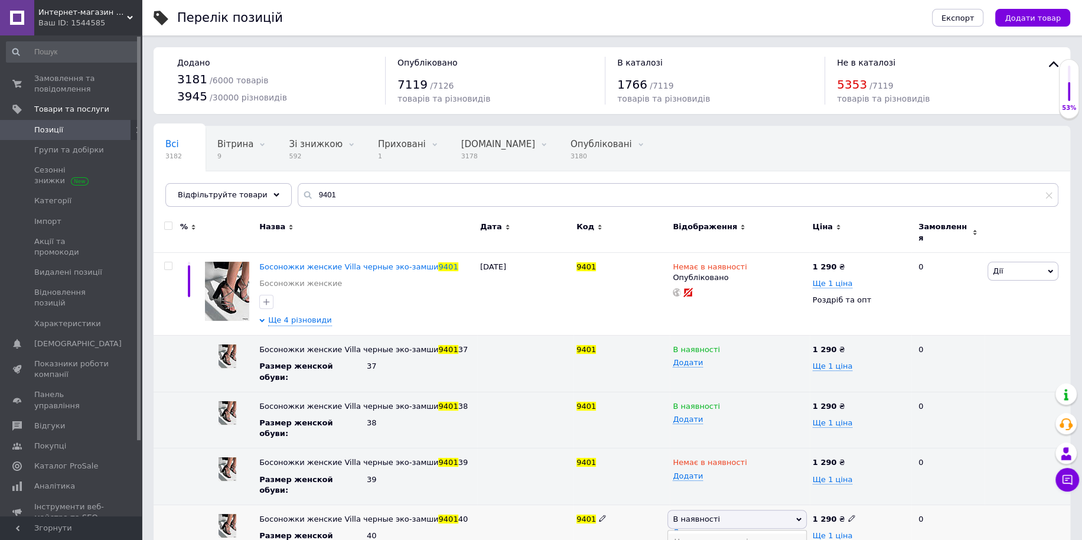
click at [715, 534] on li "Немає в наявності" at bounding box center [737, 542] width 138 height 17
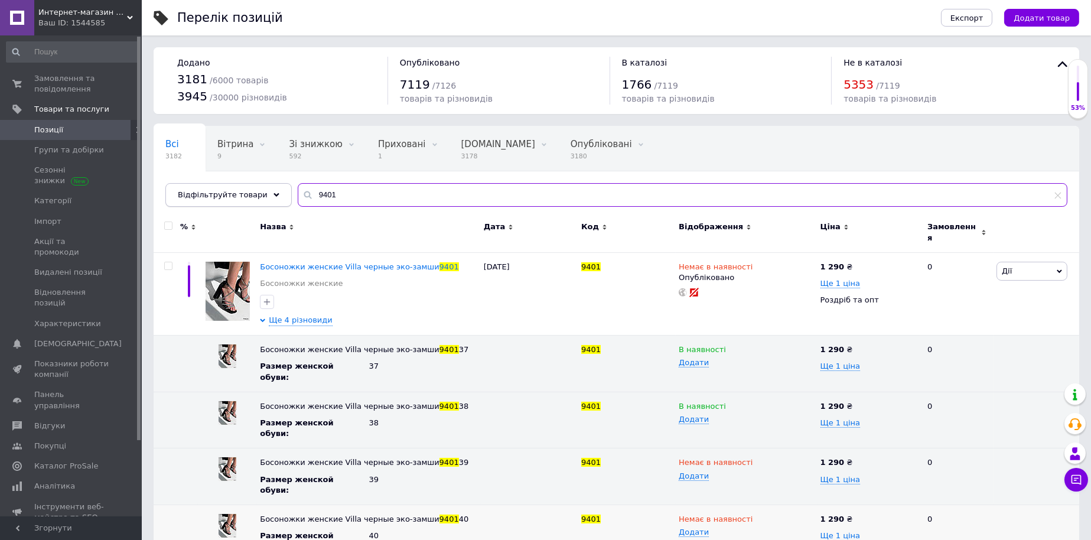
drag, startPoint x: 328, startPoint y: 188, endPoint x: 270, endPoint y: 190, distance: 57.9
click at [273, 190] on div "Відфільтруйте товари 9401" at bounding box center [616, 195] width 902 height 24
paste input "674"
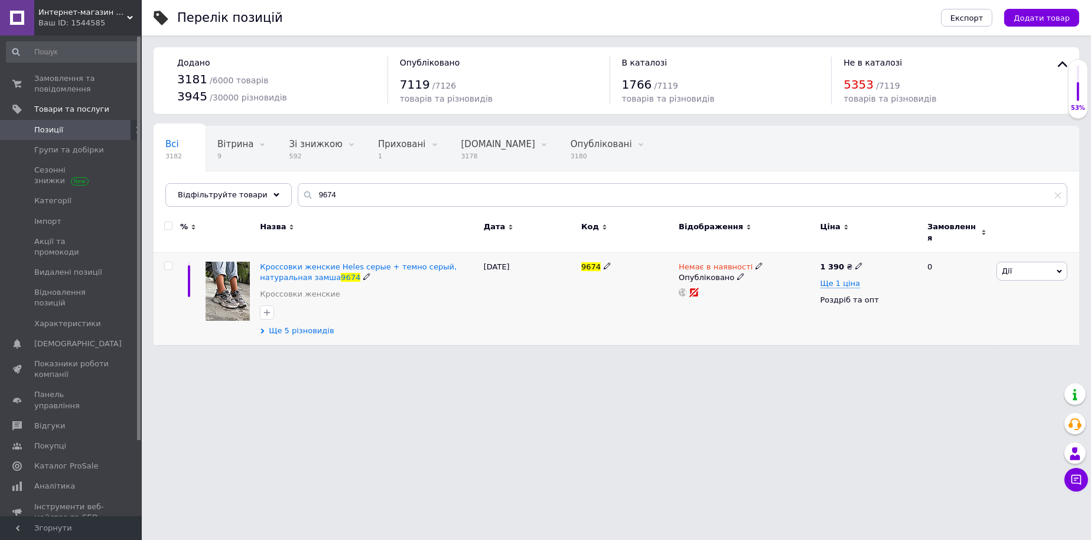
click at [308, 328] on span "Ще 5 різновидів" at bounding box center [301, 331] width 65 height 11
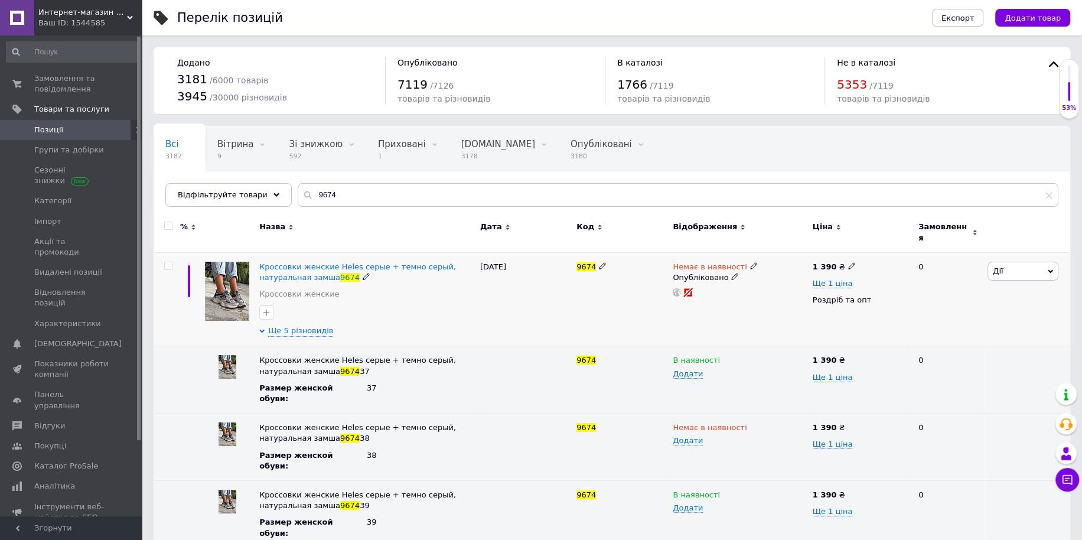
click at [750, 262] on icon at bounding box center [753, 265] width 7 height 7
click at [769, 269] on li "В наявності" at bounding box center [815, 276] width 112 height 17
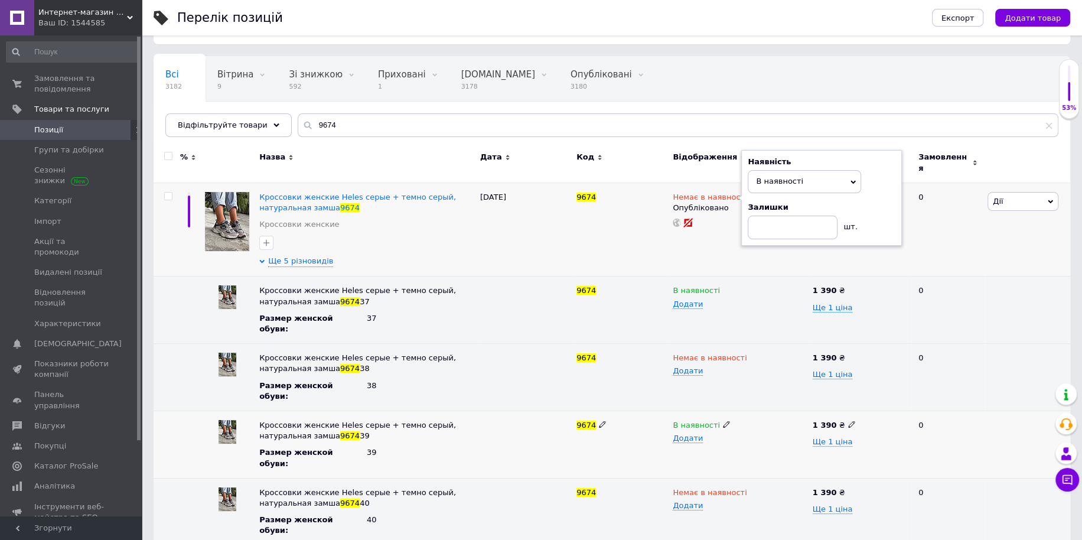
scroll to position [95, 0]
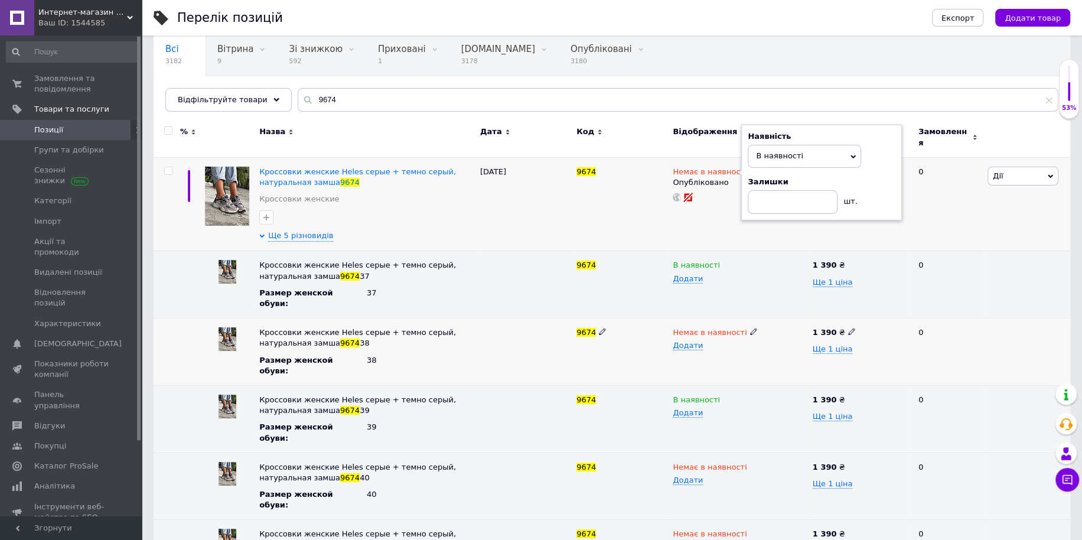
click at [750, 328] on icon at bounding box center [753, 331] width 7 height 7
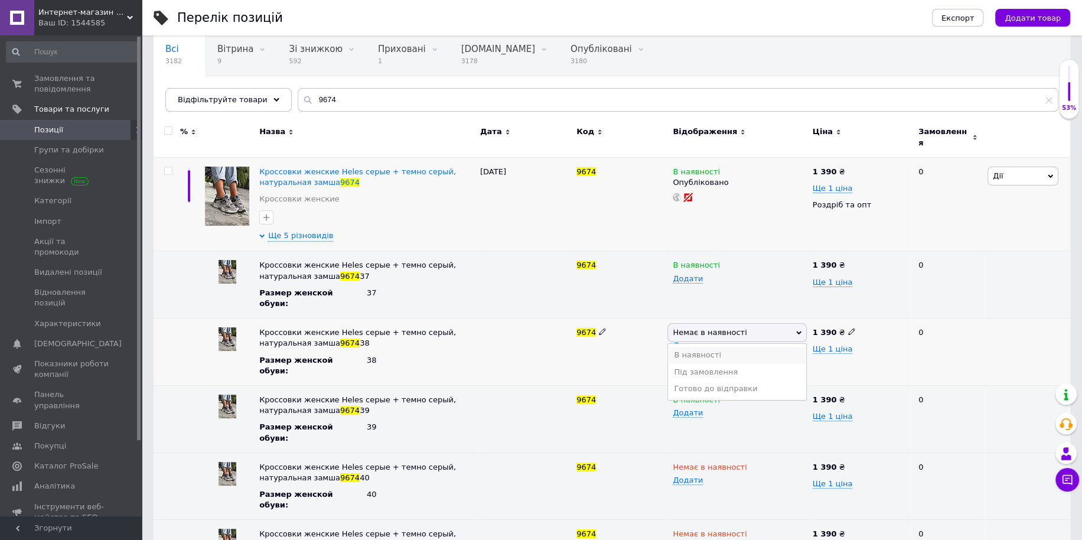
click at [731, 347] on li "В наявності" at bounding box center [737, 355] width 138 height 17
click at [750, 463] on icon at bounding box center [753, 466] width 7 height 7
drag, startPoint x: 727, startPoint y: 451, endPoint x: 726, endPoint y: 457, distance: 6.2
click at [725, 482] on li "В наявності" at bounding box center [737, 490] width 138 height 17
click at [750, 529] on icon at bounding box center [753, 532] width 7 height 7
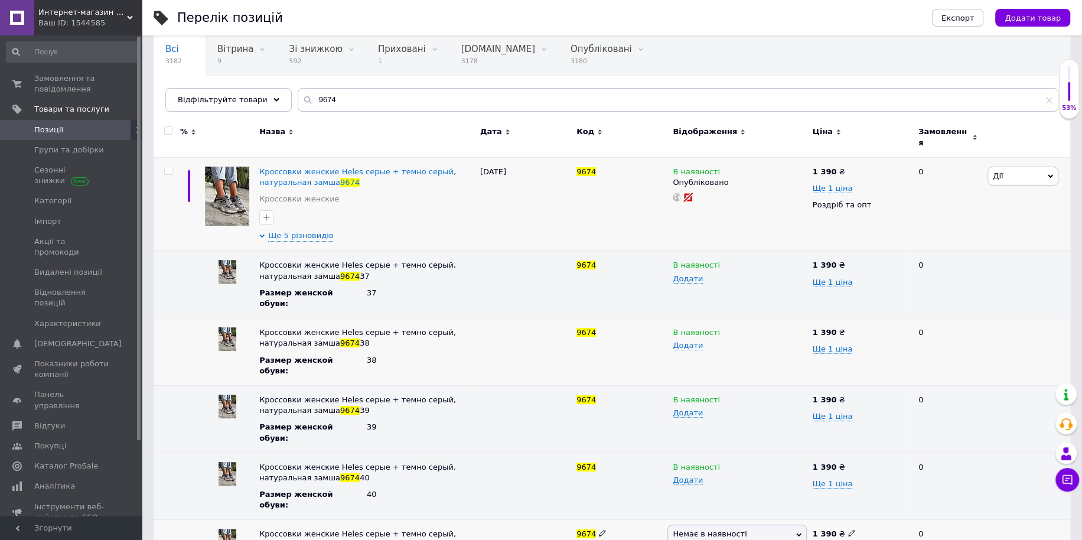
drag, startPoint x: 296, startPoint y: 105, endPoint x: 298, endPoint y: 86, distance: 19.6
click at [259, 101] on div "Відфільтруйте товари 9674" at bounding box center [611, 100] width 893 height 24
paste input "41"
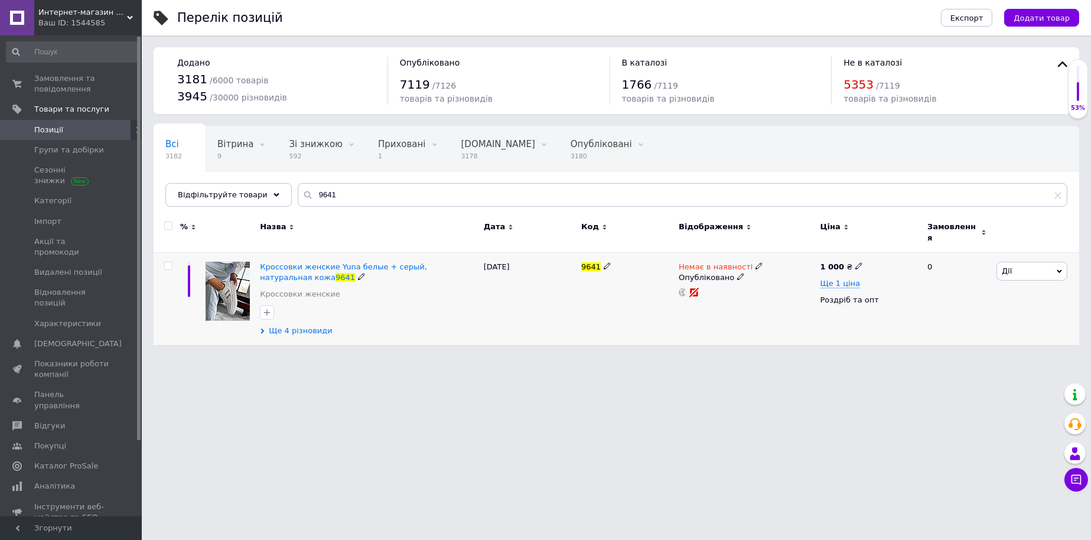
click at [295, 330] on span "Ще 4 різновиди" at bounding box center [301, 331] width 64 height 11
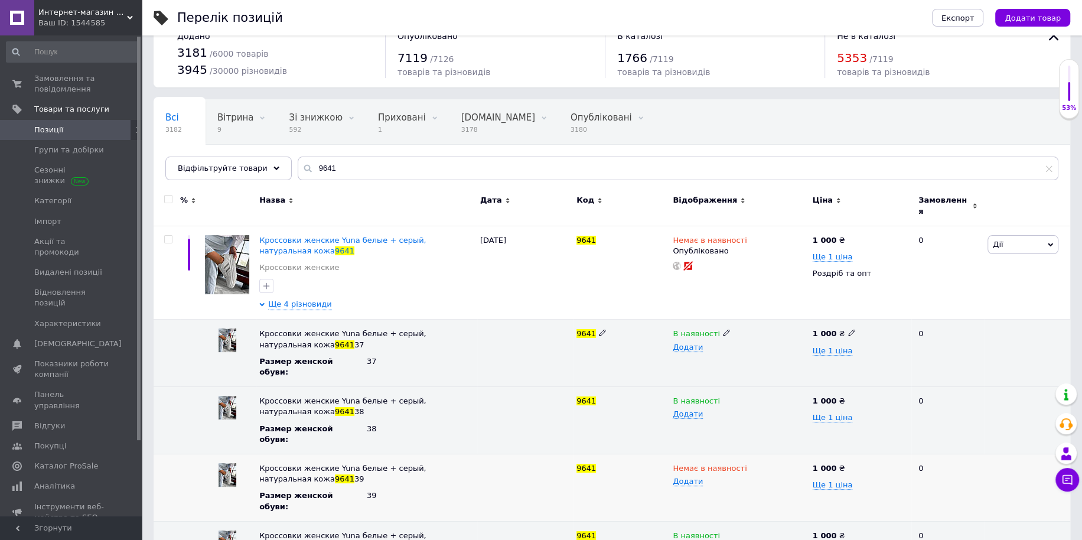
scroll to position [38, 0]
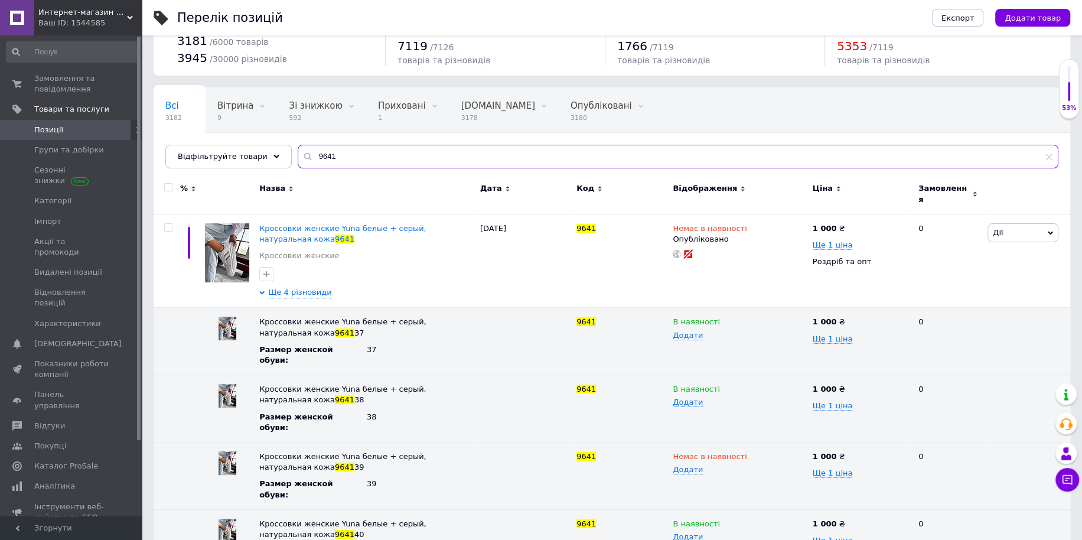
drag, startPoint x: 287, startPoint y: 151, endPoint x: 213, endPoint y: 142, distance: 74.4
click at [206, 142] on div "Всі 3182 Вітрина 9 Видалити Редагувати Зі знижкою 592 Видалити Редагувати Прихо…" at bounding box center [612, 127] width 917 height 81
paste input "259"
type input "9259"
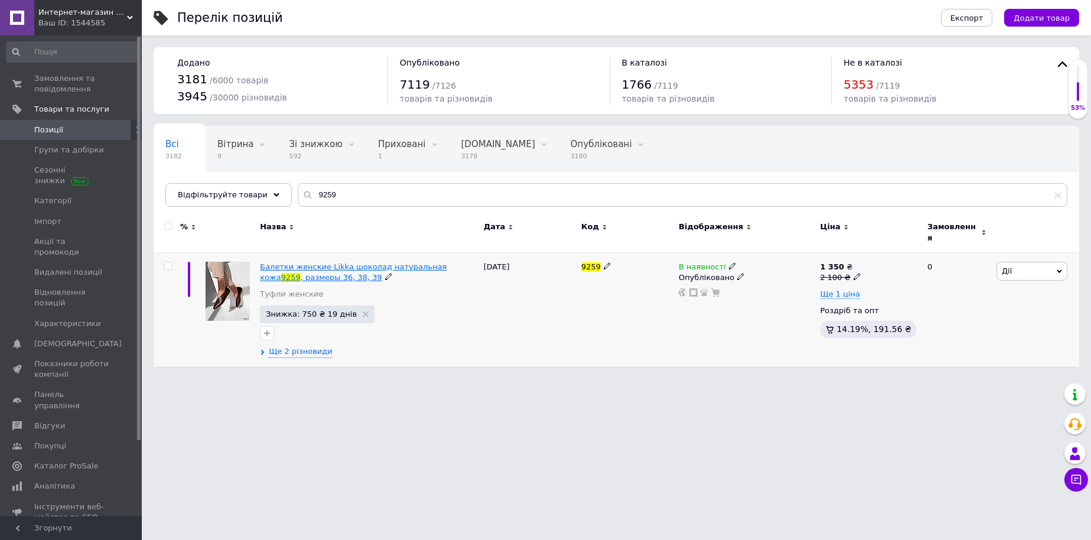
click at [307, 273] on span ", размеры 36, 38, 39" at bounding box center [342, 277] width 82 height 9
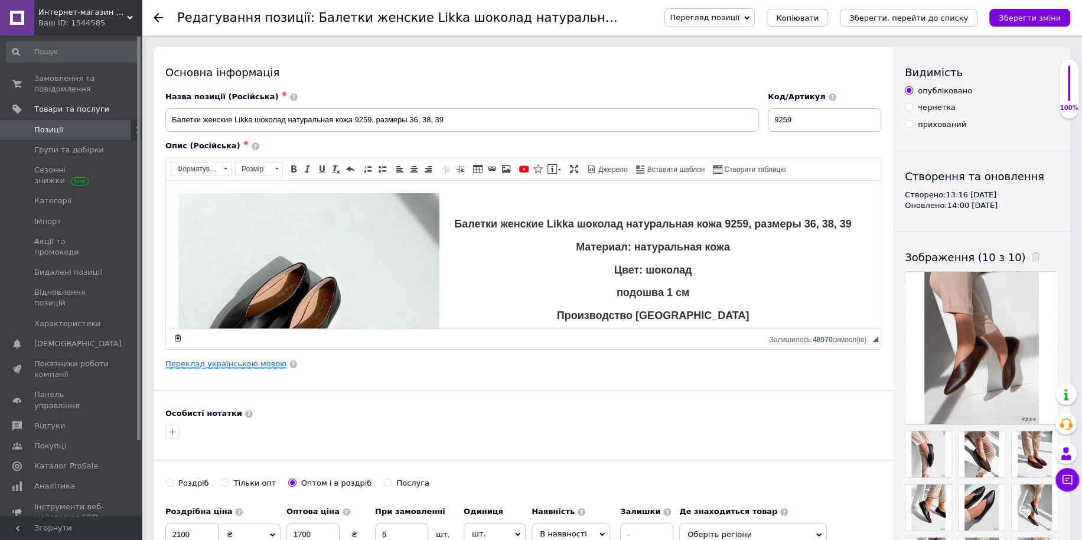
click at [244, 363] on link "Переклад українською мовою" at bounding box center [225, 363] width 121 height 9
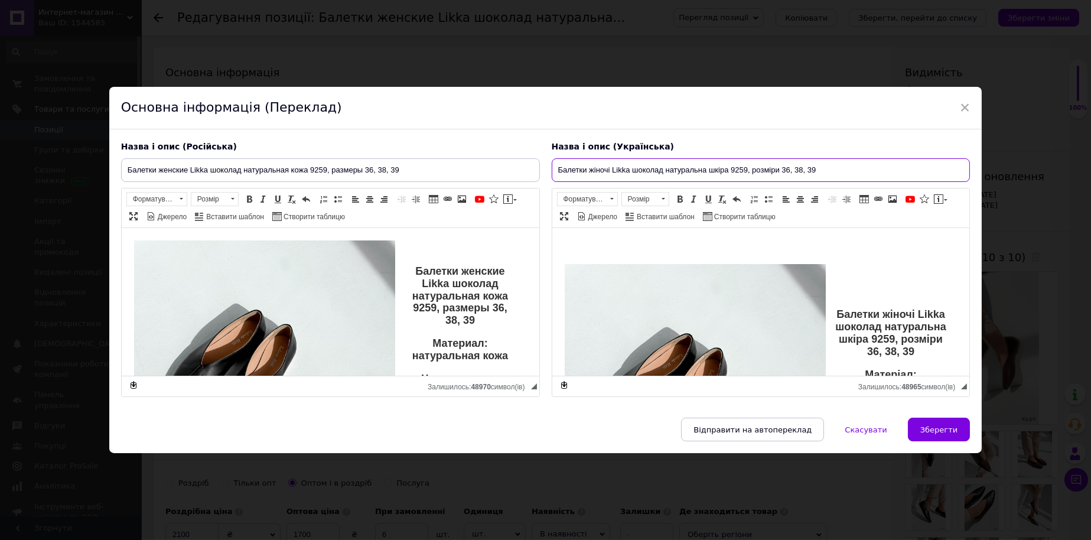
drag, startPoint x: 804, startPoint y: 163, endPoint x: 792, endPoint y: 162, distance: 12.4
click at [792, 162] on input "Балетки жіночі Likka шоколад натуральна шкіра 9259, розміри 36, 38, 39" at bounding box center [761, 170] width 419 height 24
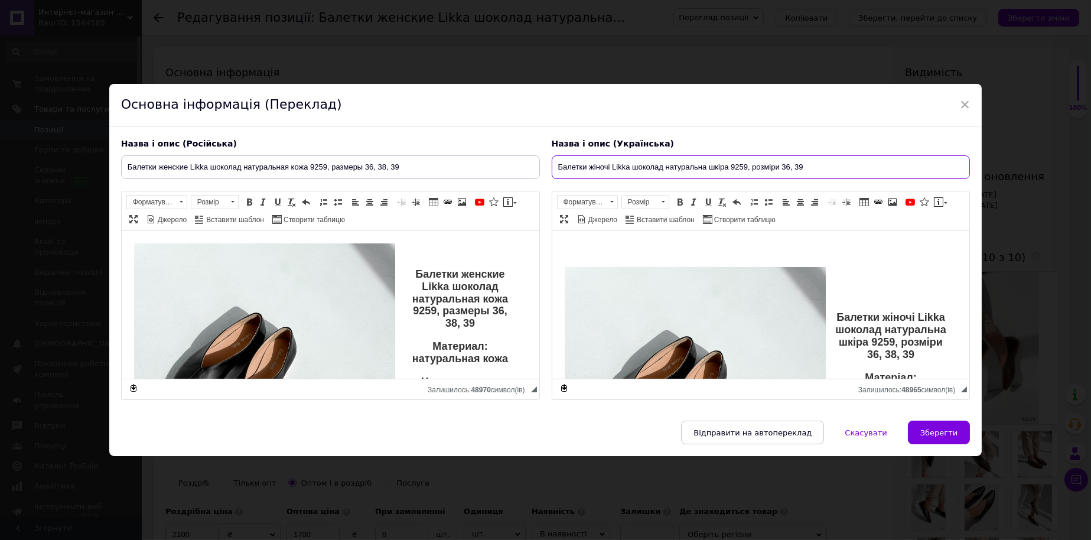
type input "Балетки жіночі Likka шоколад натуральна шкіра 9259, розміри 36, 39"
drag, startPoint x: 848, startPoint y: 317, endPoint x: 921, endPoint y: 362, distance: 85.4
click at [921, 360] on p "Балетки жіночі Likka шоколад натуральна шкіра 9259, розміри 36, 38, 39" at bounding box center [761, 335] width 370 height 49
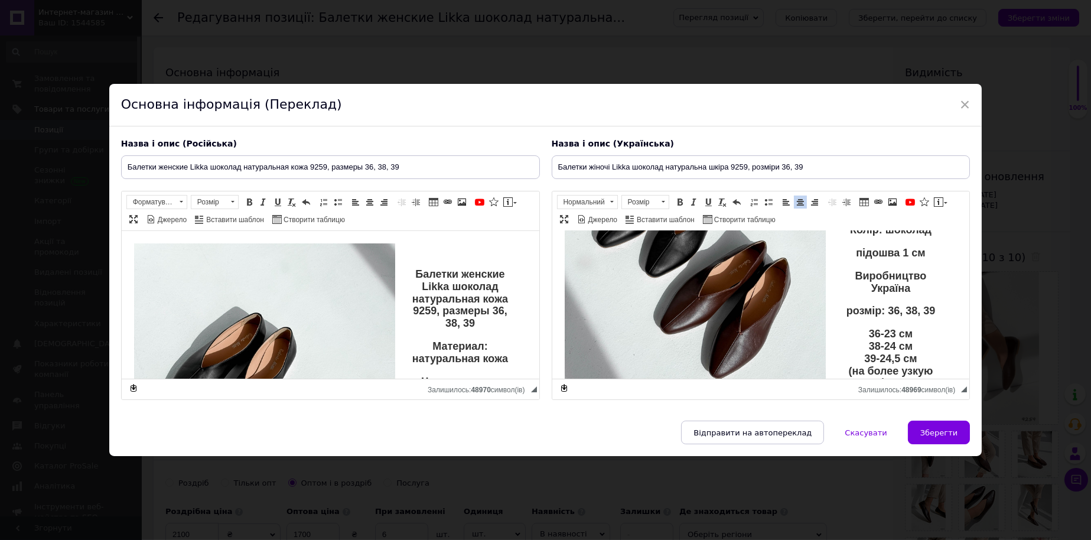
scroll to position [197, 0]
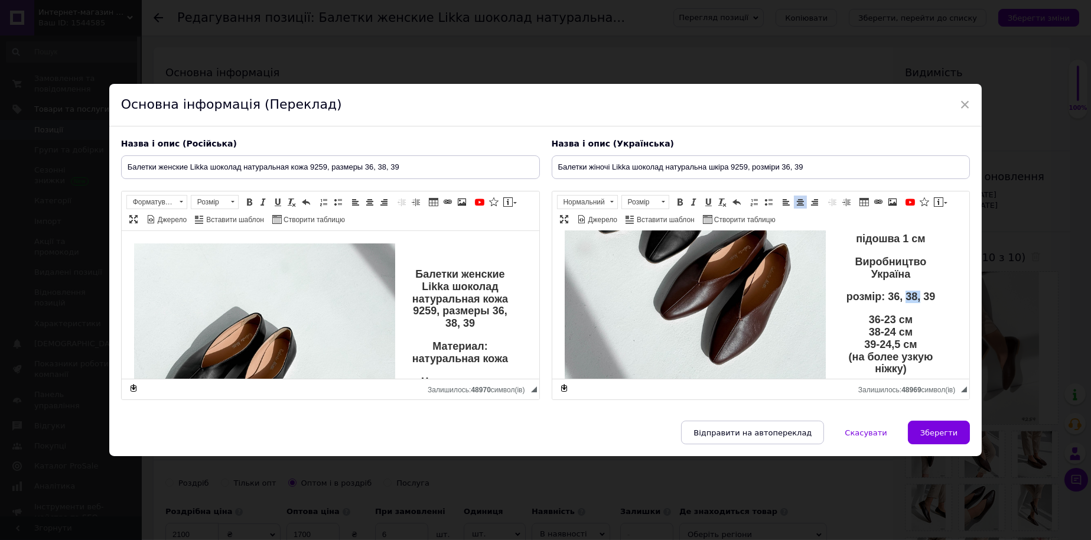
drag, startPoint x: 915, startPoint y: 310, endPoint x: 902, endPoint y: 310, distance: 12.4
click at [902, 303] on p "розмір: 36, 38, 39" at bounding box center [761, 297] width 370 height 12
drag, startPoint x: 908, startPoint y: 342, endPoint x: 860, endPoint y: 343, distance: 47.9
click at [860, 343] on p "36-23 см 38-24 см 39-24,5 см (на более узкую ніжку)" at bounding box center [761, 344] width 370 height 61
drag, startPoint x: 387, startPoint y: 160, endPoint x: 375, endPoint y: 166, distance: 14.0
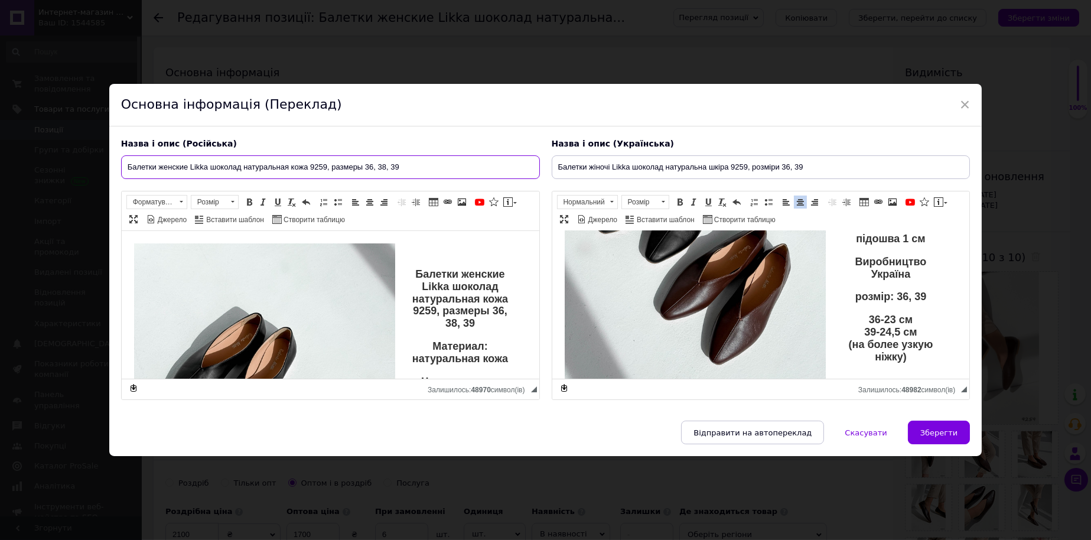
click at [379, 159] on input "Балетки женские Likka шоколад натуральная кожа 9259, размеры 36, 38, 39" at bounding box center [330, 167] width 419 height 24
type input "Балетки женские Likka шоколад натуральная кожа 9259, размеры 36, 39"
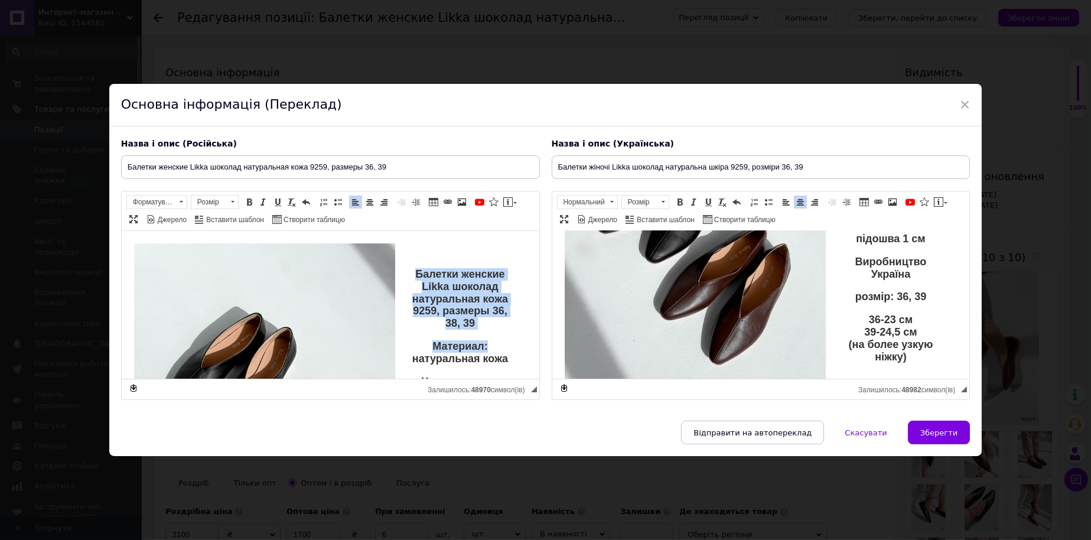
drag, startPoint x: 408, startPoint y: 270, endPoint x: 495, endPoint y: 333, distance: 106.6
click at [495, 333] on div "Балетки женские Likka шоколад натуральная кожа 9259, размеры 36, 38, 39 Материа…" at bounding box center [330, 410] width 370 height 285
click at [466, 313] on p "Балетки женские Likka шоколад натуральная кожа 9259, размеры 36, 38, 39" at bounding box center [330, 298] width 370 height 61
drag, startPoint x: 407, startPoint y: 271, endPoint x: 420, endPoint y: 278, distance: 14.8
click at [408, 271] on p "Балетки женские Likka шоколад натуральная кожа 9259, размеры 36, 38, 39" at bounding box center [330, 298] width 370 height 61
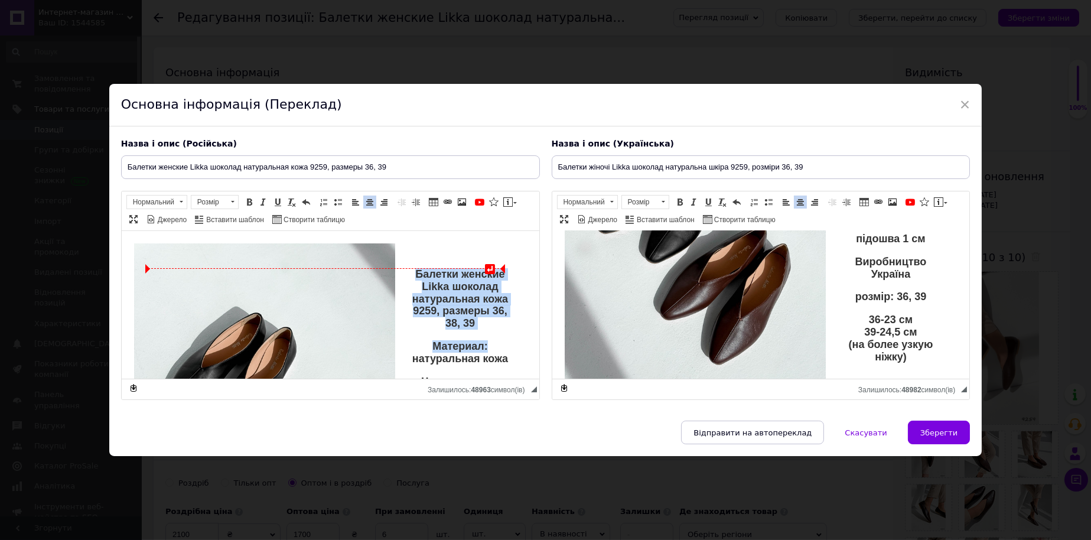
click at [424, 289] on p "Балетки женские Likka шоколад натуральная кожа 9259, размеры 36, 38, 39" at bounding box center [330, 298] width 370 height 61
drag, startPoint x: 410, startPoint y: 272, endPoint x: 478, endPoint y: 325, distance: 86.3
click at [478, 325] on p "Балетки женские Likka шоколад натуральная кожа 9259, размеры 36, 38, 39" at bounding box center [330, 298] width 370 height 61
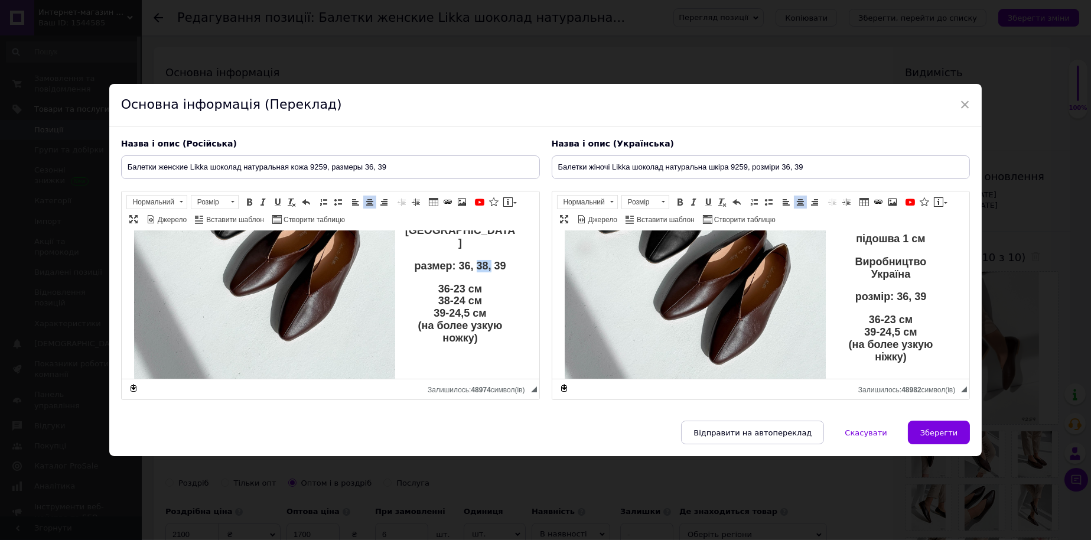
click at [470, 266] on p "размер: 36, 38, 39" at bounding box center [330, 266] width 370 height 12
drag, startPoint x: 474, startPoint y: 295, endPoint x: 430, endPoint y: 298, distance: 45.0
click at [431, 299] on p "36-23 см 38-24 см 39-24,5 см (на более узкую ножку)" at bounding box center [330, 313] width 370 height 61
click at [949, 437] on span "Зберегти" at bounding box center [939, 432] width 37 height 9
type input "Балетки женские Likka шоколад натуральная кожа 9259, размеры 36, 39"
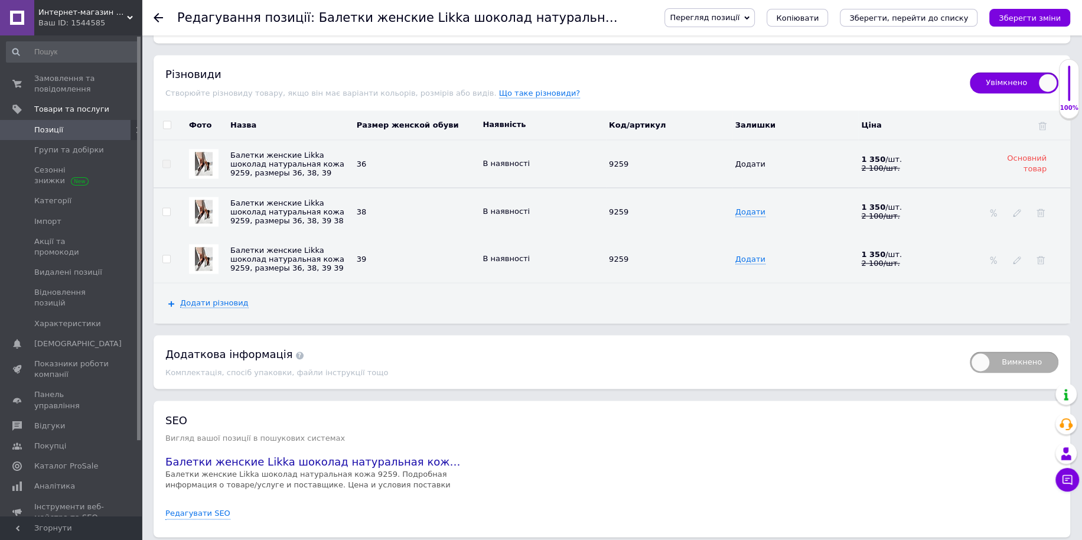
scroll to position [1589, 0]
drag, startPoint x: 529, startPoint y: 188, endPoint x: 535, endPoint y: 199, distance: 12.0
click at [533, 206] on icon at bounding box center [536, 209] width 7 height 7
click at [528, 225] on li "Немає в наявності" at bounding box center [540, 233] width 125 height 17
click at [948, 24] on button "Зберегти, перейти до списку" at bounding box center [909, 18] width 138 height 18
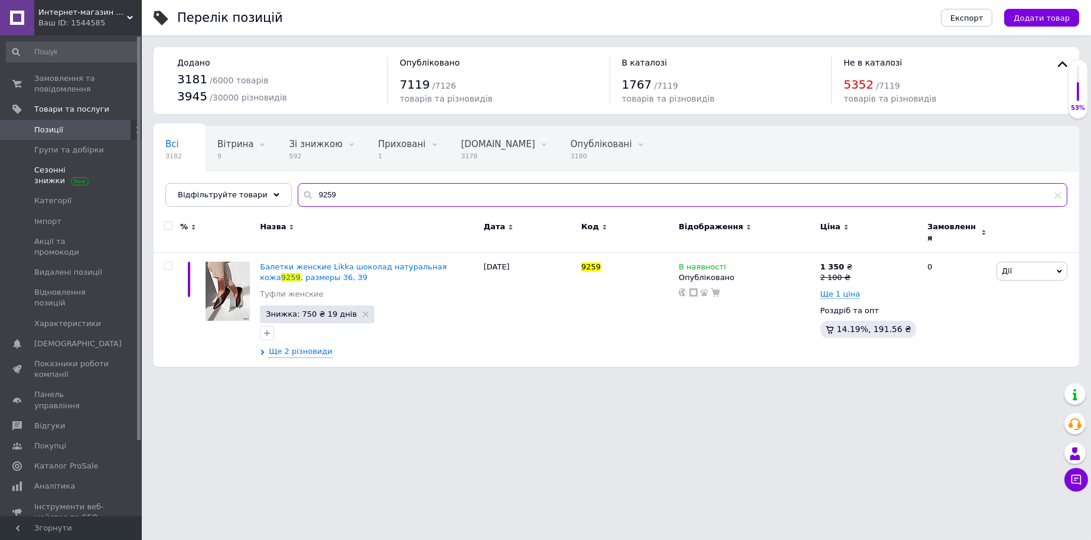
drag, startPoint x: 325, startPoint y: 192, endPoint x: 131, endPoint y: 180, distance: 194.2
click at [136, 180] on div "Интернет-магазин "Lite Shop" Ваш ID: 1544585 Сайт Интернет-магазин "Lite Shop" …" at bounding box center [545, 189] width 1091 height 379
paste input "586"
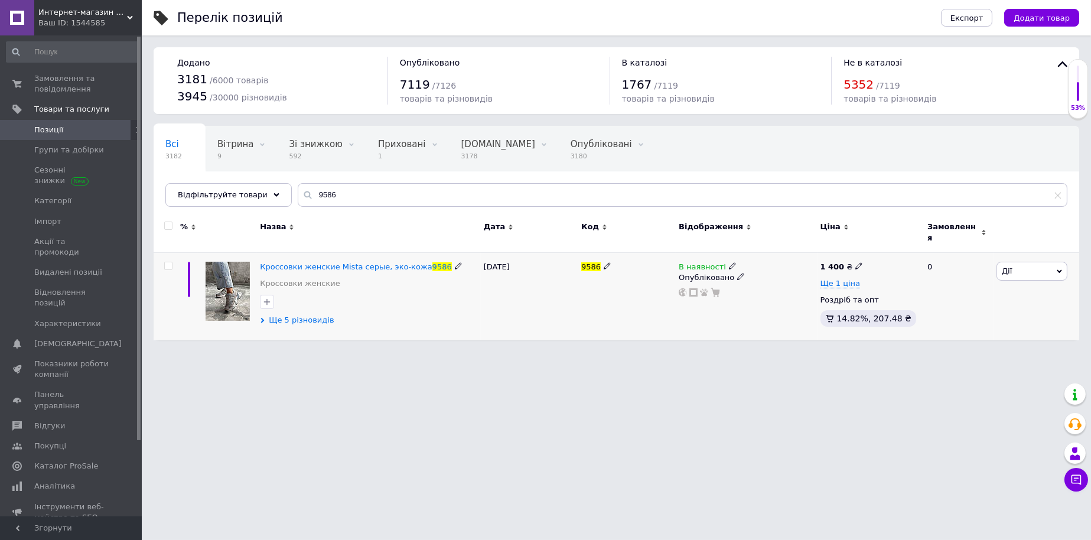
click at [294, 316] on span "Ще 5 різновидів" at bounding box center [301, 320] width 65 height 11
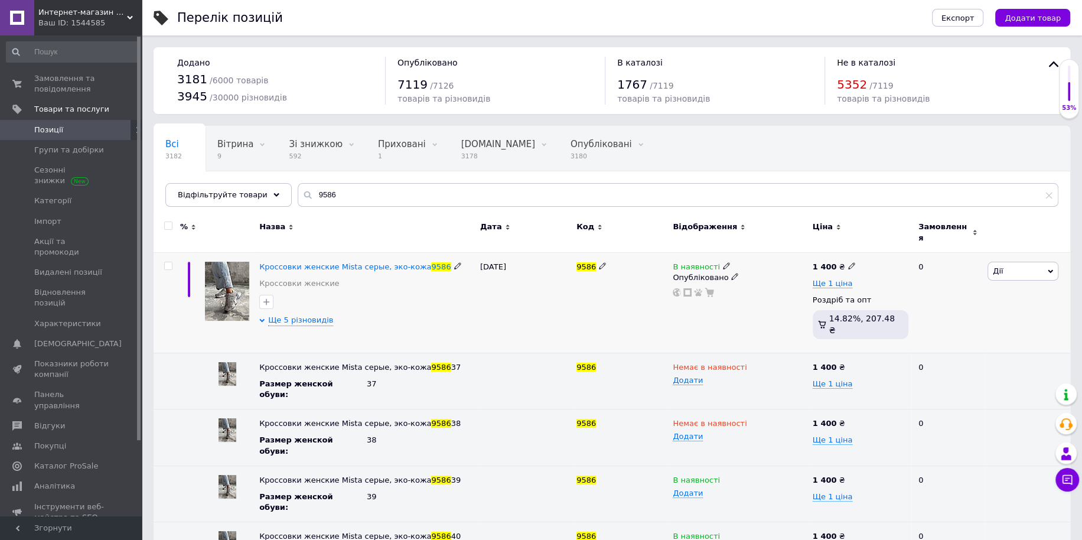
click at [723, 262] on icon at bounding box center [726, 265] width 7 height 7
click at [753, 273] on li "Немає в наявності" at bounding box center [791, 276] width 112 height 17
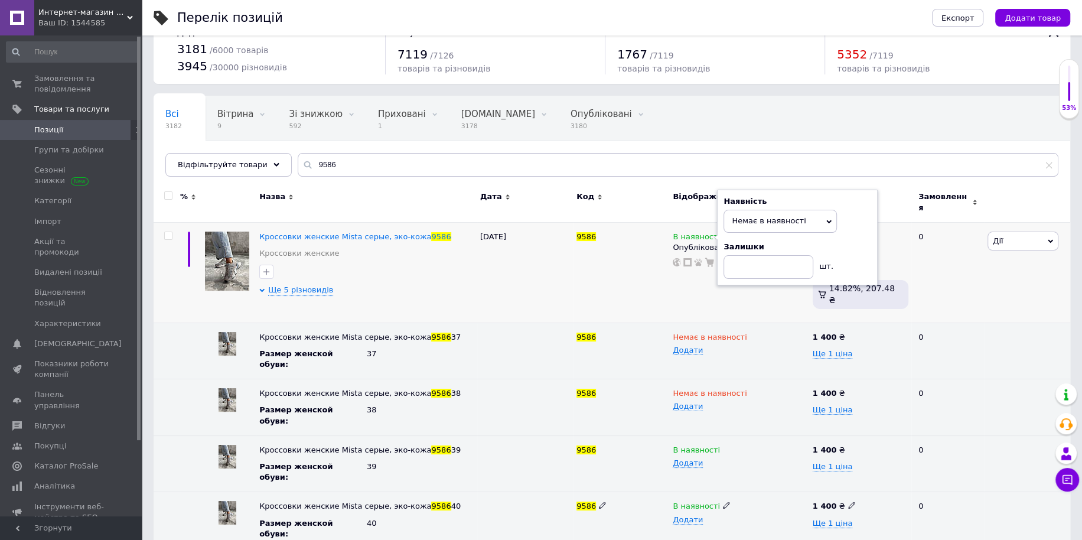
scroll to position [37, 0]
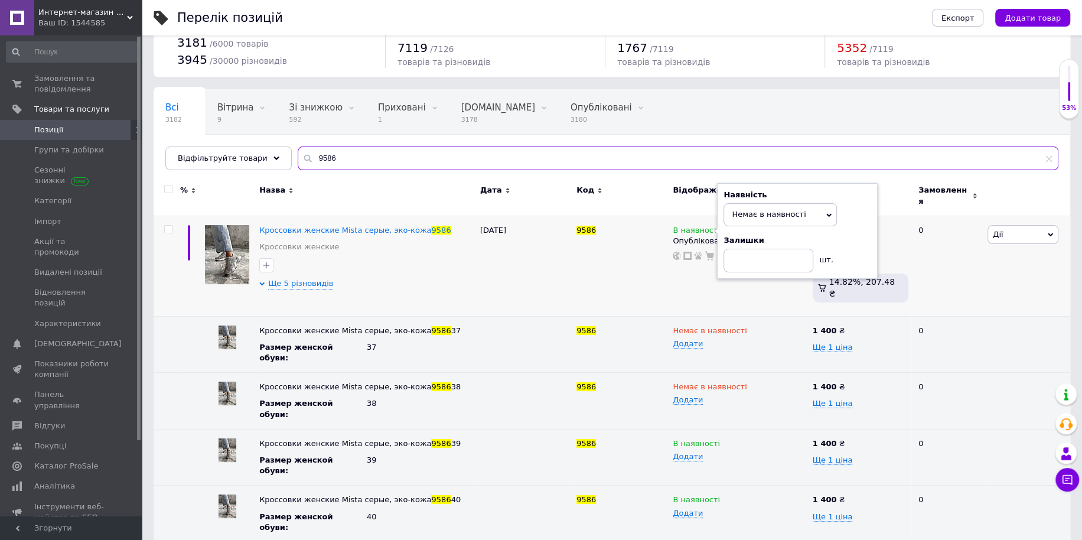
drag, startPoint x: 337, startPoint y: 166, endPoint x: 222, endPoint y: 145, distance: 117.1
click at [222, 145] on div "Всі 3182 Вітрина 9 Видалити Редагувати Зі знижкою 592 Видалити Редагувати Прихо…" at bounding box center [612, 129] width 917 height 81
paste input "6"
type input "9686"
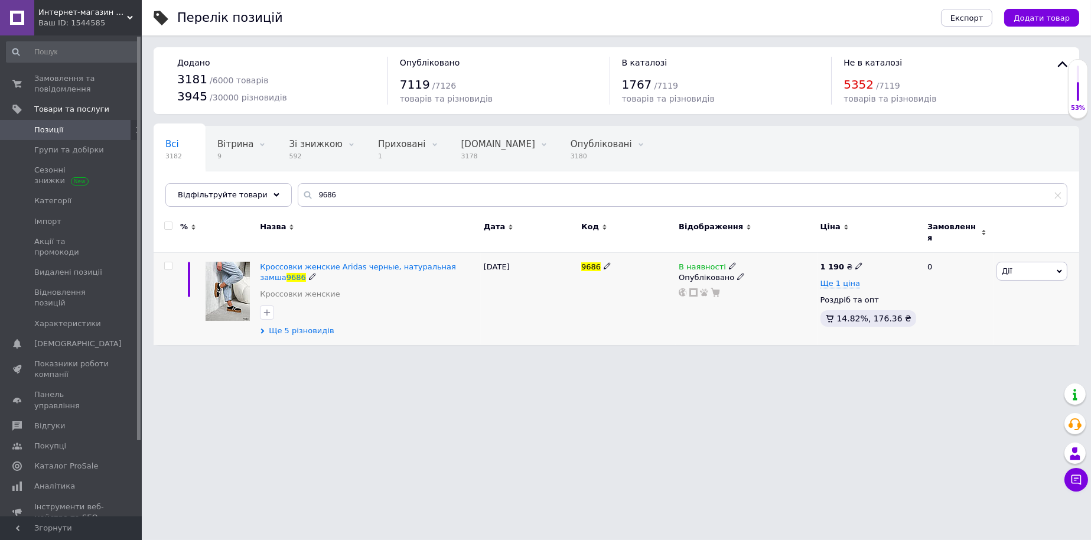
click at [303, 328] on span "Ще 5 різновидів" at bounding box center [301, 331] width 65 height 11
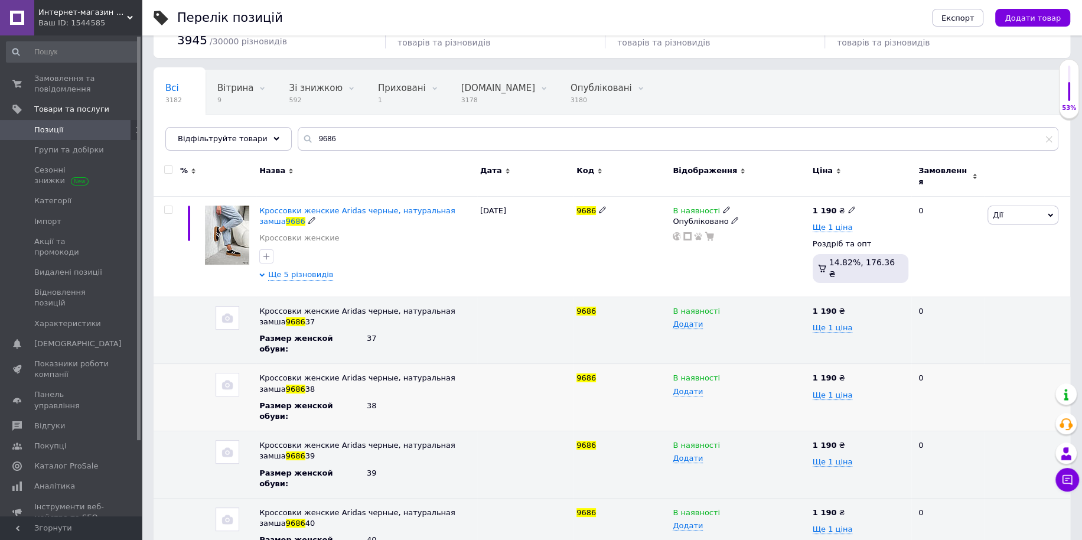
scroll to position [90, 0]
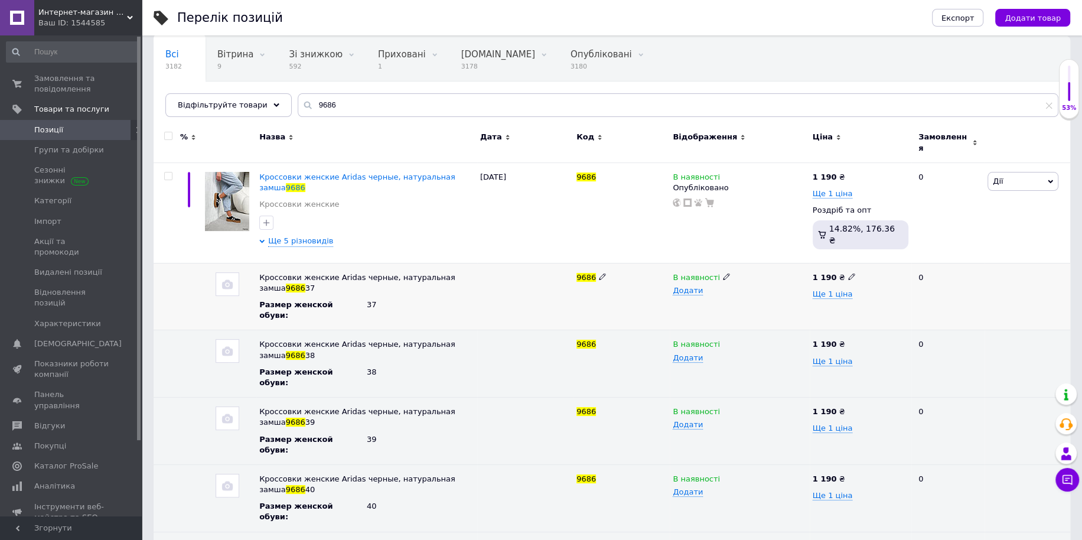
click at [723, 273] on use at bounding box center [726, 276] width 6 height 6
click at [705, 292] on li "Немає в наявності" at bounding box center [737, 300] width 138 height 17
click at [369, 173] on span "Кроссовки женские Aridas черные, натуральная замша" at bounding box center [357, 182] width 196 height 19
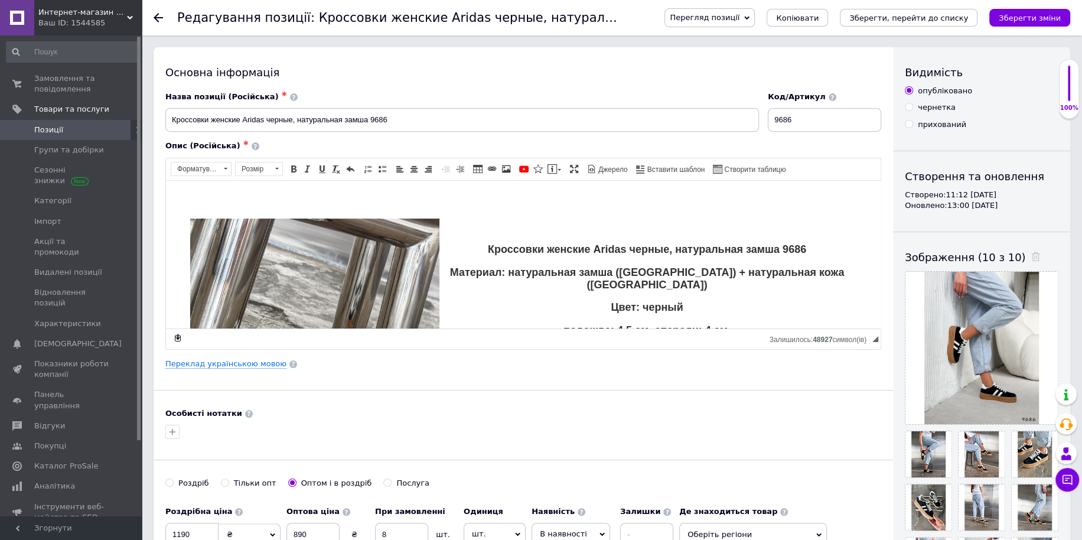
click at [369, 437] on div at bounding box center [523, 431] width 721 height 19
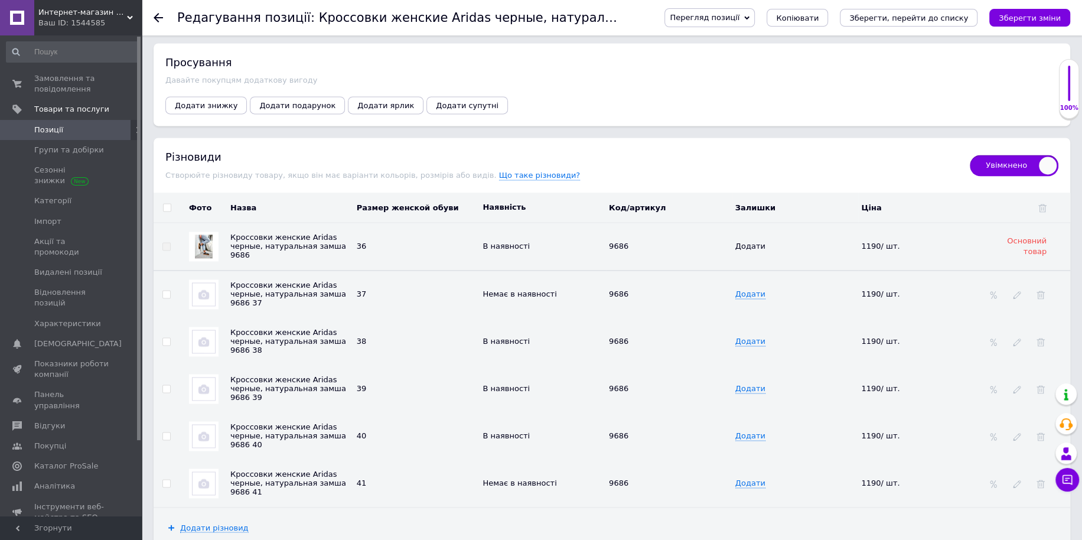
scroll to position [1575, 0]
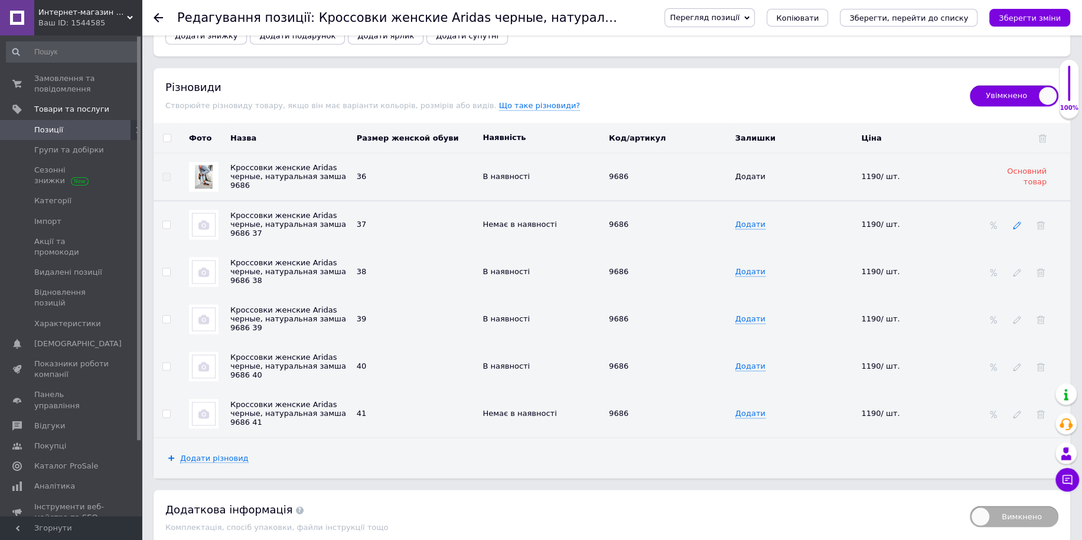
click at [1016, 221] on icon at bounding box center [1017, 225] width 8 height 8
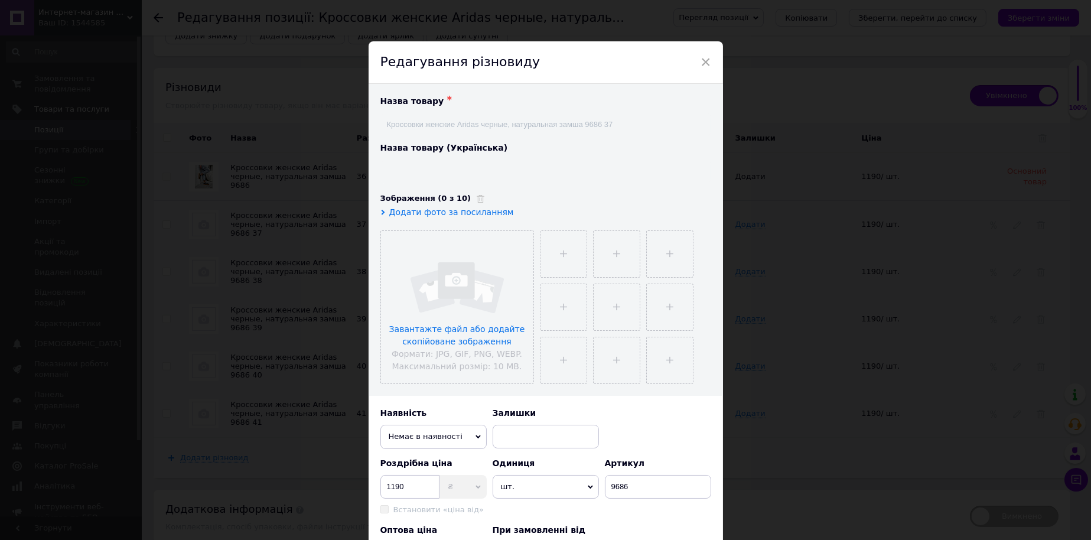
type input "Кросівки жіночі [PERSON_NAME], натуральна замша 9686 37"
click at [448, 300] on input "file" at bounding box center [457, 307] width 152 height 152
click at [705, 58] on span "×" at bounding box center [706, 62] width 11 height 20
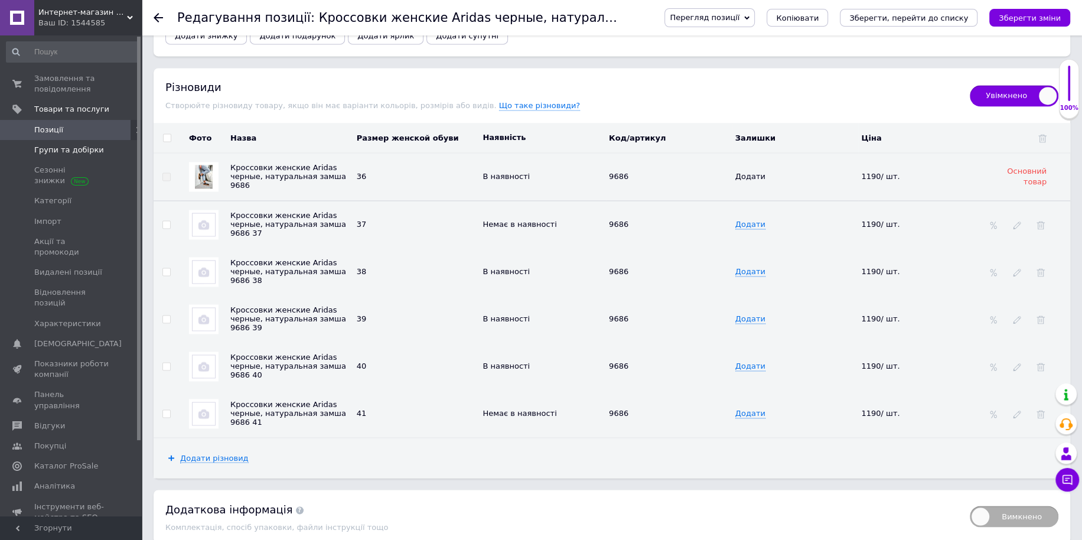
click at [79, 149] on span "Групи та добірки" at bounding box center [69, 150] width 70 height 11
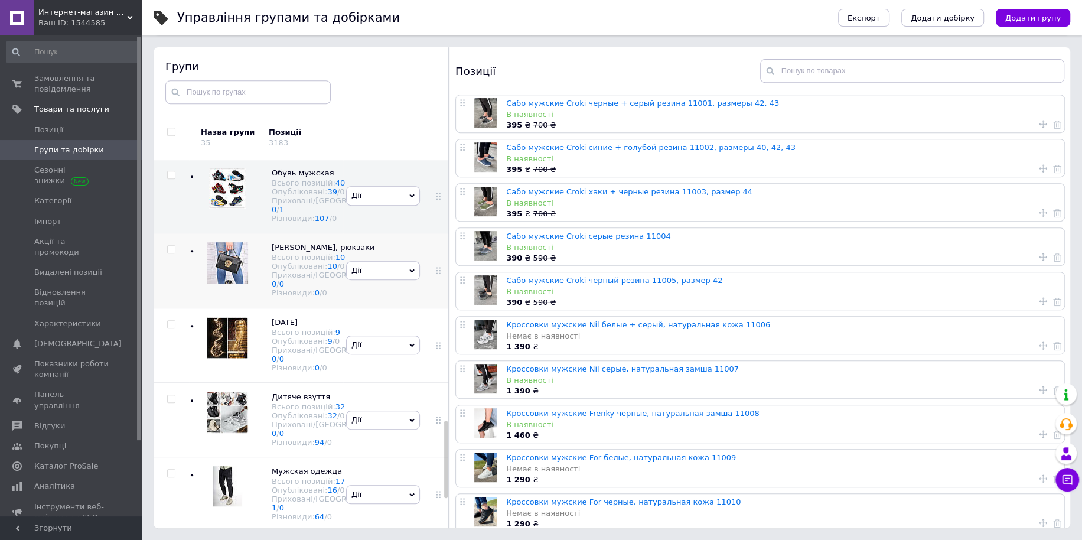
scroll to position [1192, 0]
click at [168, 179] on input "checkbox" at bounding box center [171, 175] width 8 height 8
checkbox input "true"
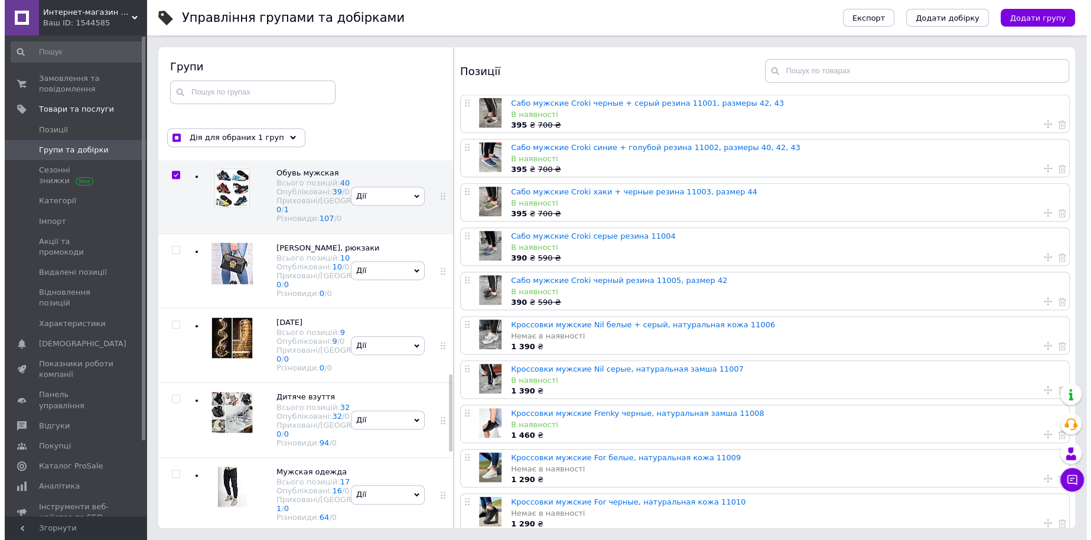
scroll to position [995, 0]
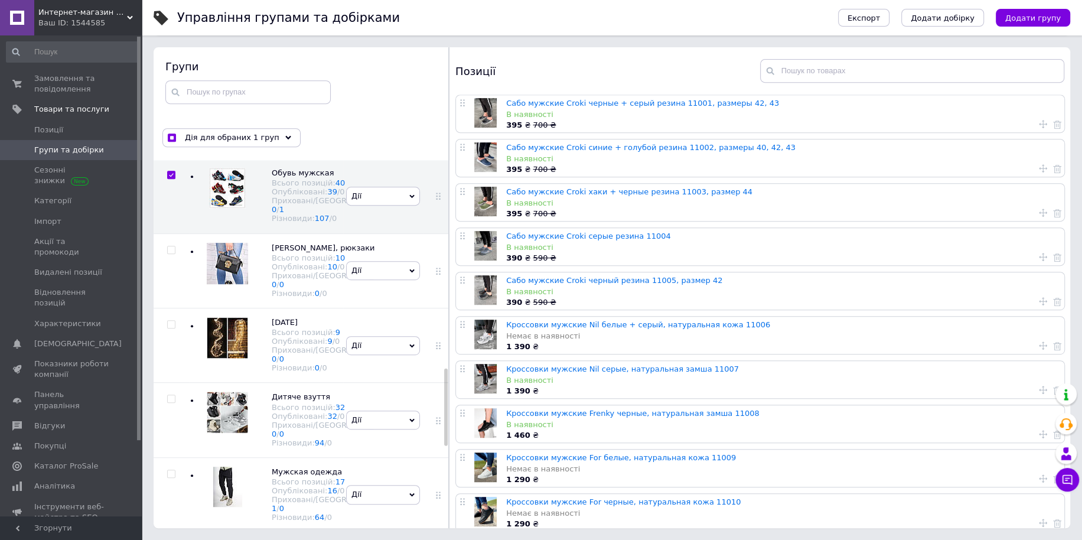
click at [168, 105] on input "checkbox" at bounding box center [171, 101] width 8 height 8
checkbox input "true"
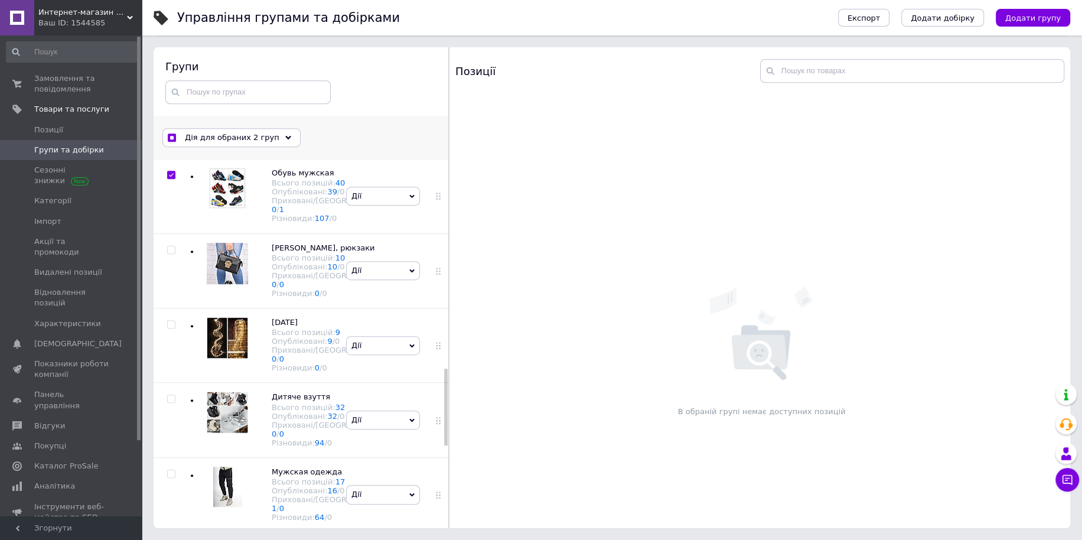
click at [256, 139] on span "Дія для обраних 2 груп" at bounding box center [232, 137] width 95 height 11
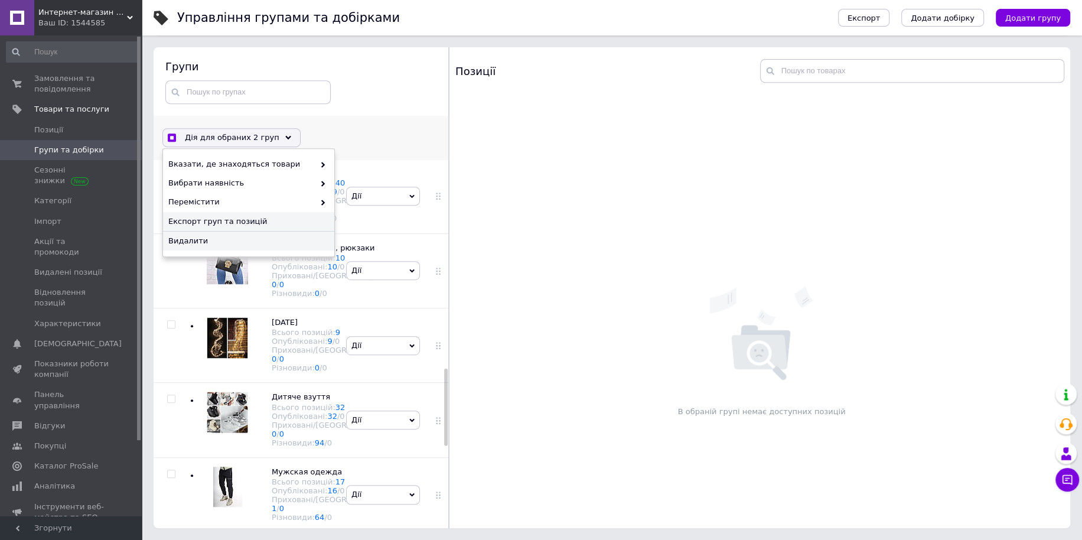
click at [275, 223] on span "Експорт груп та позицій" at bounding box center [247, 221] width 158 height 11
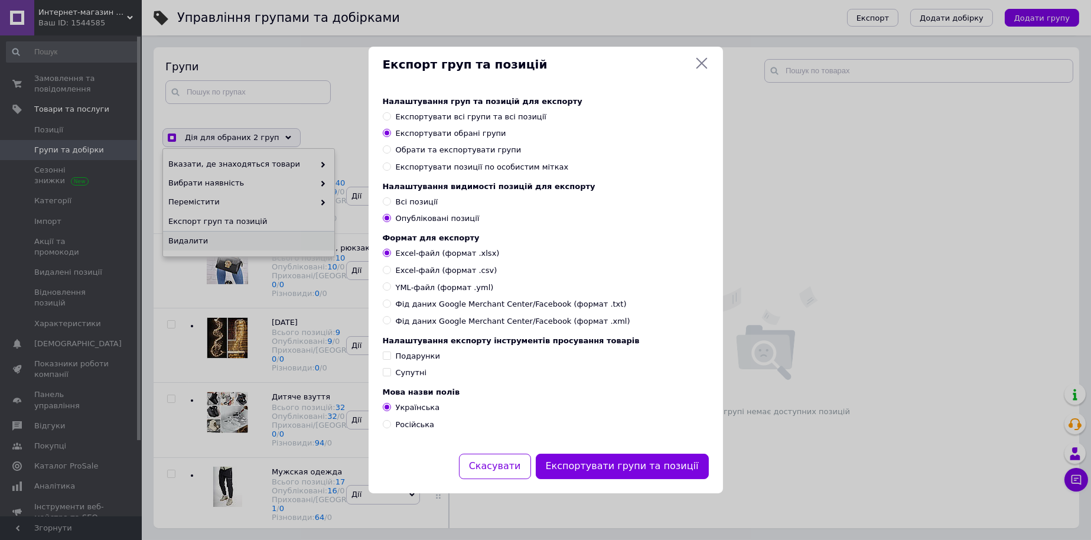
click at [467, 287] on span "YML-файл (формат .yml)" at bounding box center [445, 287] width 98 height 11
click at [391, 287] on input "YML-файл (формат .yml)" at bounding box center [387, 286] width 8 height 8
radio input "true"
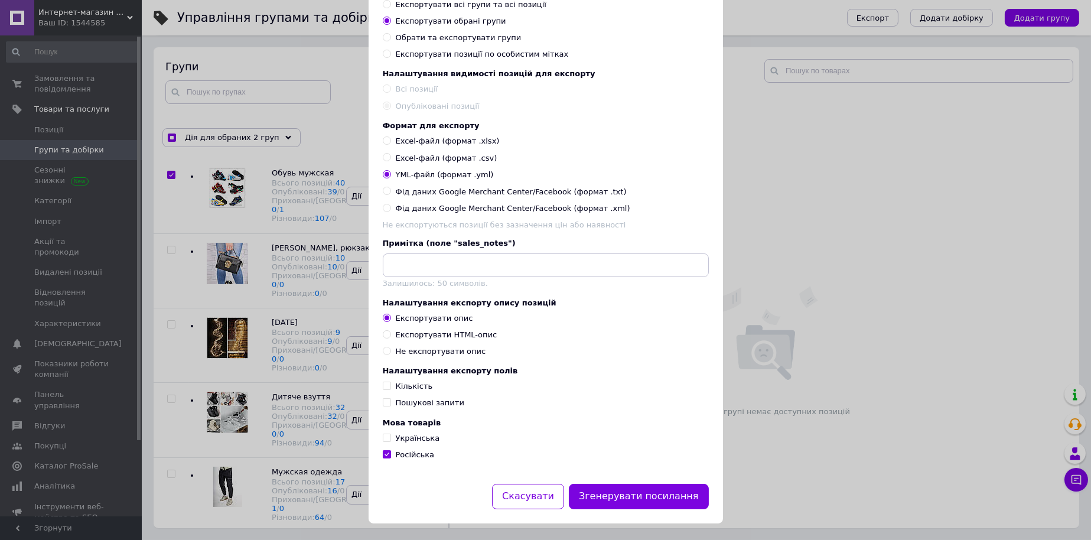
scroll to position [109, 0]
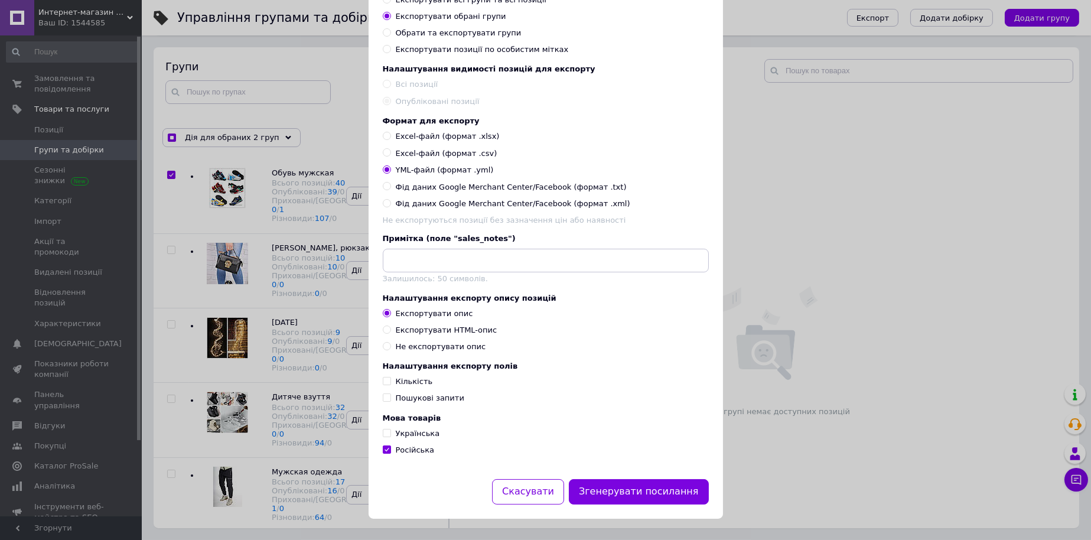
click at [411, 433] on span "Українська" at bounding box center [418, 433] width 44 height 9
click at [391, 433] on input "Українська" at bounding box center [387, 433] width 8 height 8
checkbox input "true"
click at [629, 493] on button "Згенерувати посилання" at bounding box center [639, 491] width 140 height 25
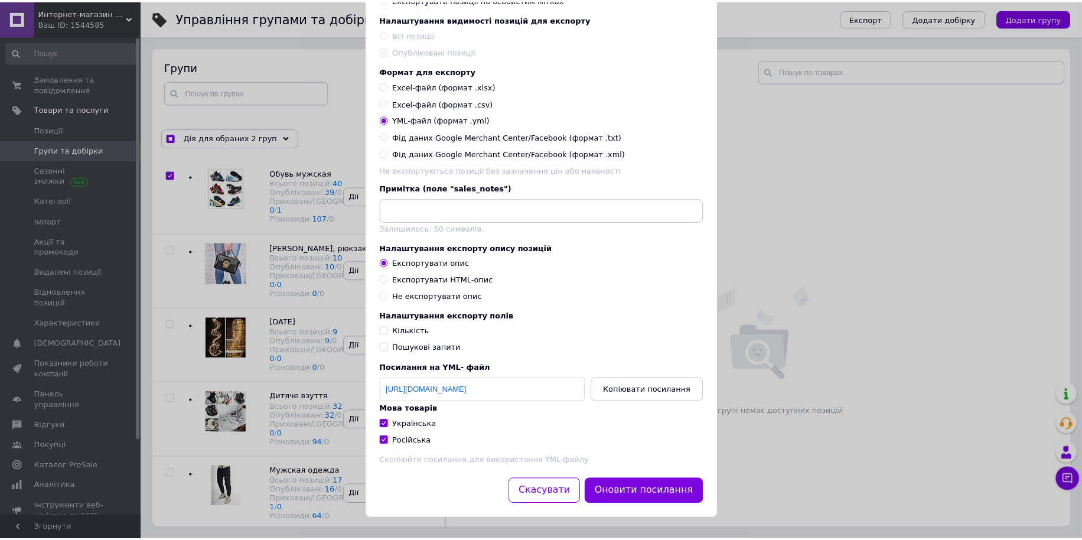
scroll to position [162, 0]
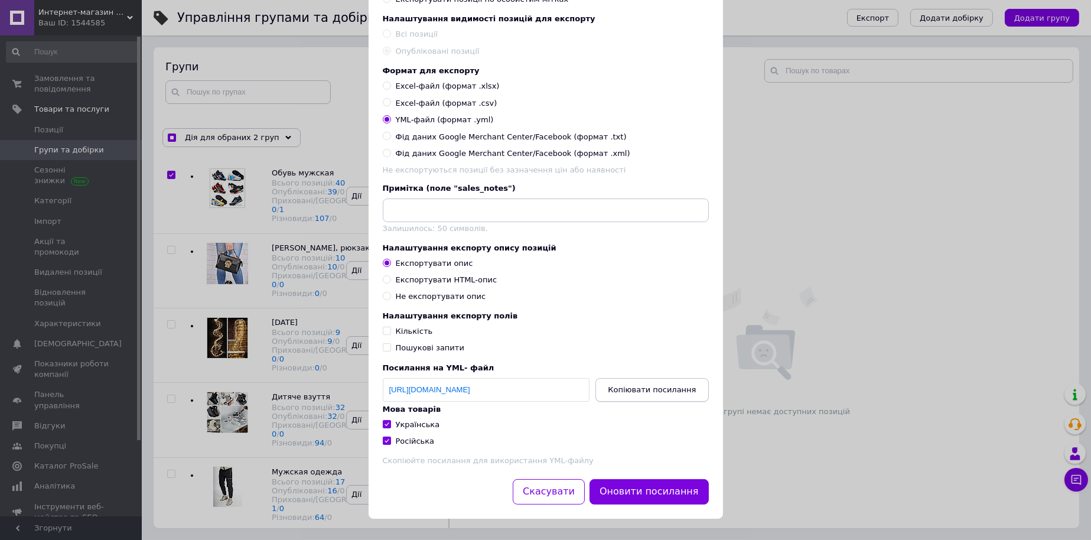
click at [678, 386] on span "Копіювати посилання" at bounding box center [652, 389] width 88 height 9
click at [785, 485] on div "Експорт груп та позицій Налаштування груп та позицій для експорту Експортувати …" at bounding box center [545, 199] width 1091 height 682
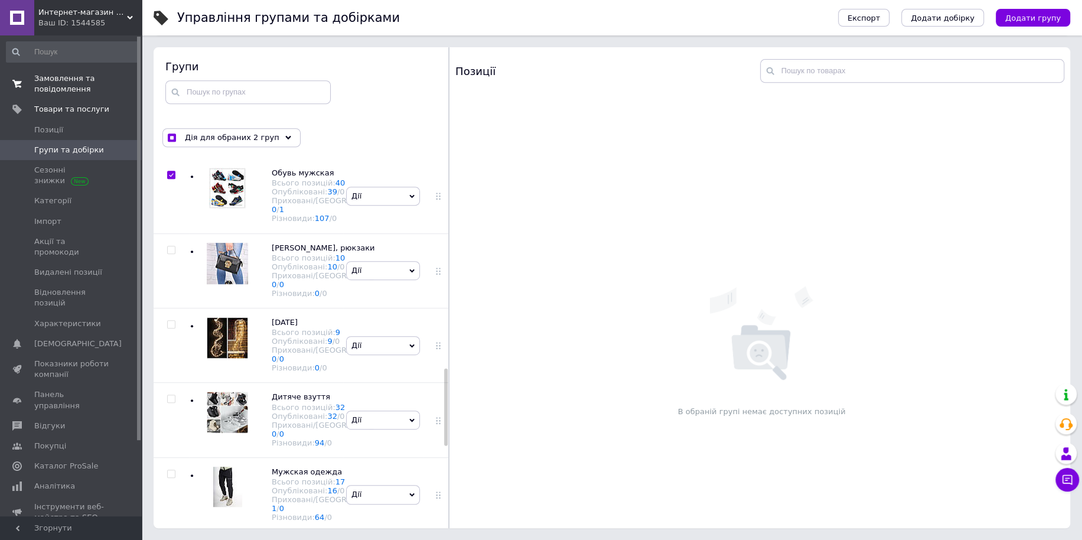
click at [88, 89] on span "Замовлення та повідомлення" at bounding box center [71, 83] width 75 height 21
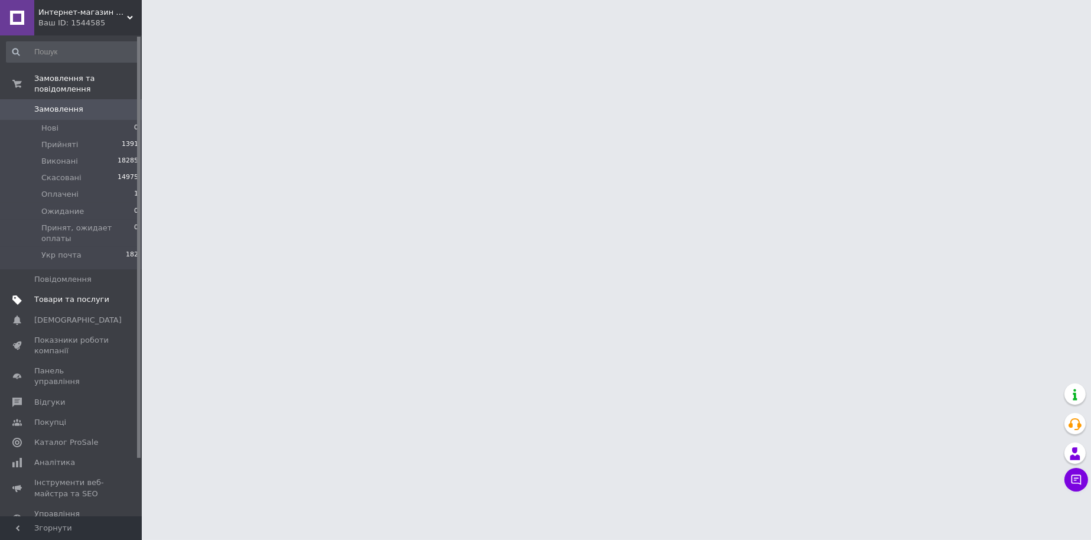
click at [80, 294] on span "Товари та послуги" at bounding box center [71, 299] width 75 height 11
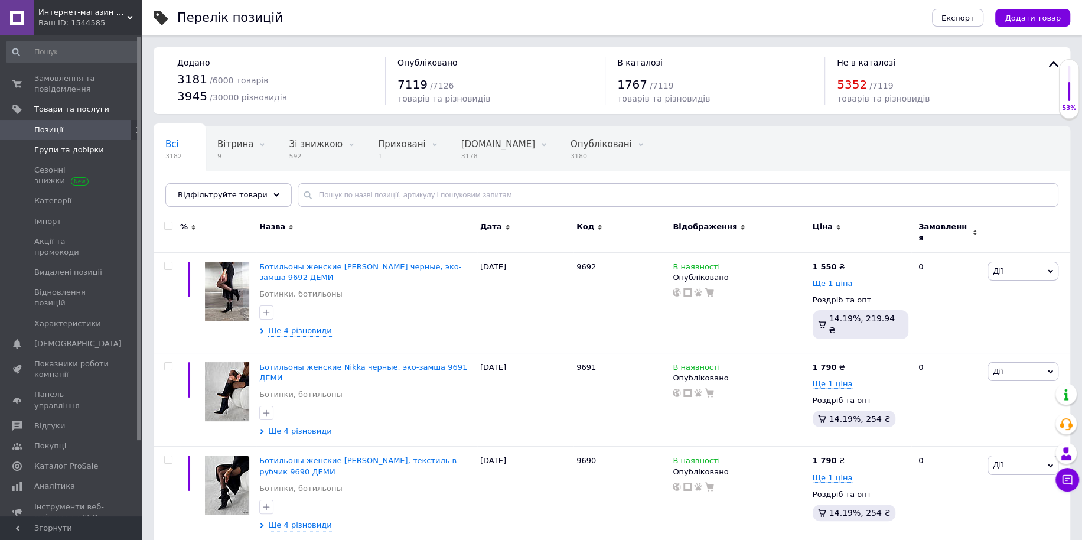
click at [89, 152] on span "Групи та добірки" at bounding box center [69, 150] width 70 height 11
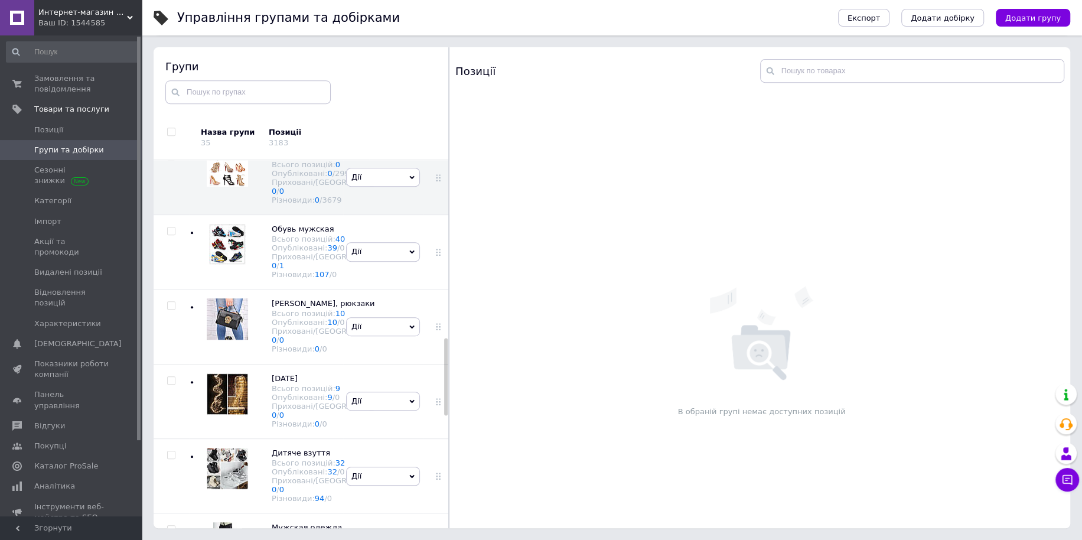
scroll to position [850, 0]
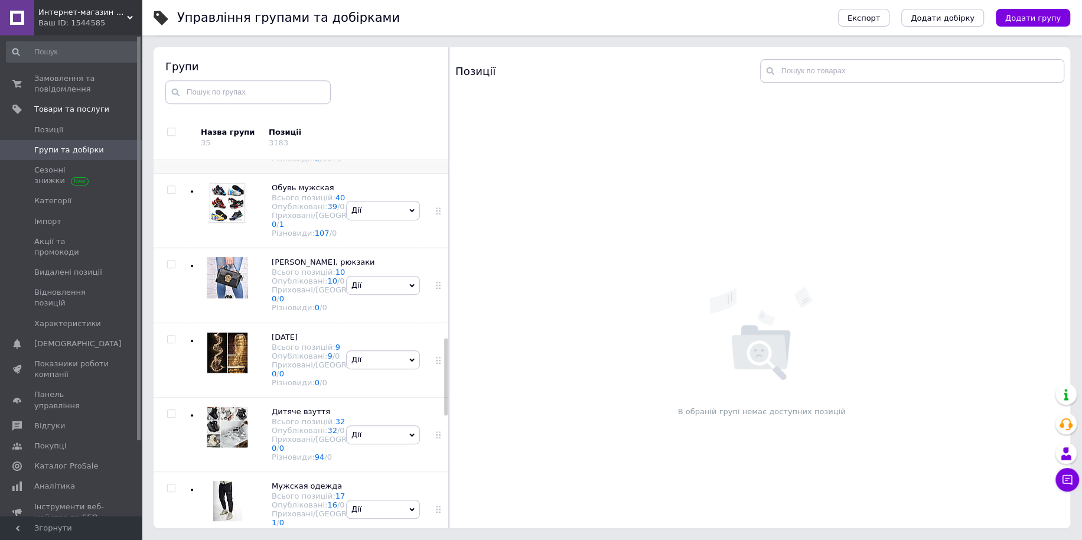
click at [170, 119] on input "checkbox" at bounding box center [171, 115] width 8 height 8
checkbox input "true"
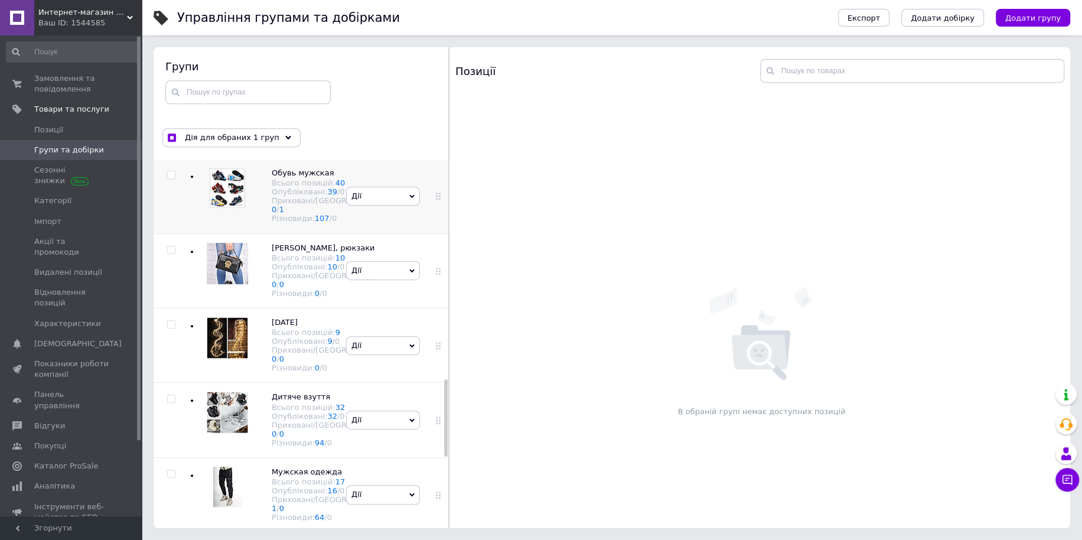
drag, startPoint x: 170, startPoint y: 337, endPoint x: 196, endPoint y: 346, distance: 28.0
click at [170, 179] on input "checkbox" at bounding box center [171, 175] width 8 height 8
checkbox input "true"
click at [259, 139] on span "Дія для обраних 2 груп" at bounding box center [232, 137] width 95 height 11
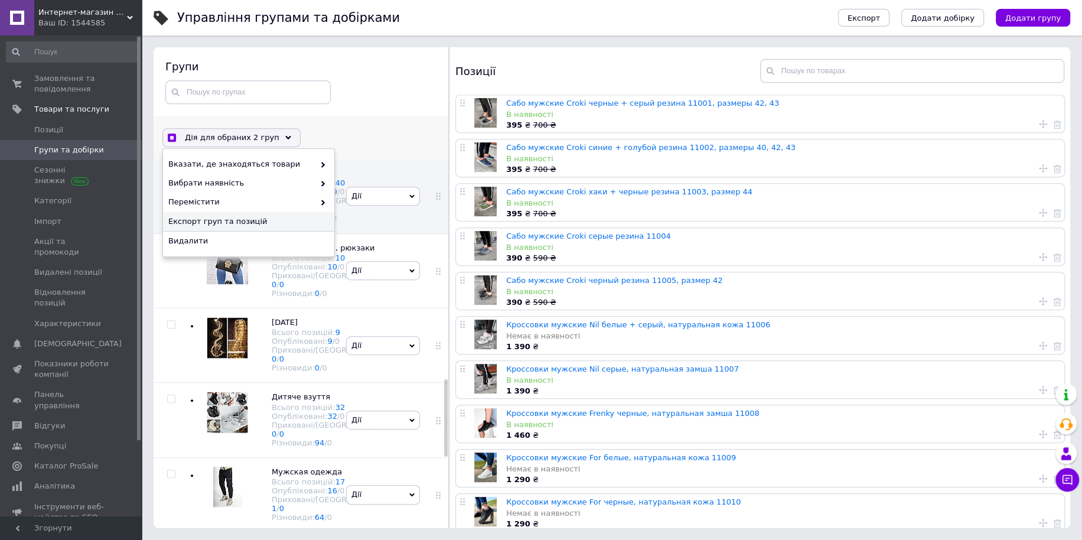
click at [235, 221] on span "Експорт груп та позицій" at bounding box center [247, 221] width 158 height 11
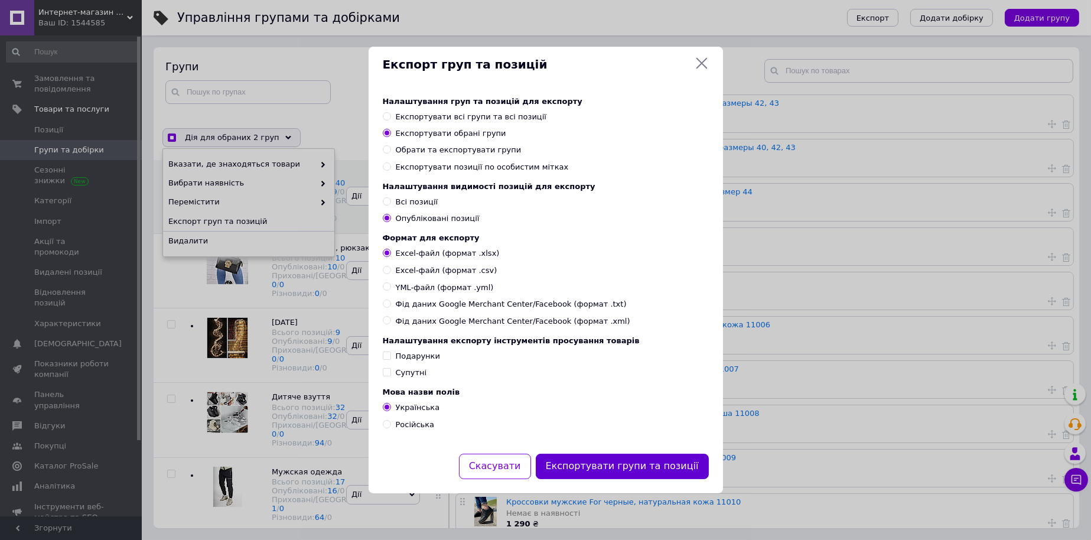
click at [626, 478] on button "Експортувати групи та позиції" at bounding box center [622, 466] width 173 height 25
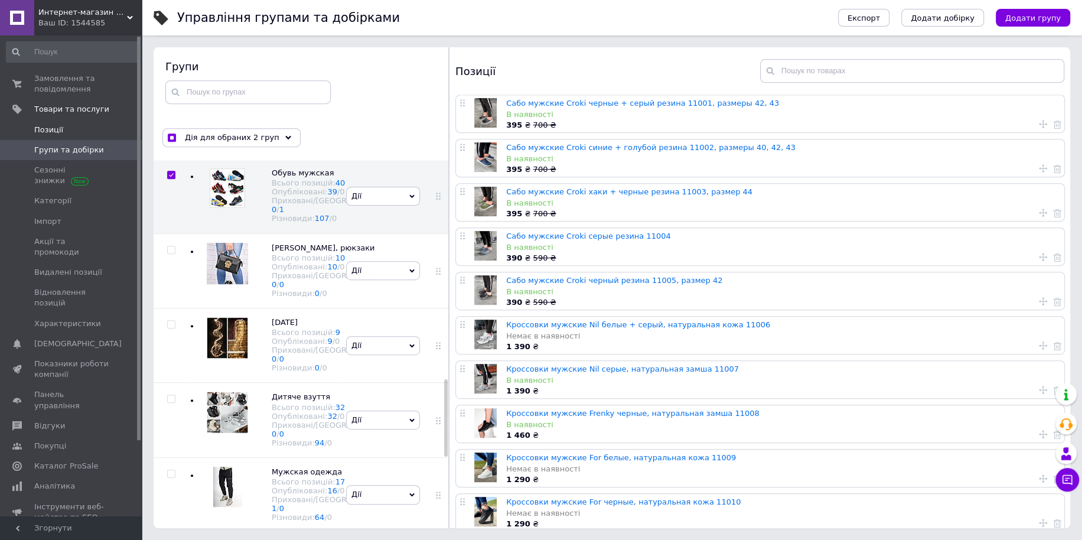
click at [59, 128] on span "Позиції" at bounding box center [48, 130] width 29 height 11
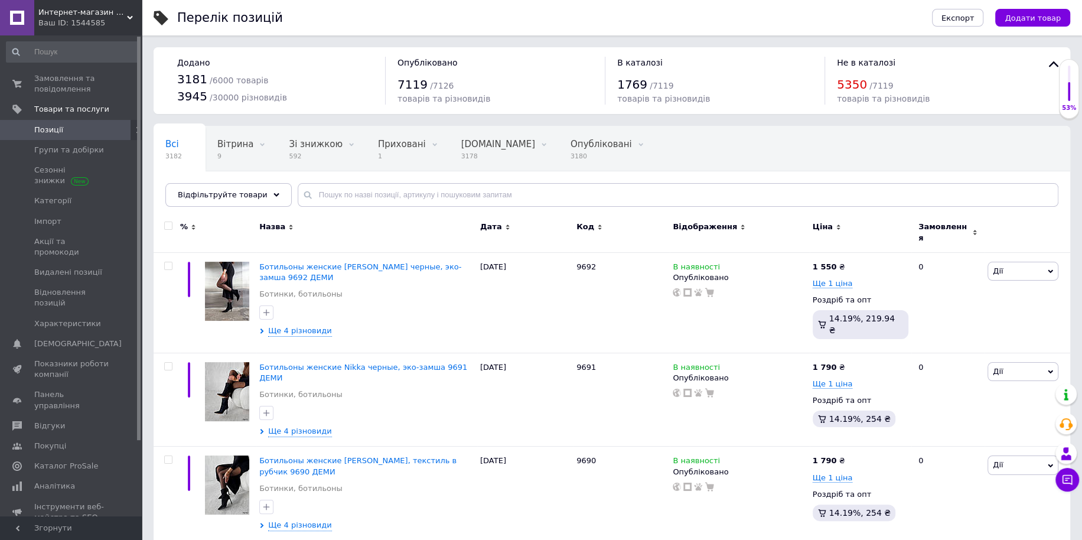
click at [376, 199] on input "text" at bounding box center [678, 195] width 761 height 24
paste input "9686"
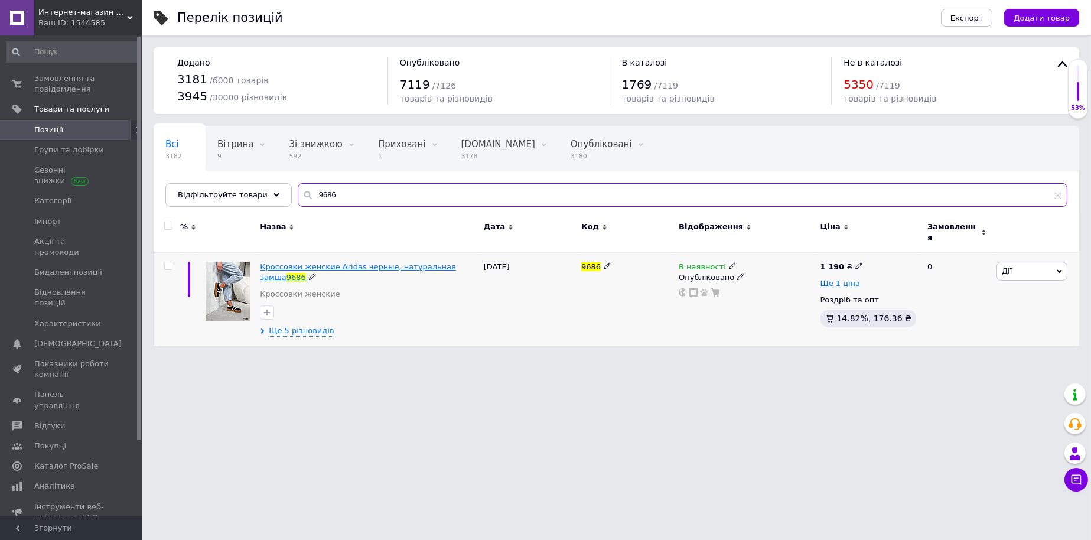
type input "9686"
click at [349, 262] on span "Кроссовки женские Aridas черные, натуральная замша" at bounding box center [358, 271] width 196 height 19
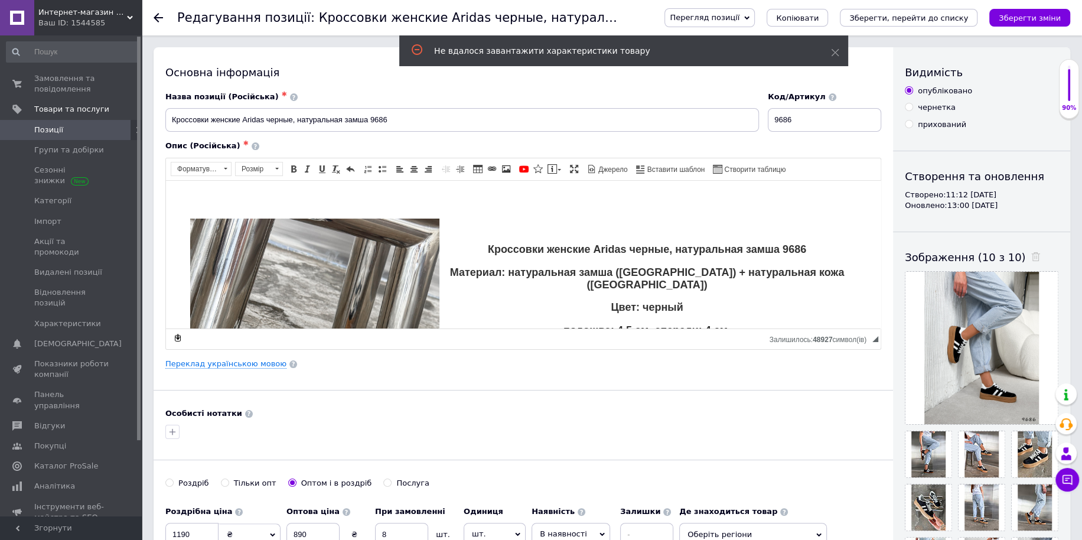
click at [154, 15] on icon at bounding box center [158, 17] width 9 height 9
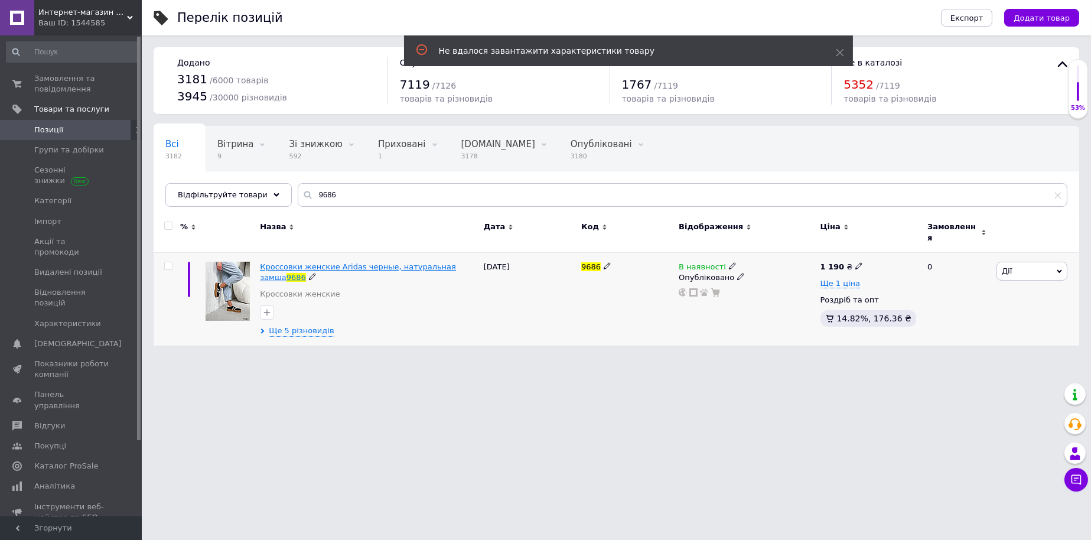
click at [337, 262] on span "Кроссовки женские Aridas черные, натуральная замша" at bounding box center [358, 271] width 196 height 19
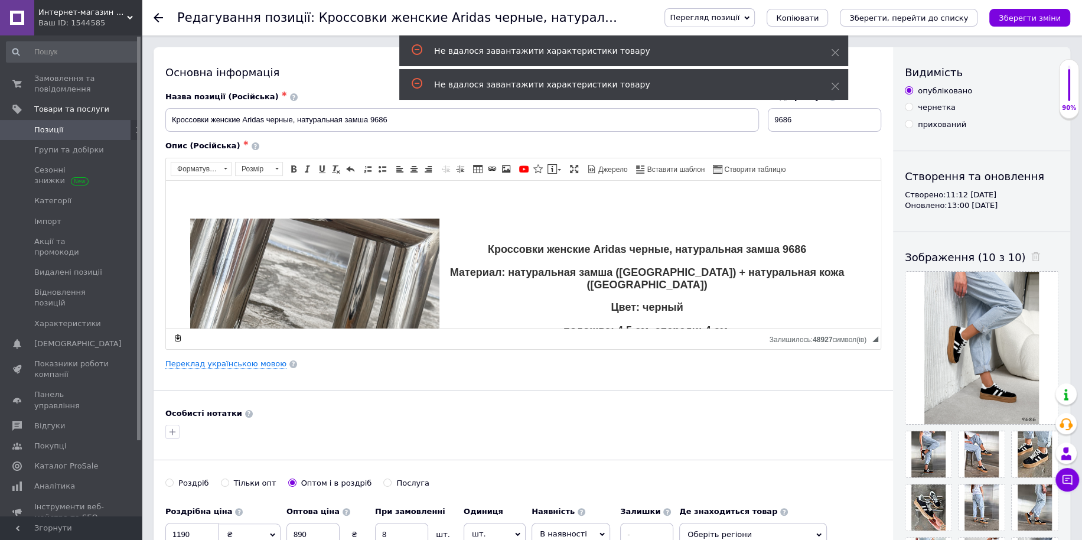
click at [834, 52] on div "Не вдалося завантажити характеристики товару Не вдалося завантажити характерист…" at bounding box center [623, 68] width 449 height 67
click at [838, 50] on icon at bounding box center [835, 52] width 8 height 8
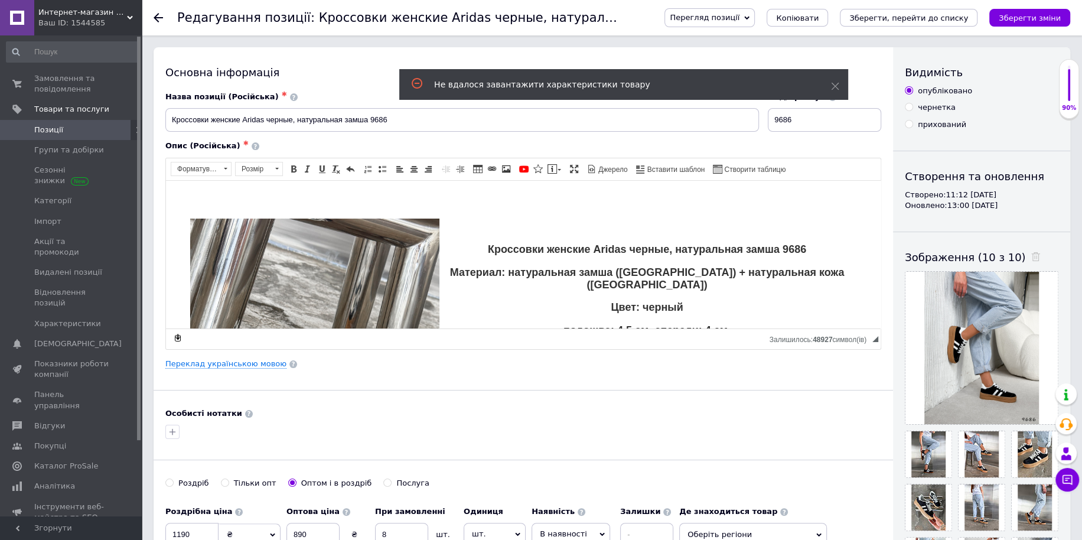
click at [833, 82] on div "Основна інформація Назва позиції (Російська) ✱ Кроссовки женские Aridas черные,…" at bounding box center [524, 365] width 740 height 637
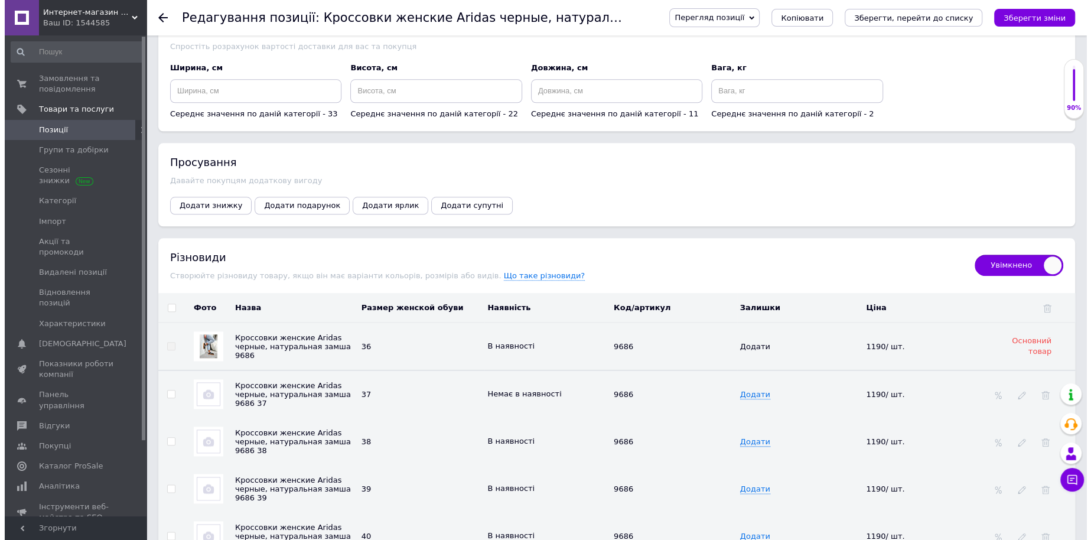
scroll to position [1280, 0]
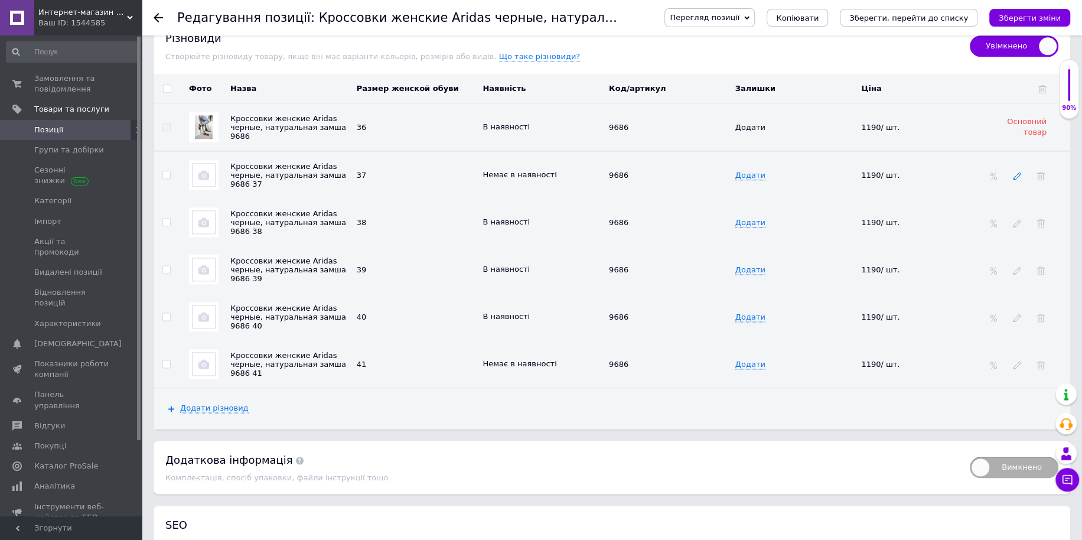
click at [1015, 172] on icon at bounding box center [1017, 176] width 8 height 8
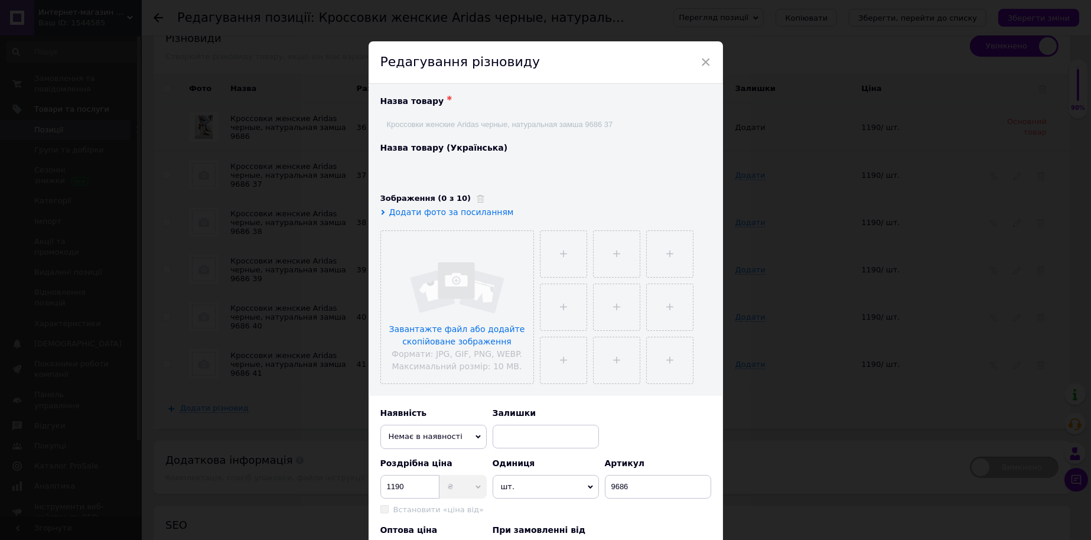
type input "Кросівки жіночі [PERSON_NAME], натуральна замша 9686 37"
click at [495, 303] on input "file" at bounding box center [457, 307] width 152 height 152
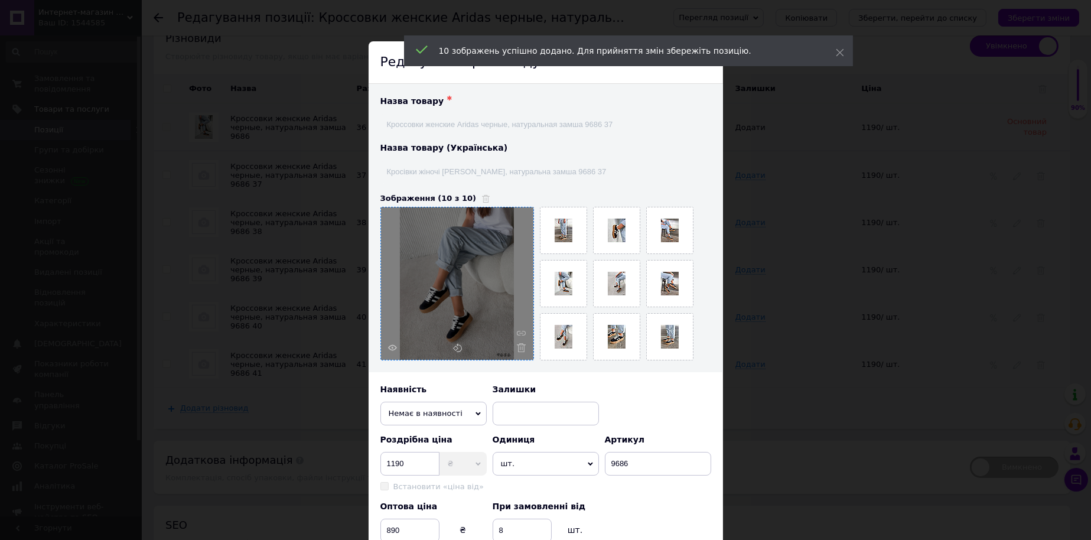
scroll to position [285, 0]
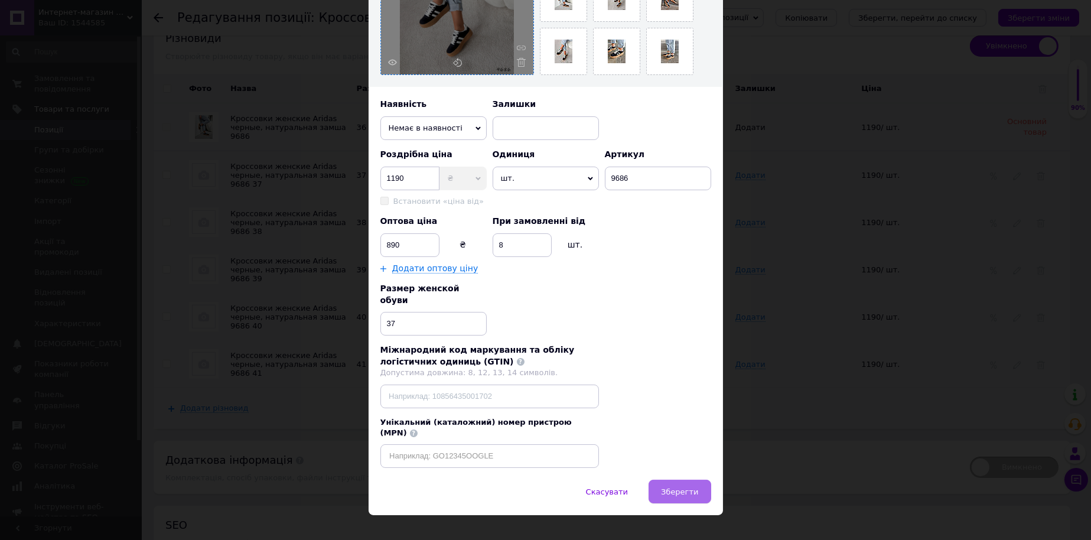
click at [677, 487] on span "Зберегти" at bounding box center [679, 491] width 37 height 9
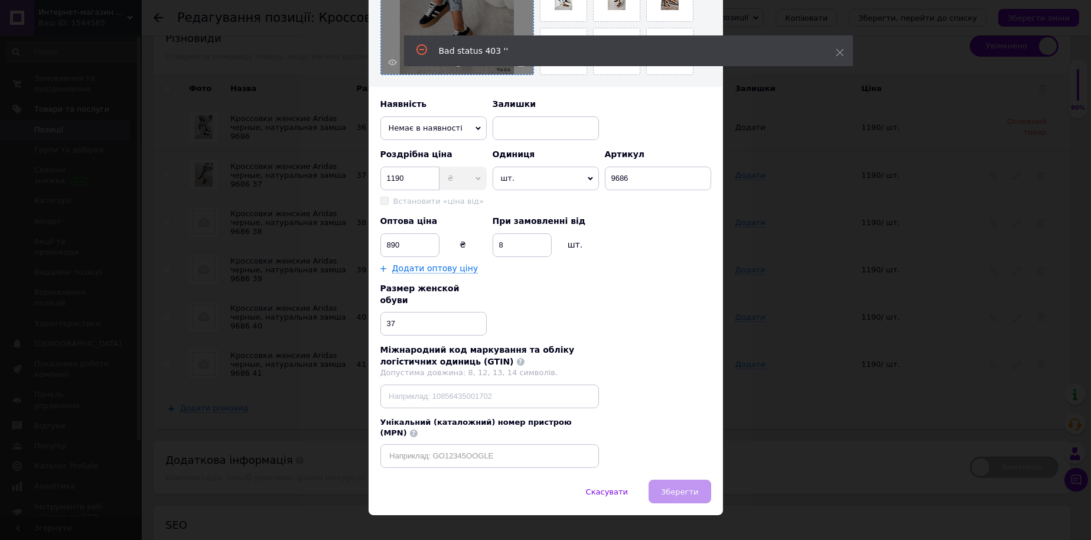
click at [673, 480] on div "Скасувати   Зберегти" at bounding box center [546, 497] width 355 height 35
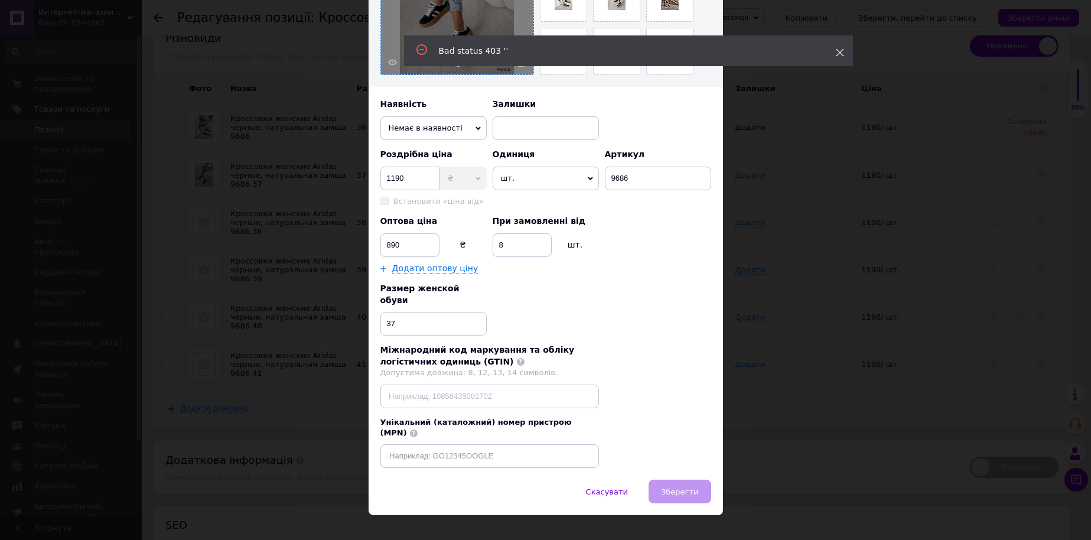
click at [837, 54] on icon at bounding box center [840, 52] width 8 height 8
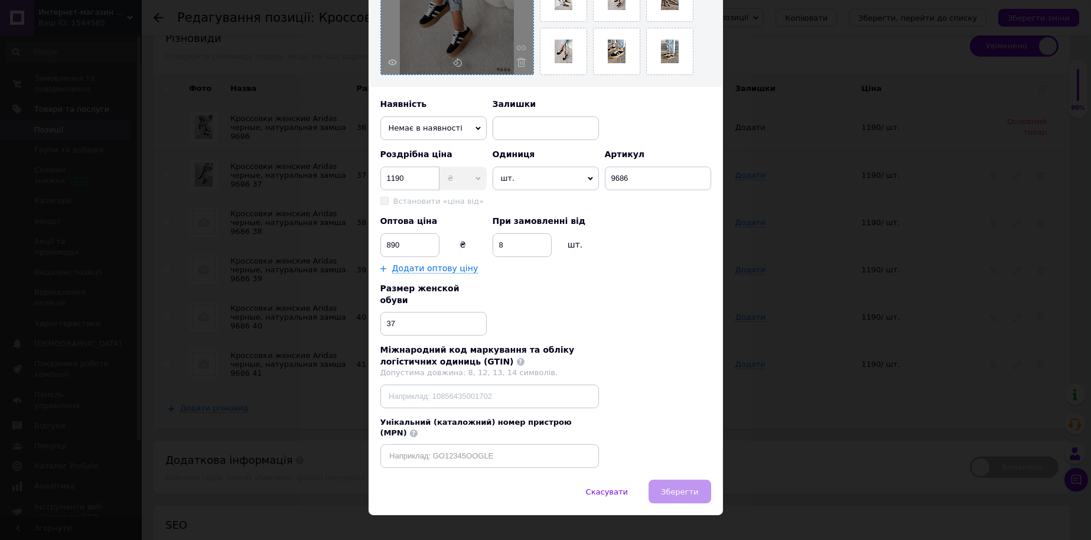
click at [694, 480] on div "Скасувати   Зберегти" at bounding box center [546, 497] width 355 height 35
drag, startPoint x: 752, startPoint y: 474, endPoint x: 761, endPoint y: 460, distance: 17.0
click at [752, 474] on div "× Редагування різновиду Назва товару ✱ Кроссовки женские Aridas черные, натурал…" at bounding box center [545, 270] width 1091 height 540
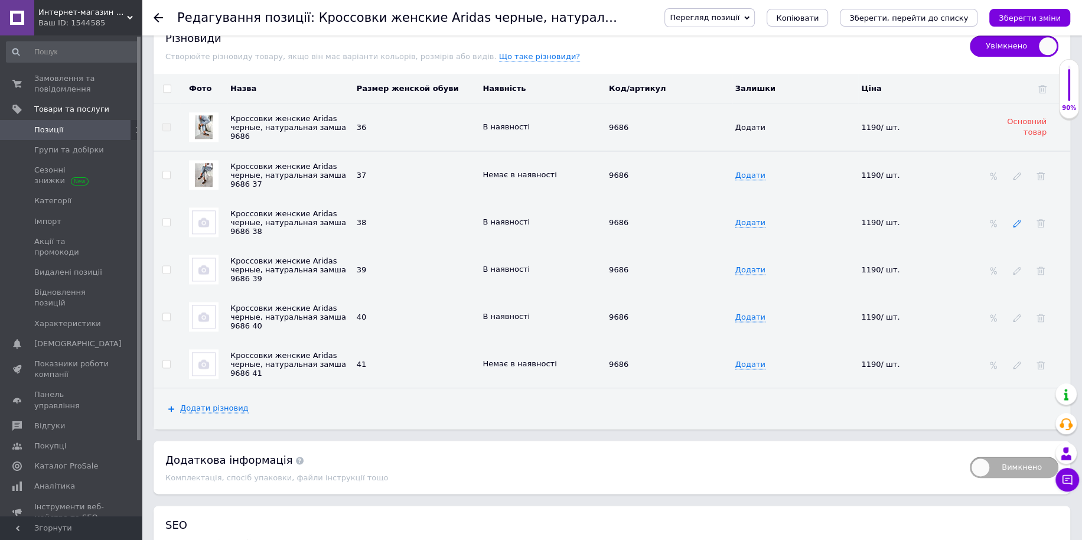
click at [1015, 219] on icon at bounding box center [1017, 223] width 8 height 8
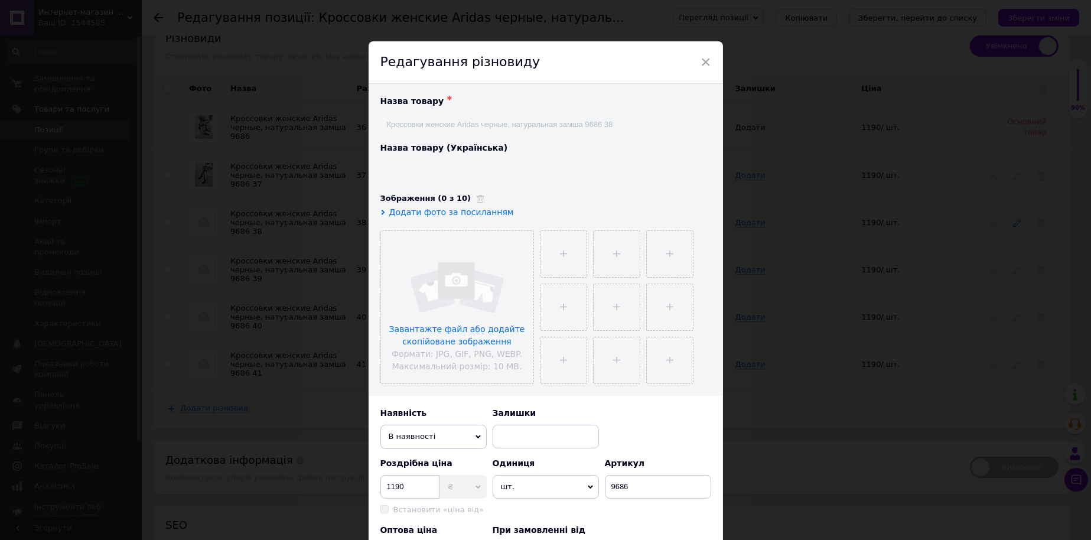
type input "Кросівки жіночі [PERSON_NAME], натуральна замша 9686 38"
click at [495, 293] on input "file" at bounding box center [457, 307] width 152 height 152
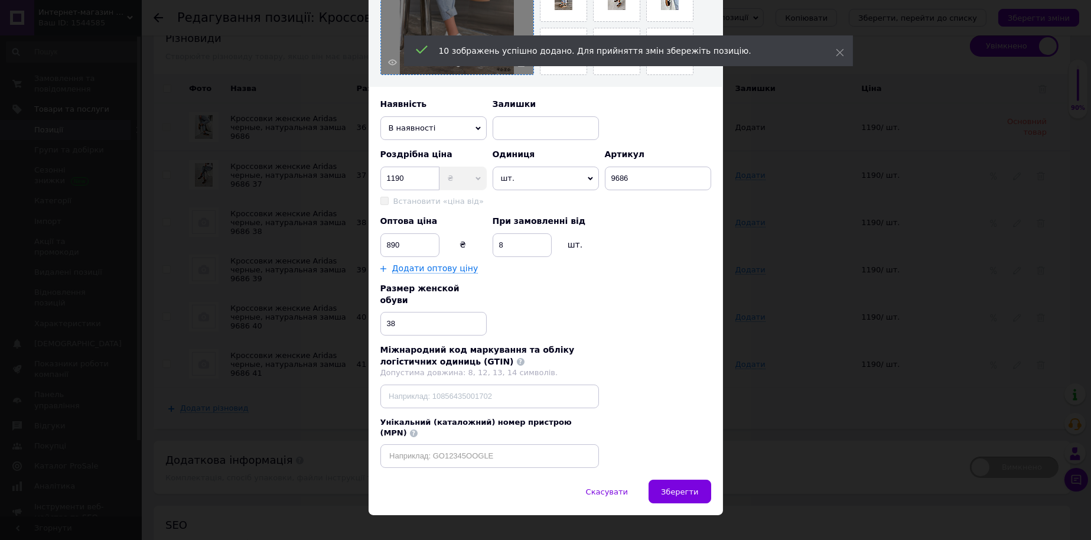
click at [679, 487] on span "Зберегти" at bounding box center [679, 491] width 37 height 9
click at [668, 480] on div "Скасувати   Зберегти" at bounding box center [546, 497] width 355 height 35
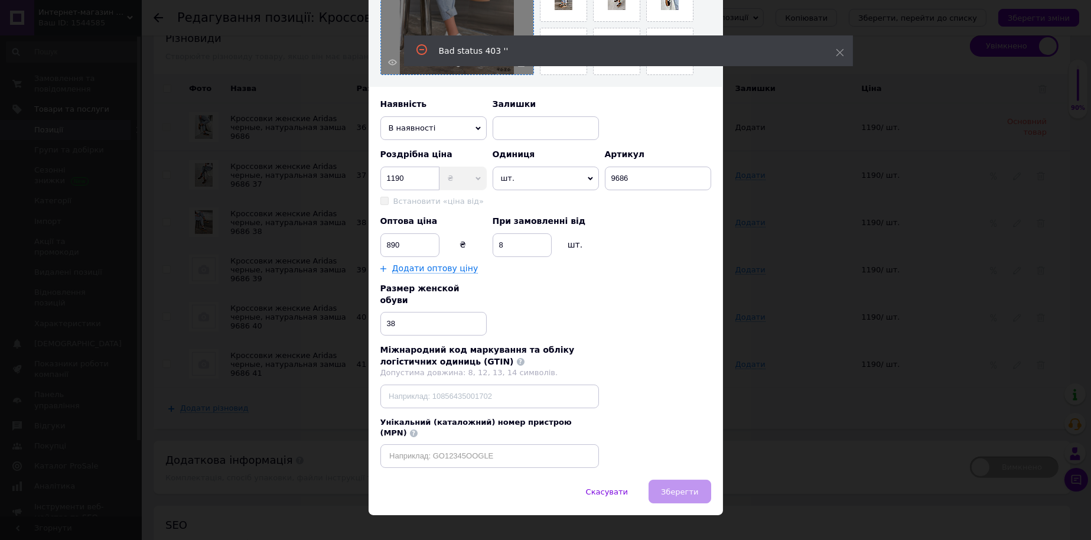
click at [668, 480] on div "Скасувати   Зберегти" at bounding box center [546, 497] width 355 height 35
click at [872, 466] on div "× Редагування різновиду Назва товару ✱ Кроссовки женские Aridas черные, натурал…" at bounding box center [545, 270] width 1091 height 540
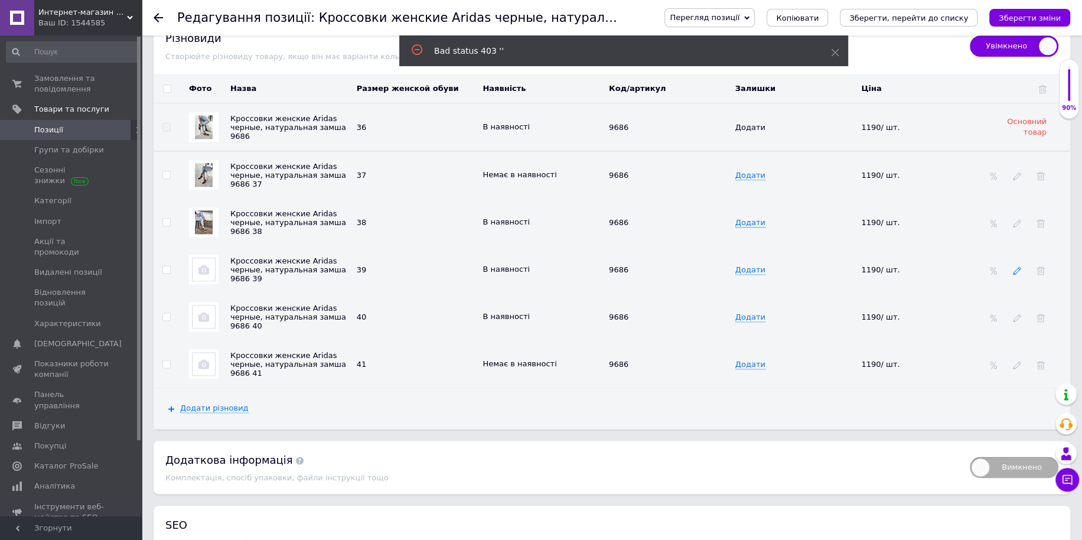
click at [1016, 267] on use at bounding box center [1017, 271] width 8 height 8
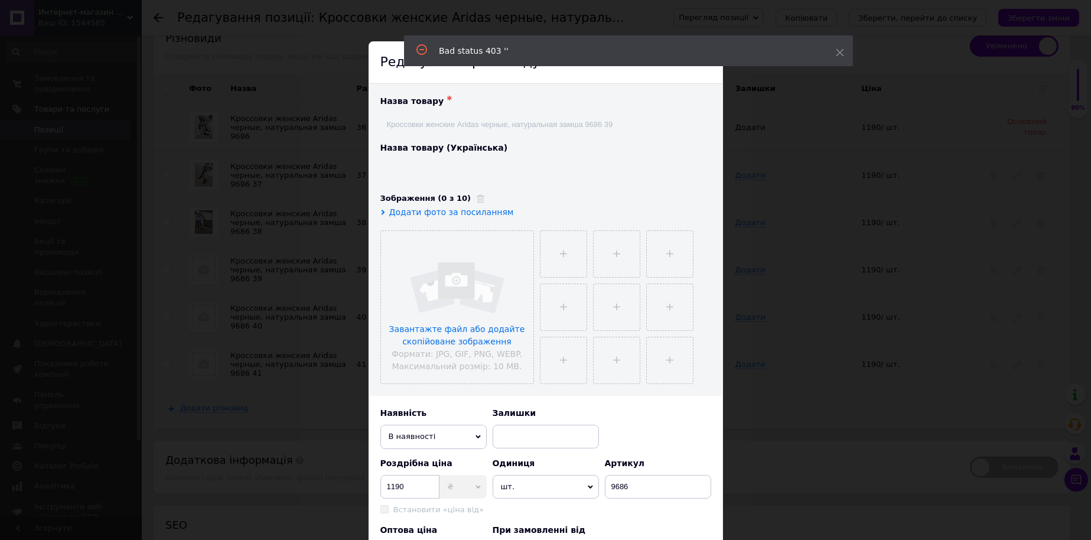
type input "Кросівки жіночі [PERSON_NAME], натуральна замша 9686 39"
click at [452, 299] on input "file" at bounding box center [457, 307] width 152 height 152
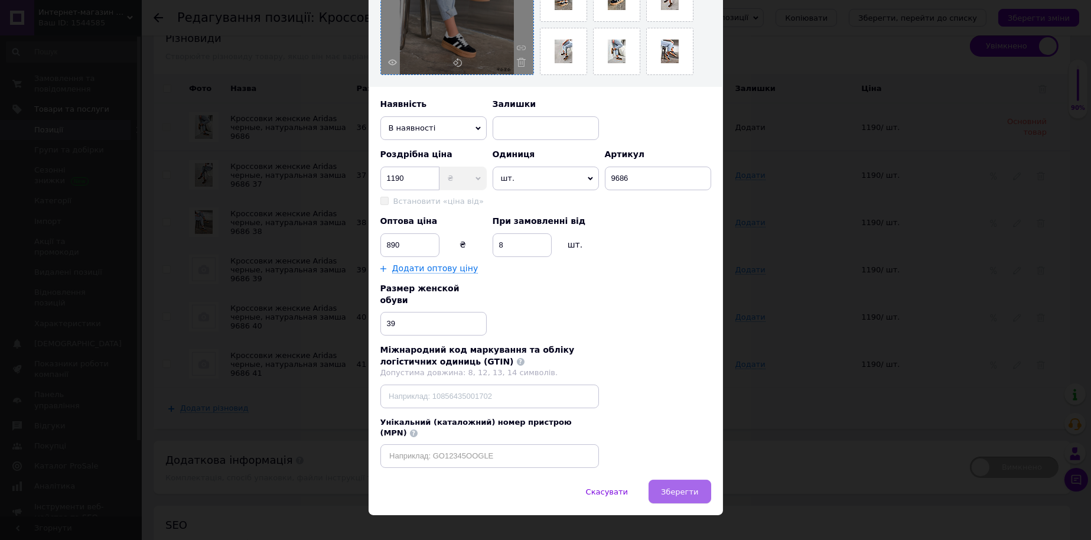
click at [675, 487] on span "Зберегти" at bounding box center [679, 491] width 37 height 9
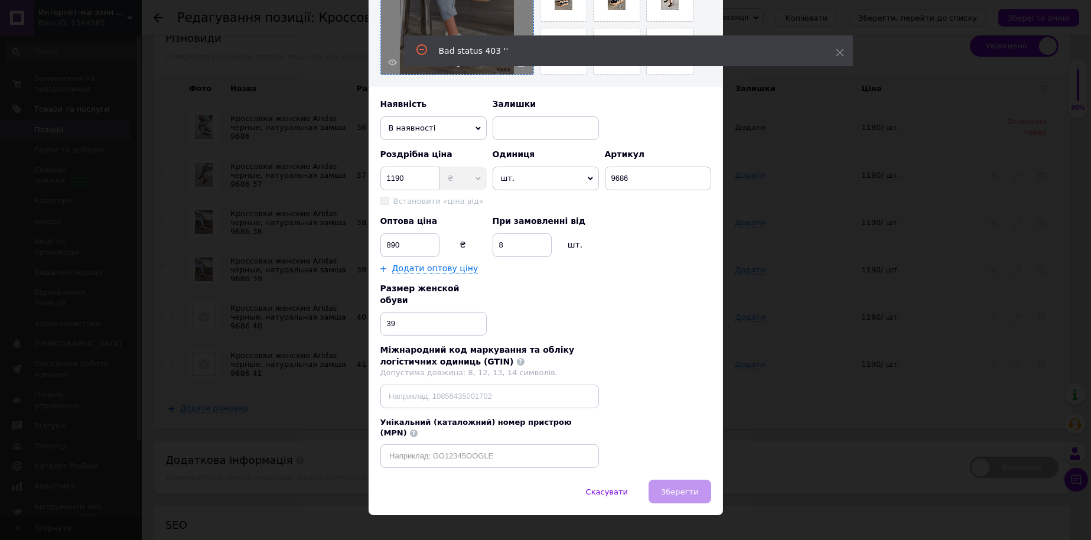
click at [784, 460] on div "× Редагування різновиду Назва товару ✱ Кроссовки женские Aridas черные, натурал…" at bounding box center [545, 270] width 1091 height 540
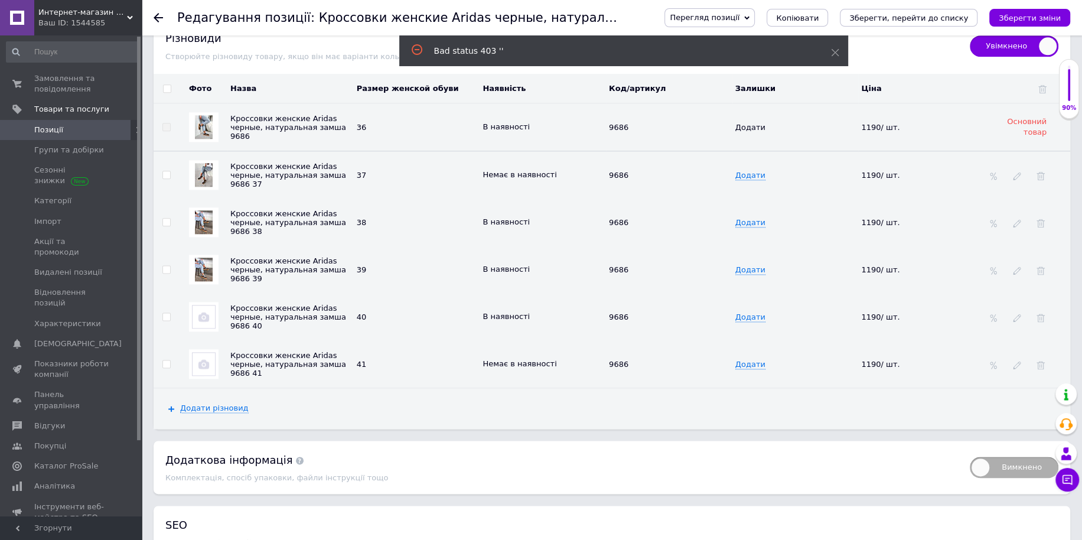
click at [837, 473] on div "Комплектація, спосіб упаковки, файли інструкції тощо" at bounding box center [561, 477] width 793 height 9
click at [1017, 266] on icon at bounding box center [1017, 270] width 8 height 8
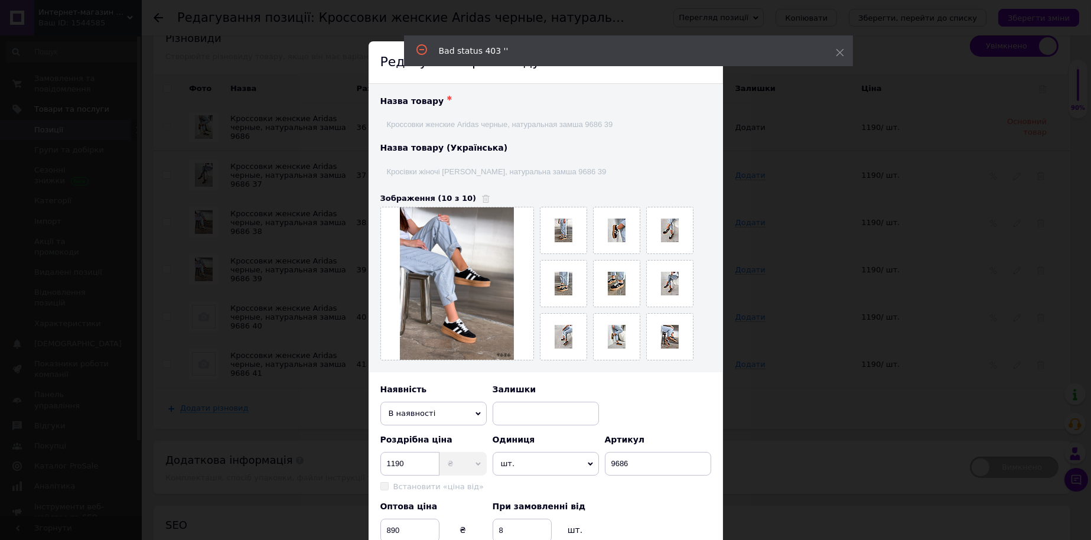
click at [864, 300] on div "× Редагування різновиду Назва товару ✱ Кроссовки женские Aridas черные, натурал…" at bounding box center [545, 270] width 1091 height 540
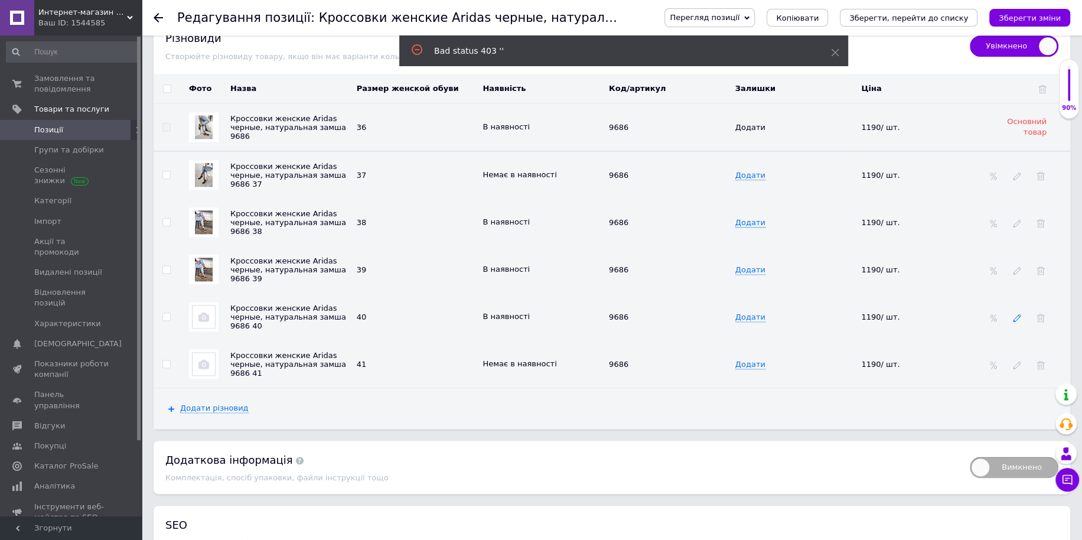
click at [1016, 314] on icon at bounding box center [1017, 318] width 8 height 8
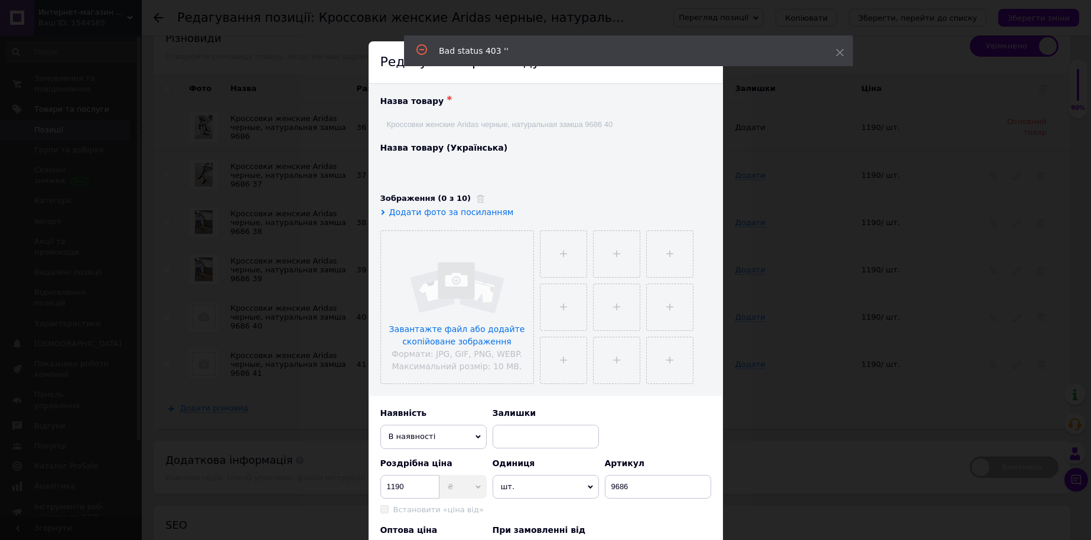
type input "Кросівки жіночі [PERSON_NAME], натуральна замша 9686 40"
click at [479, 332] on input "file" at bounding box center [457, 307] width 152 height 152
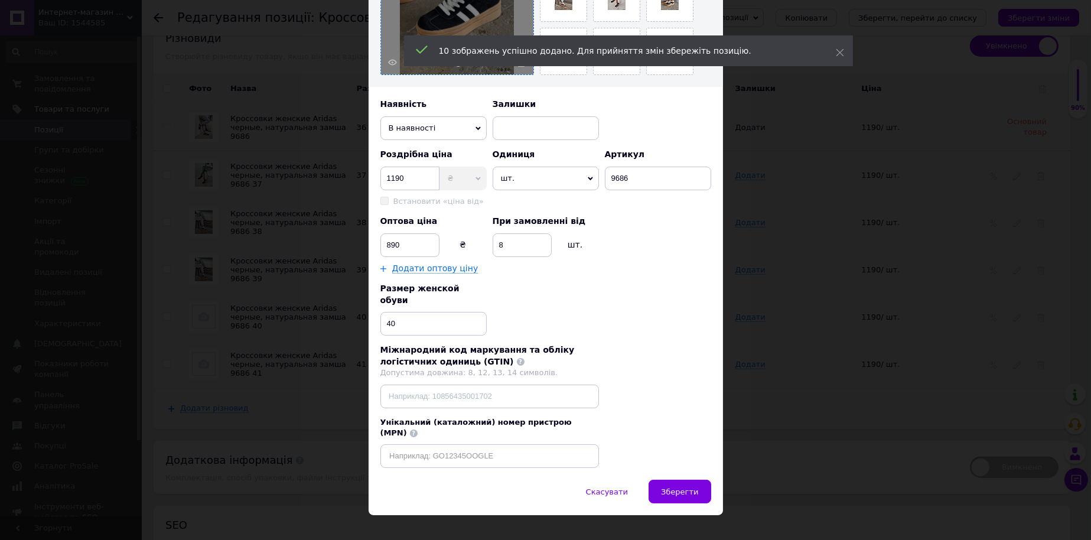
click at [683, 480] on button "Зберегти" at bounding box center [680, 492] width 62 height 24
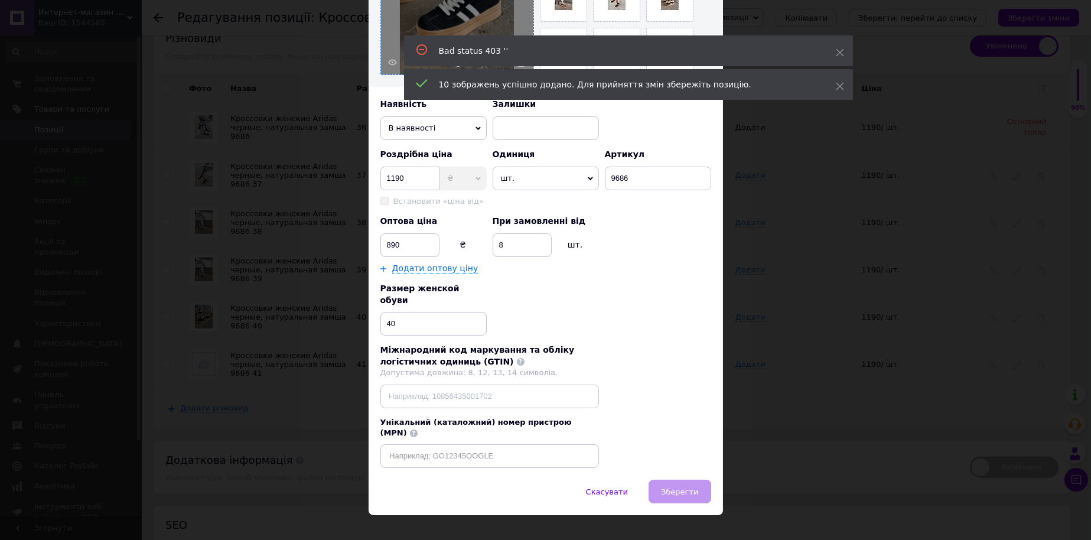
click at [876, 430] on div "× Редагування різновиду Назва товару ✱ Кроссовки женские Aridas черные, натурал…" at bounding box center [545, 270] width 1091 height 540
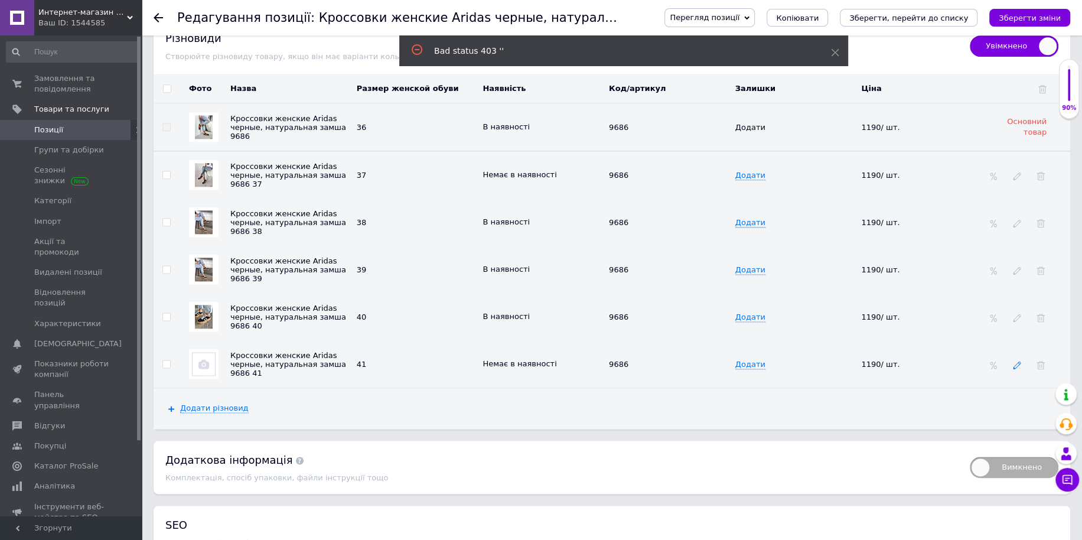
click at [1020, 362] on use at bounding box center [1017, 366] width 8 height 8
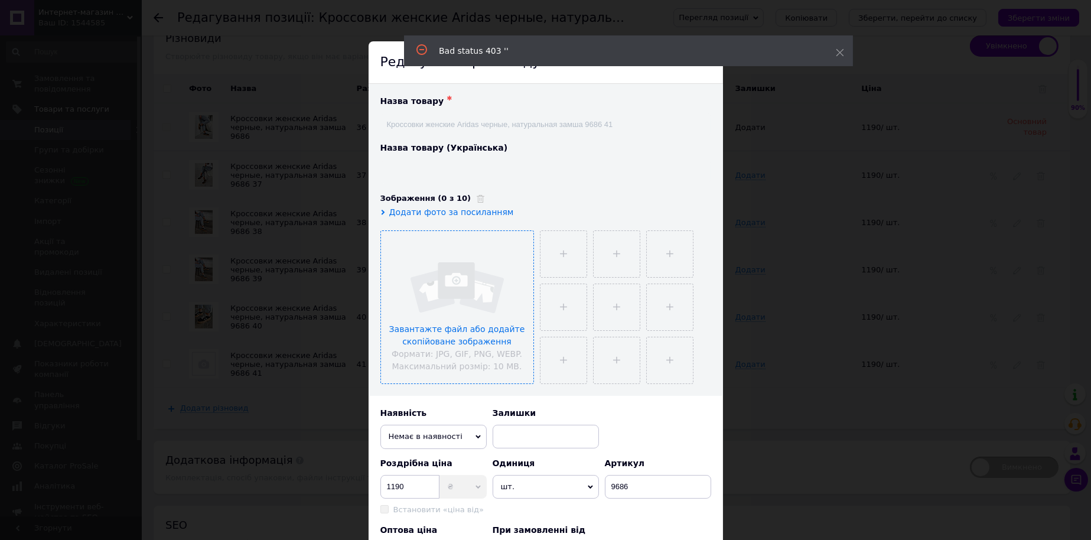
type input "Кросівки жіночі [PERSON_NAME], натуральна замша 9686 41"
click at [444, 314] on input "file" at bounding box center [457, 307] width 152 height 152
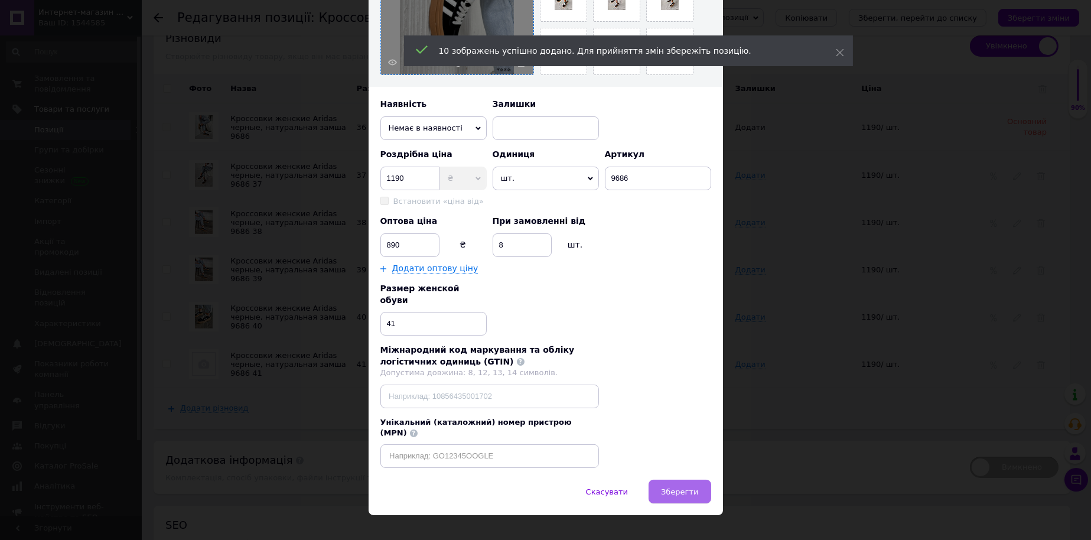
click at [678, 487] on span "Зберегти" at bounding box center [679, 491] width 37 height 9
click at [812, 451] on div "× Редагування різновиду Назва товару ✱ Кроссовки женские Aridas черные, натурал…" at bounding box center [545, 270] width 1091 height 540
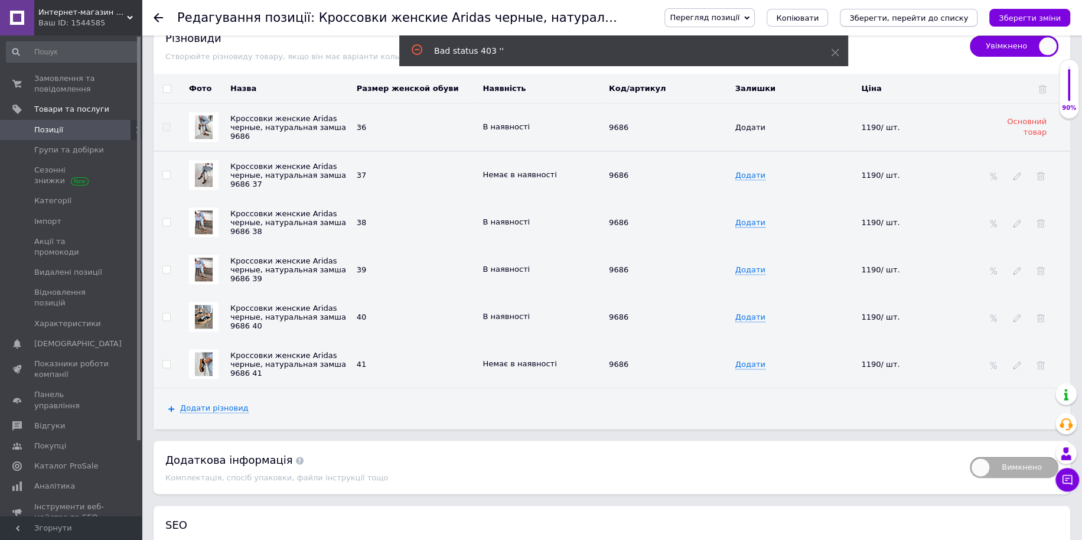
click at [895, 25] on button "Зберегти, перейти до списку" at bounding box center [909, 18] width 138 height 18
click at [1019, 17] on icon "Зберегти зміни" at bounding box center [1030, 18] width 62 height 9
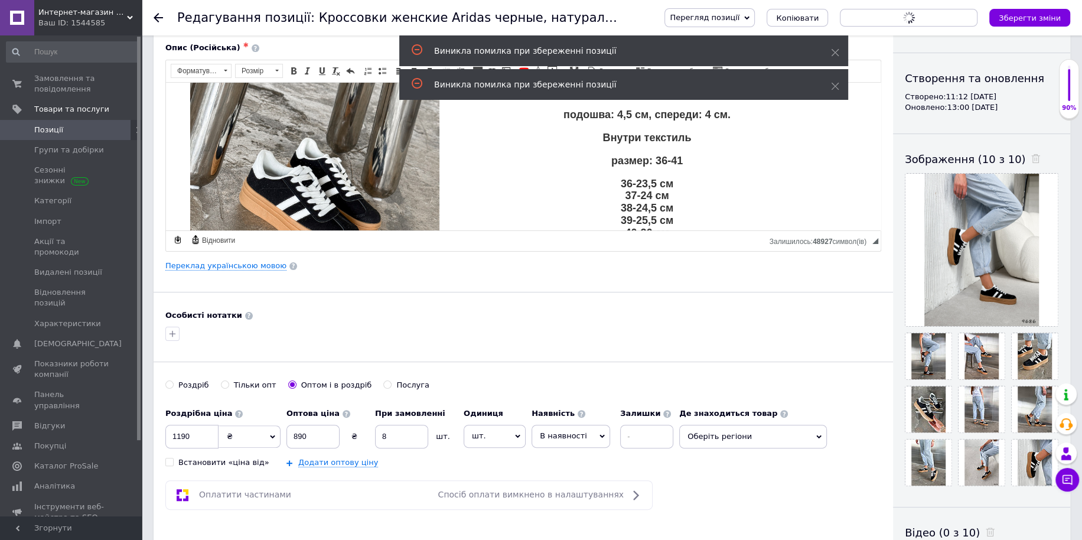
scroll to position [59, 0]
